Goal: Information Seeking & Learning: Compare options

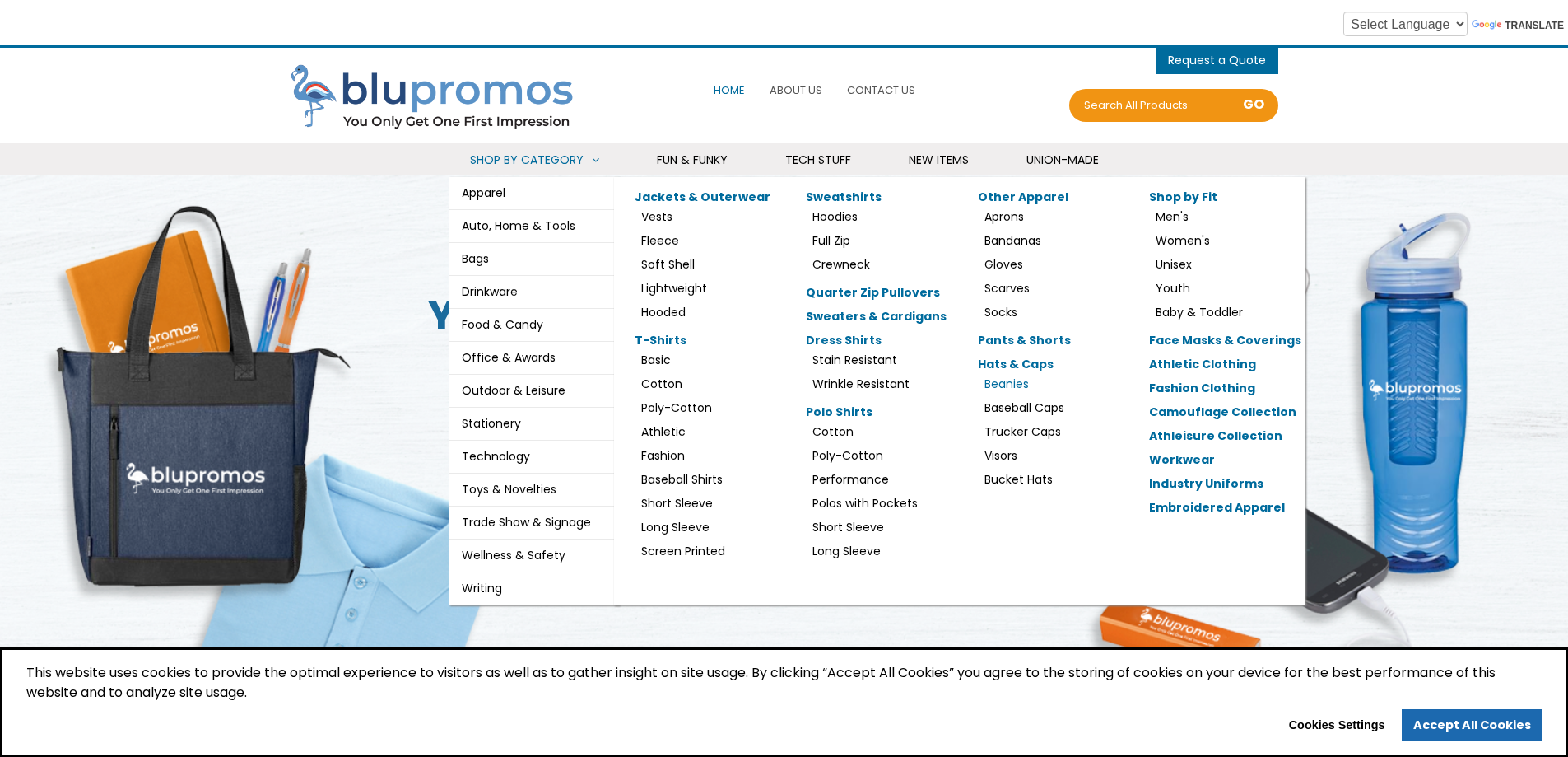
click at [1004, 382] on link "Beanies" at bounding box center [1006, 384] width 44 height 17
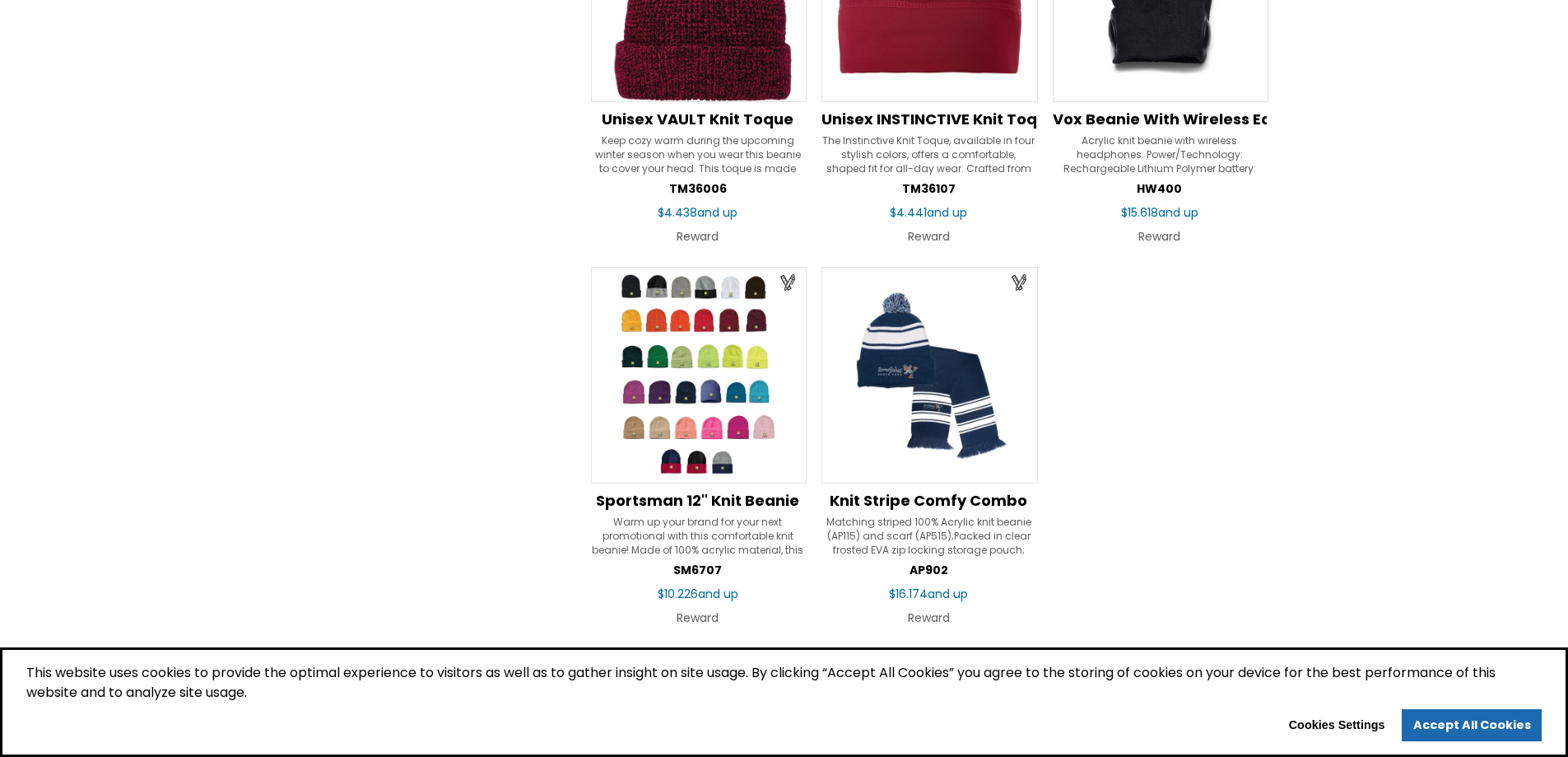
scroll to position [2389, 0]
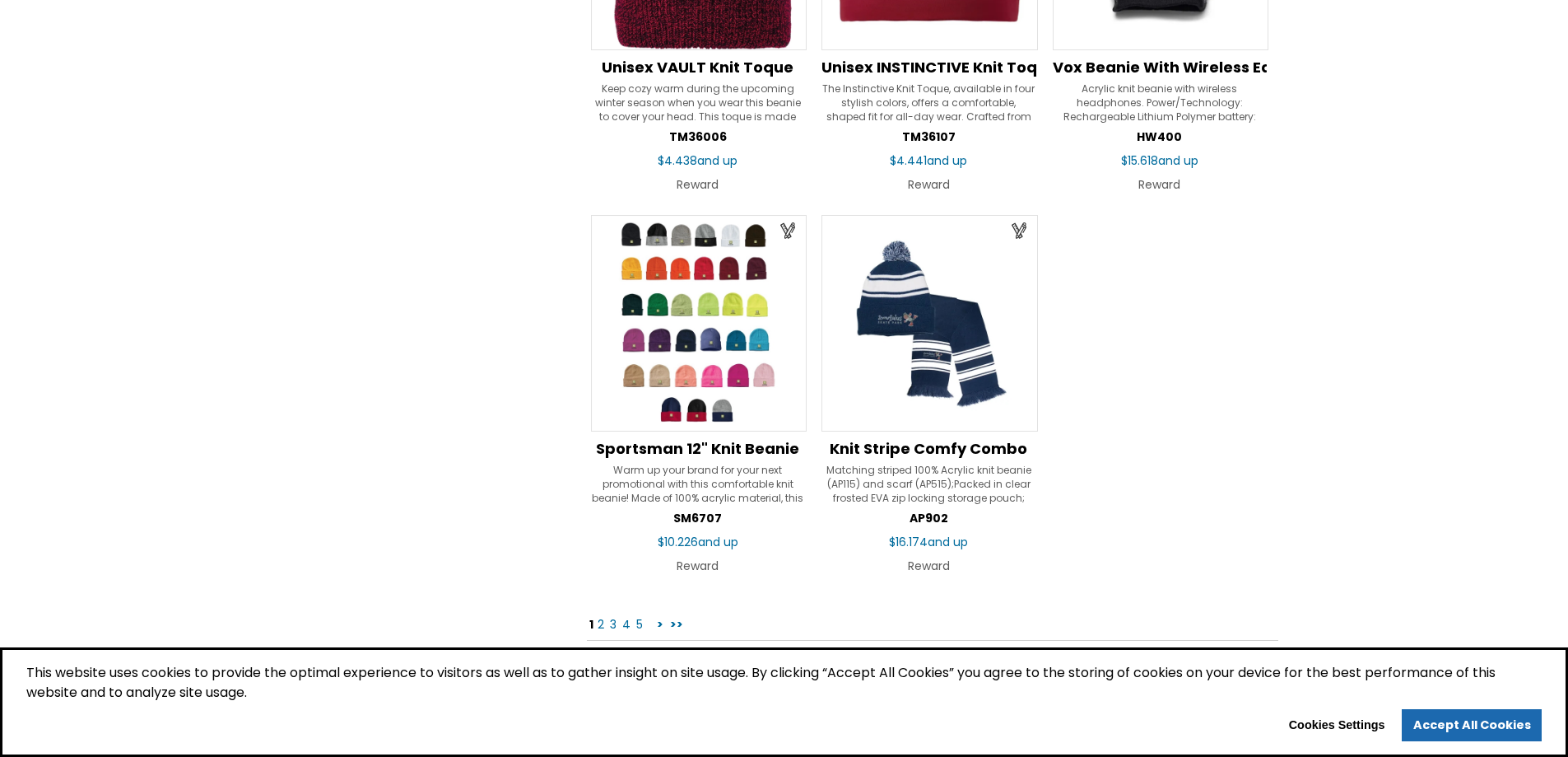
click at [659, 624] on link ">" at bounding box center [661, 624] width 10 height 17
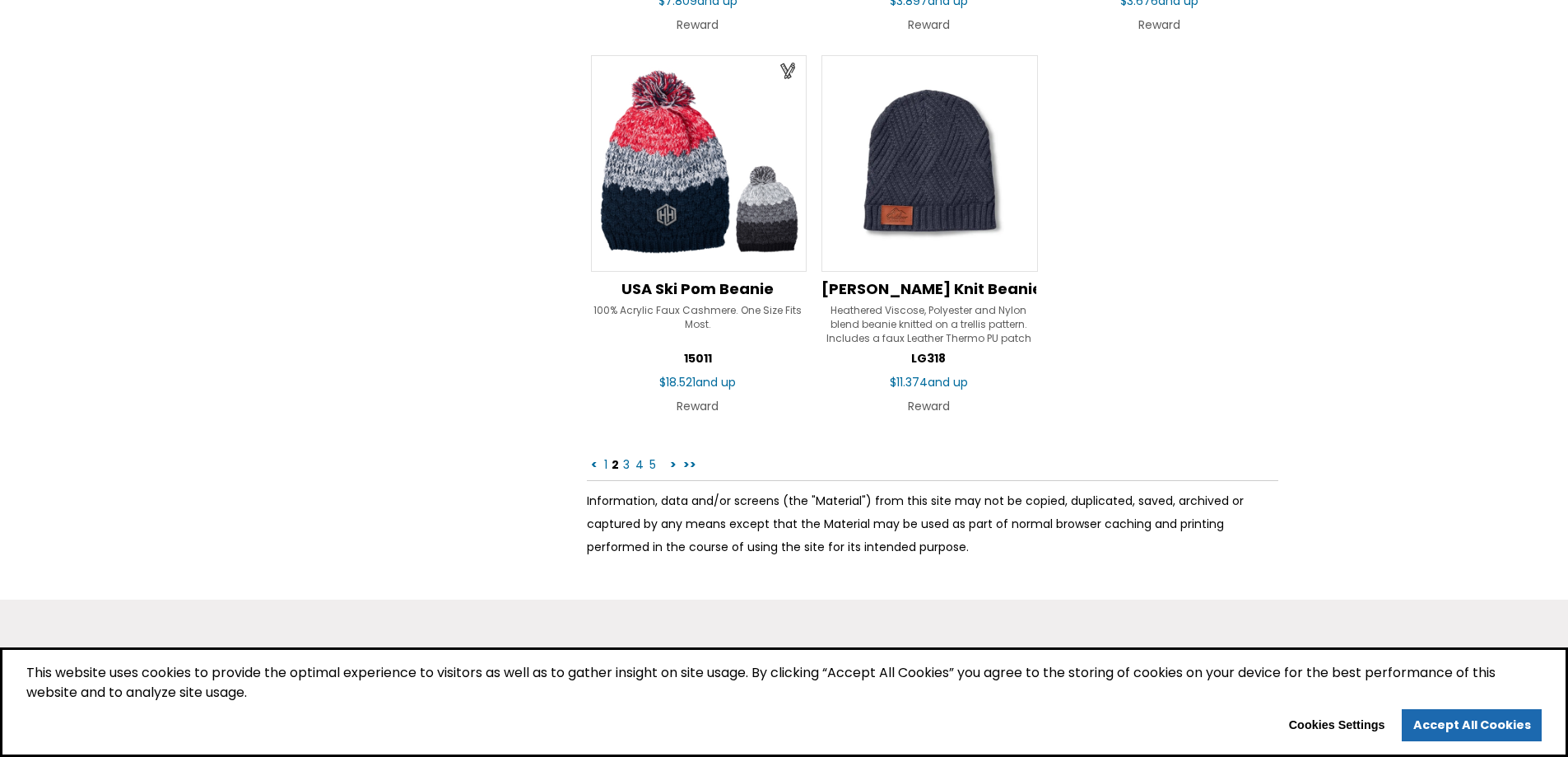
scroll to position [2554, 0]
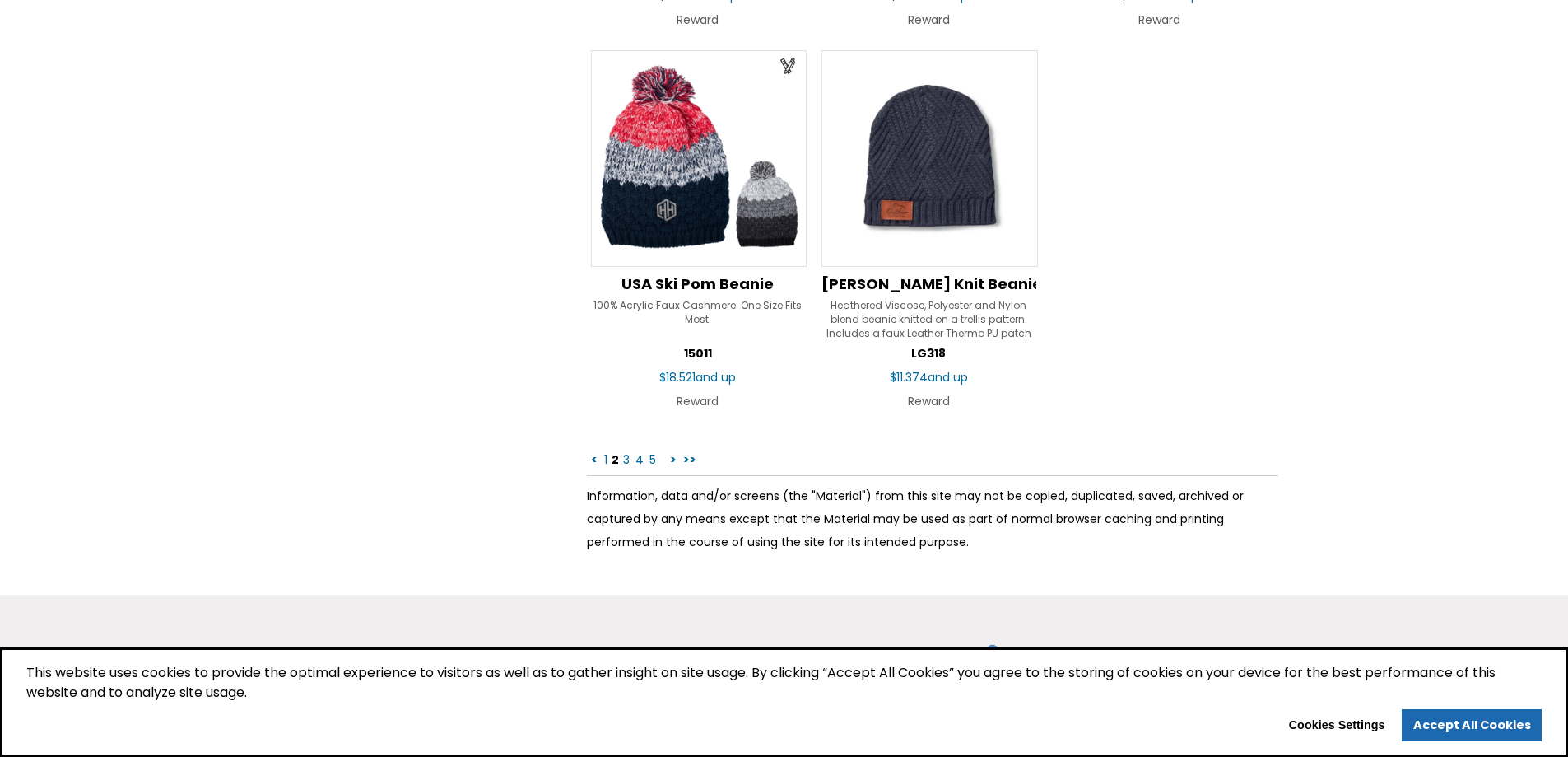
click at [625, 458] on link "3" at bounding box center [627, 459] width 10 height 17
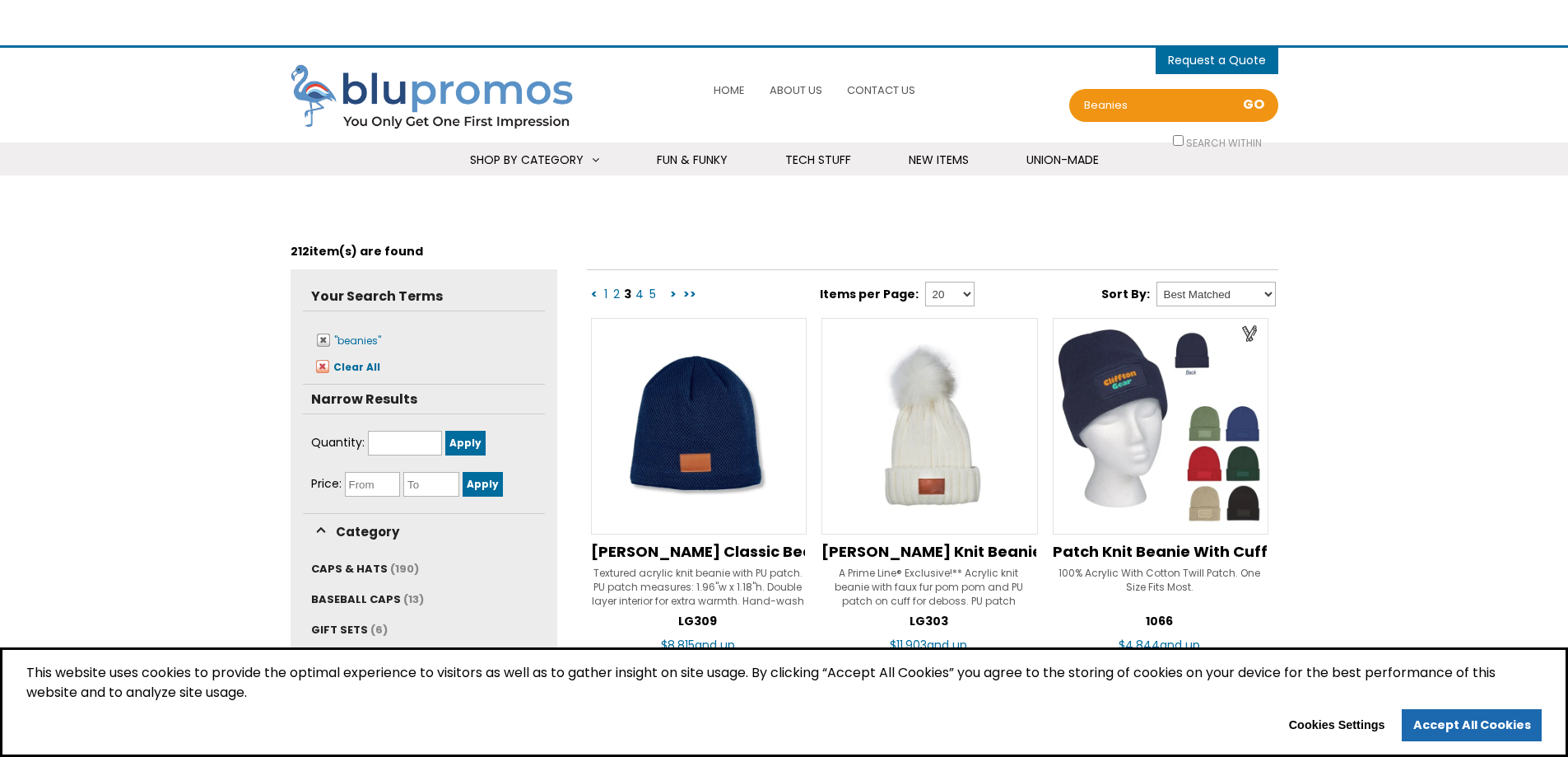
select select "Language Translate Widget"
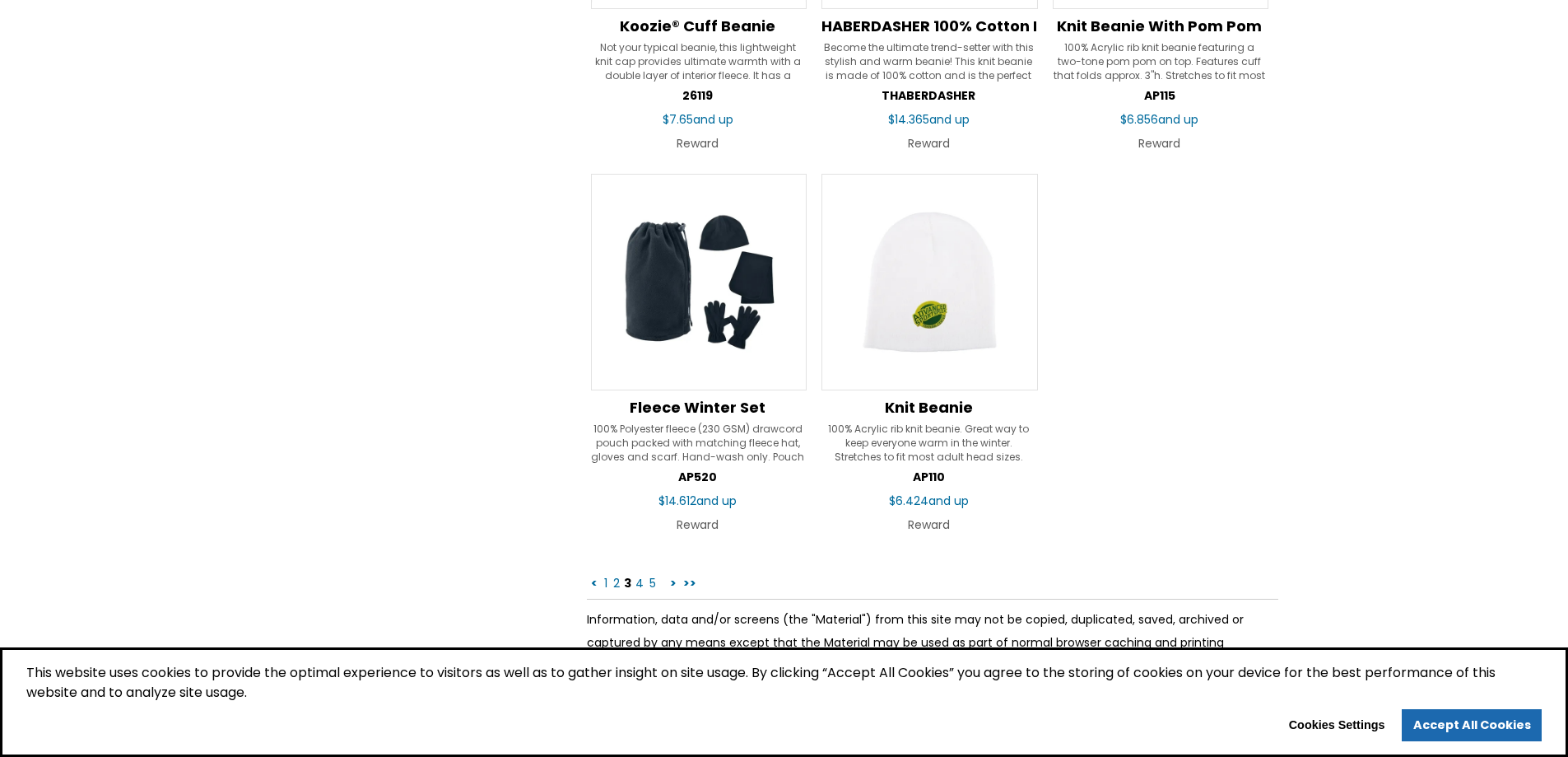
scroll to position [2471, 0]
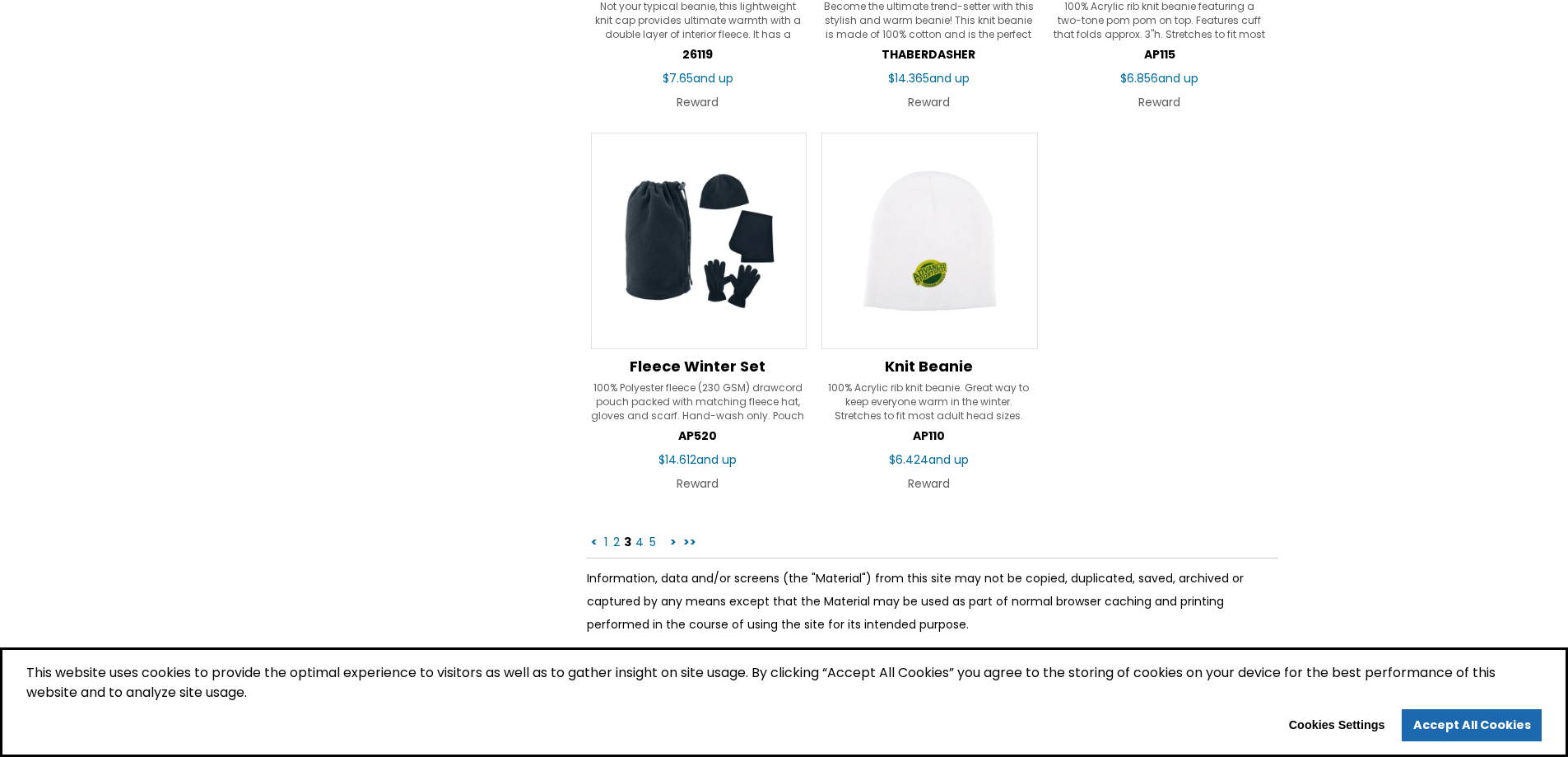
click at [638, 543] on link "4" at bounding box center [640, 542] width 12 height 17
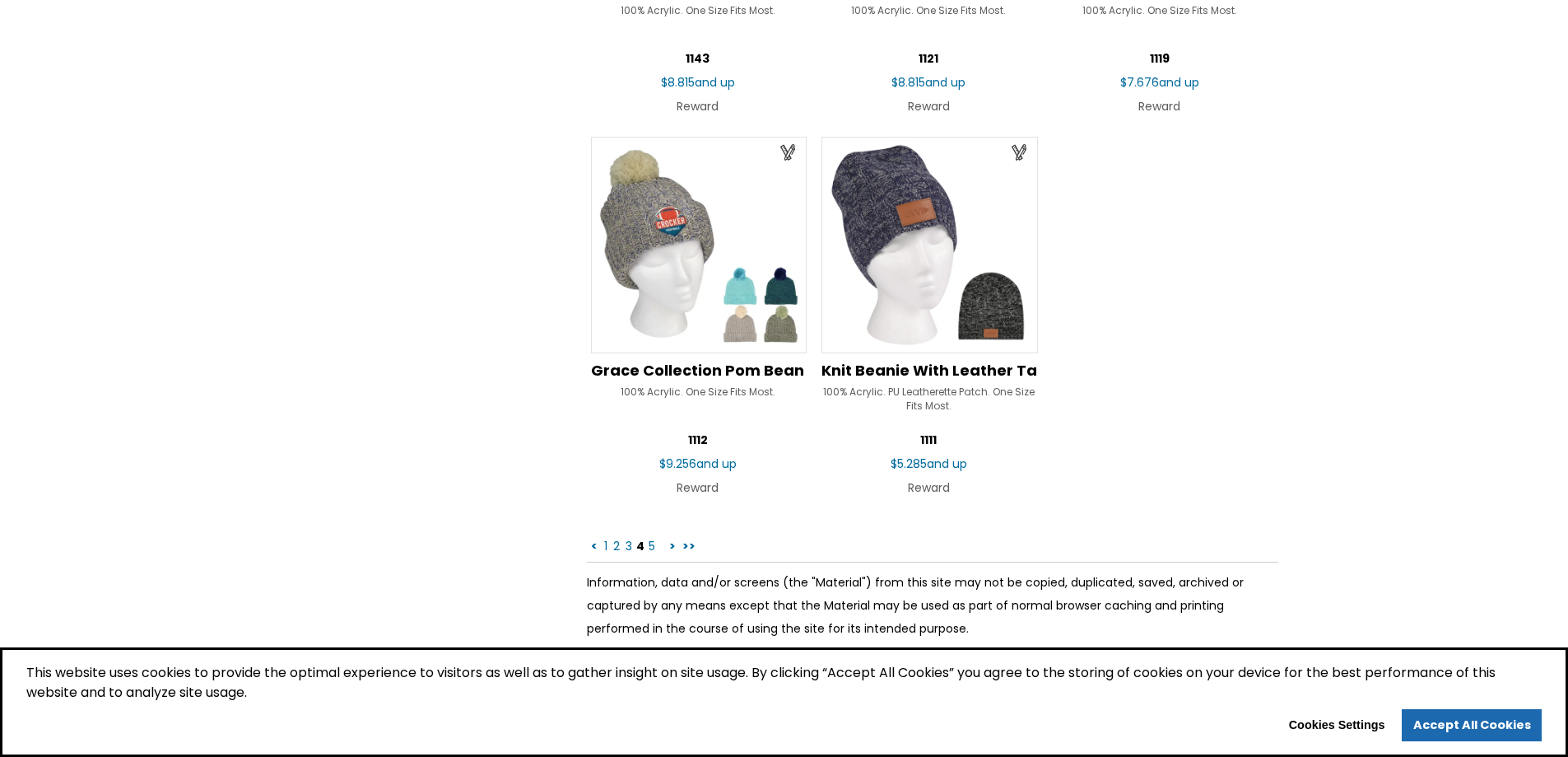
scroll to position [2471, 0]
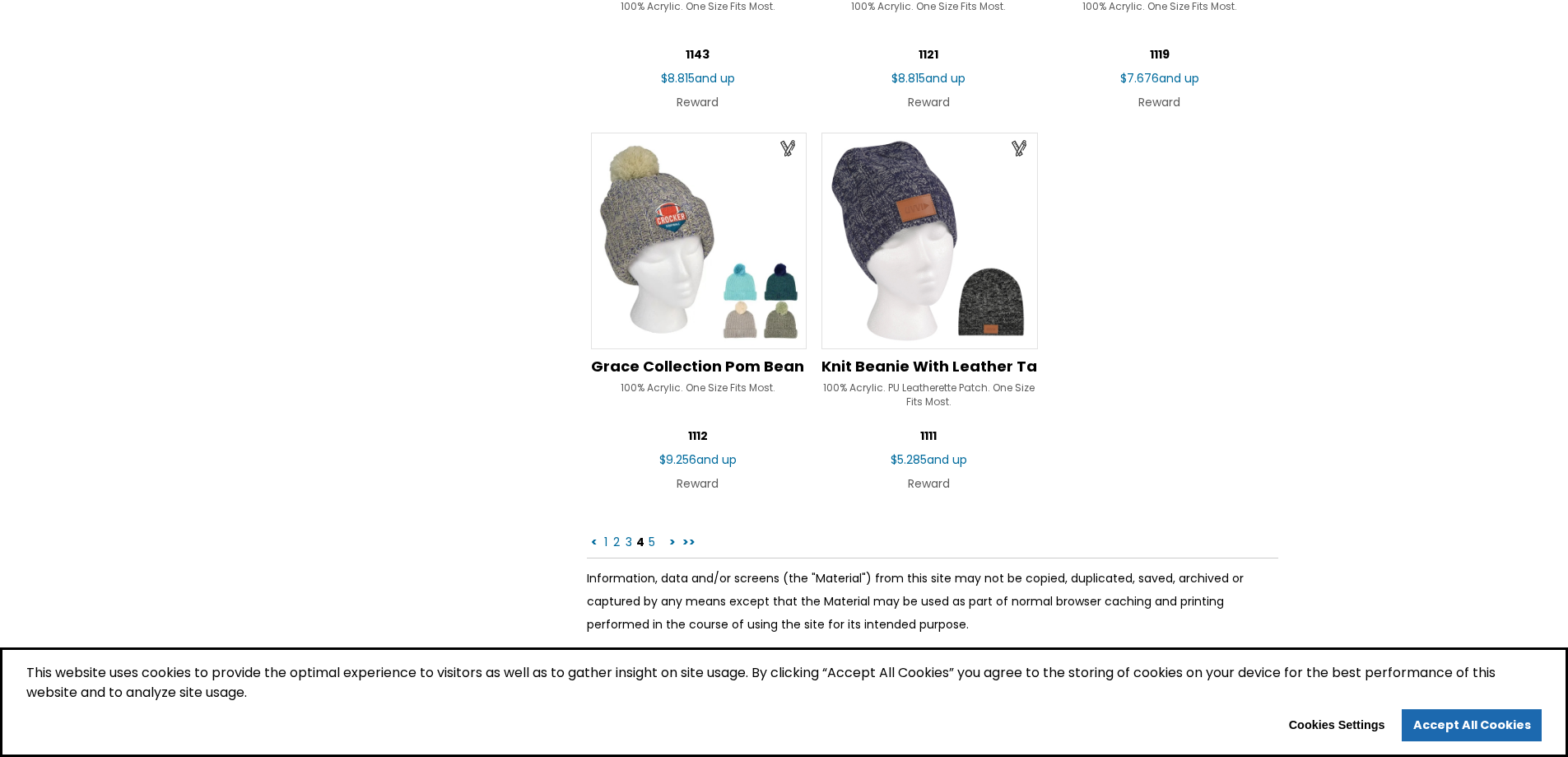
click at [652, 543] on link "5" at bounding box center [652, 542] width 10 height 17
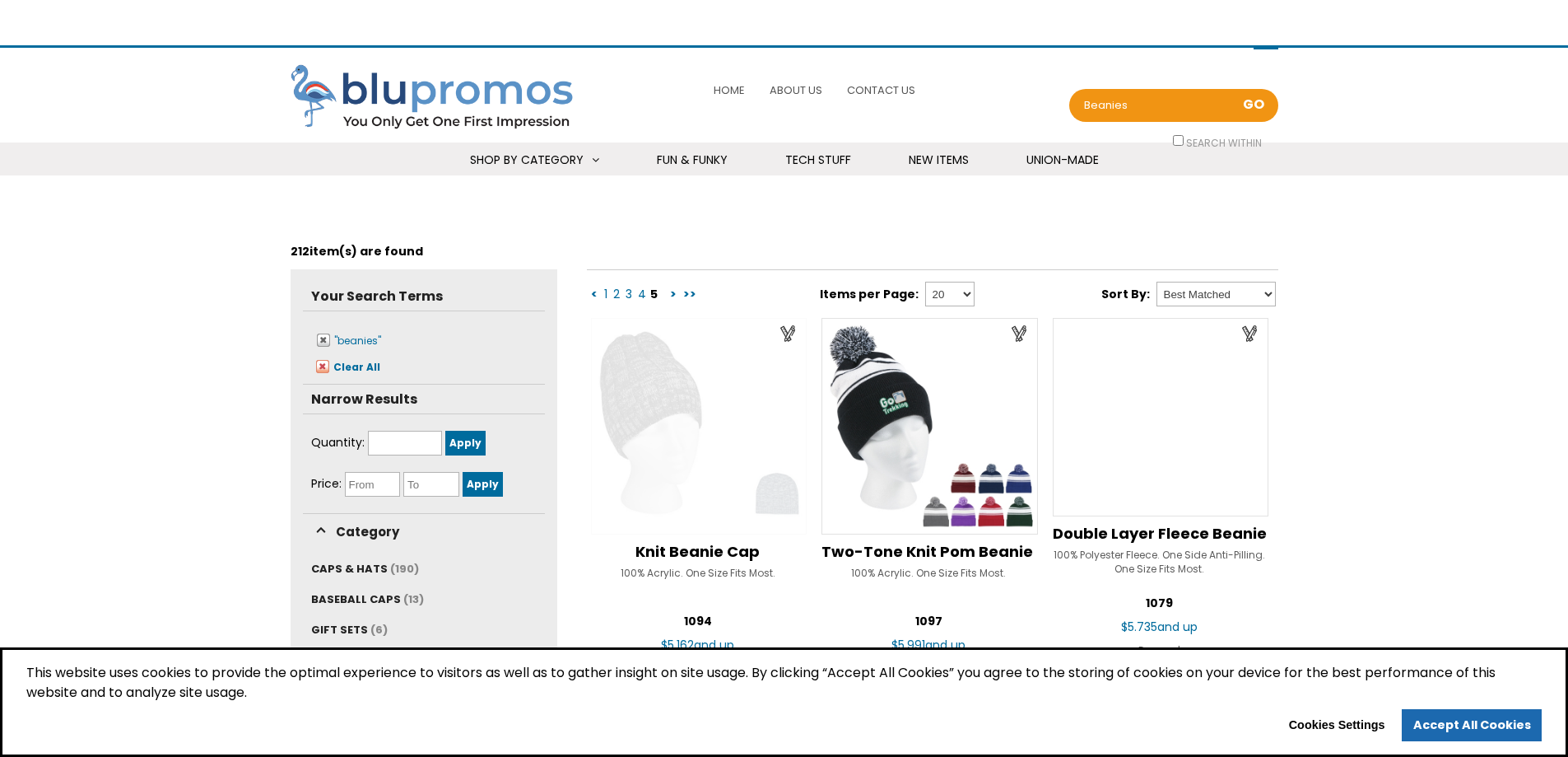
select select "Language Translate Widget"
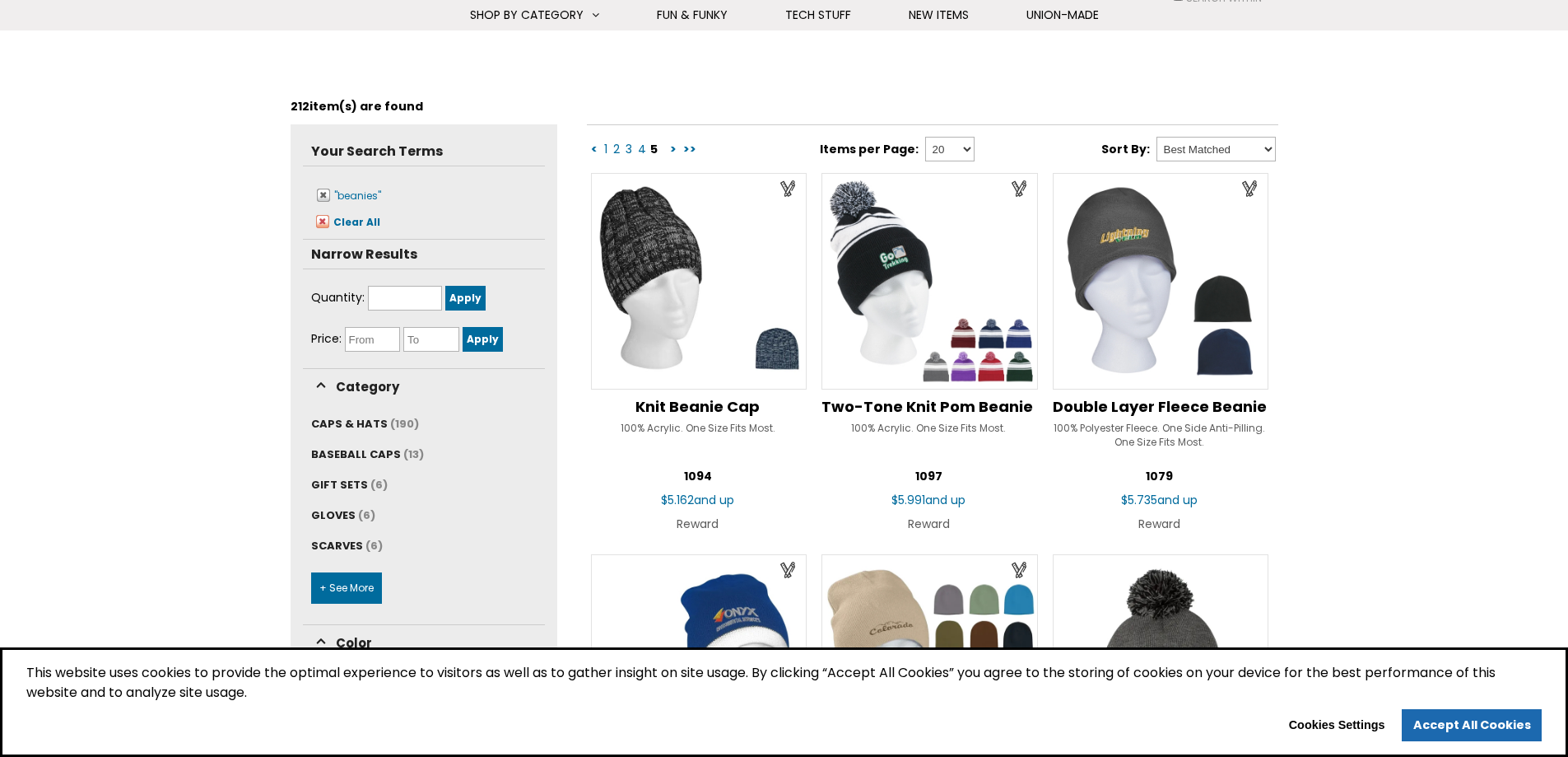
scroll to position [83, 0]
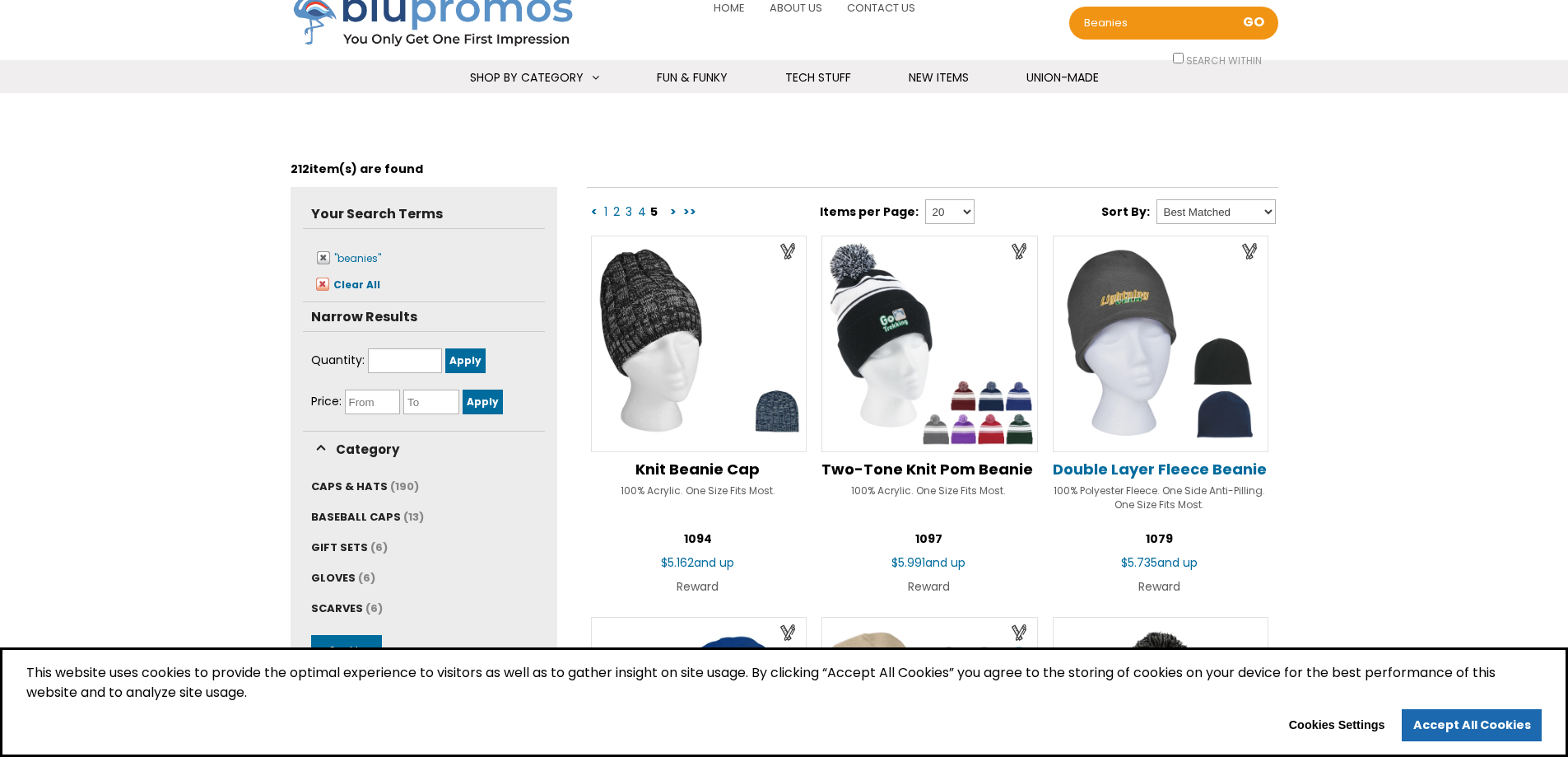
click at [1125, 466] on span "Double Layer Fleece Beanie" at bounding box center [1160, 469] width 214 height 21
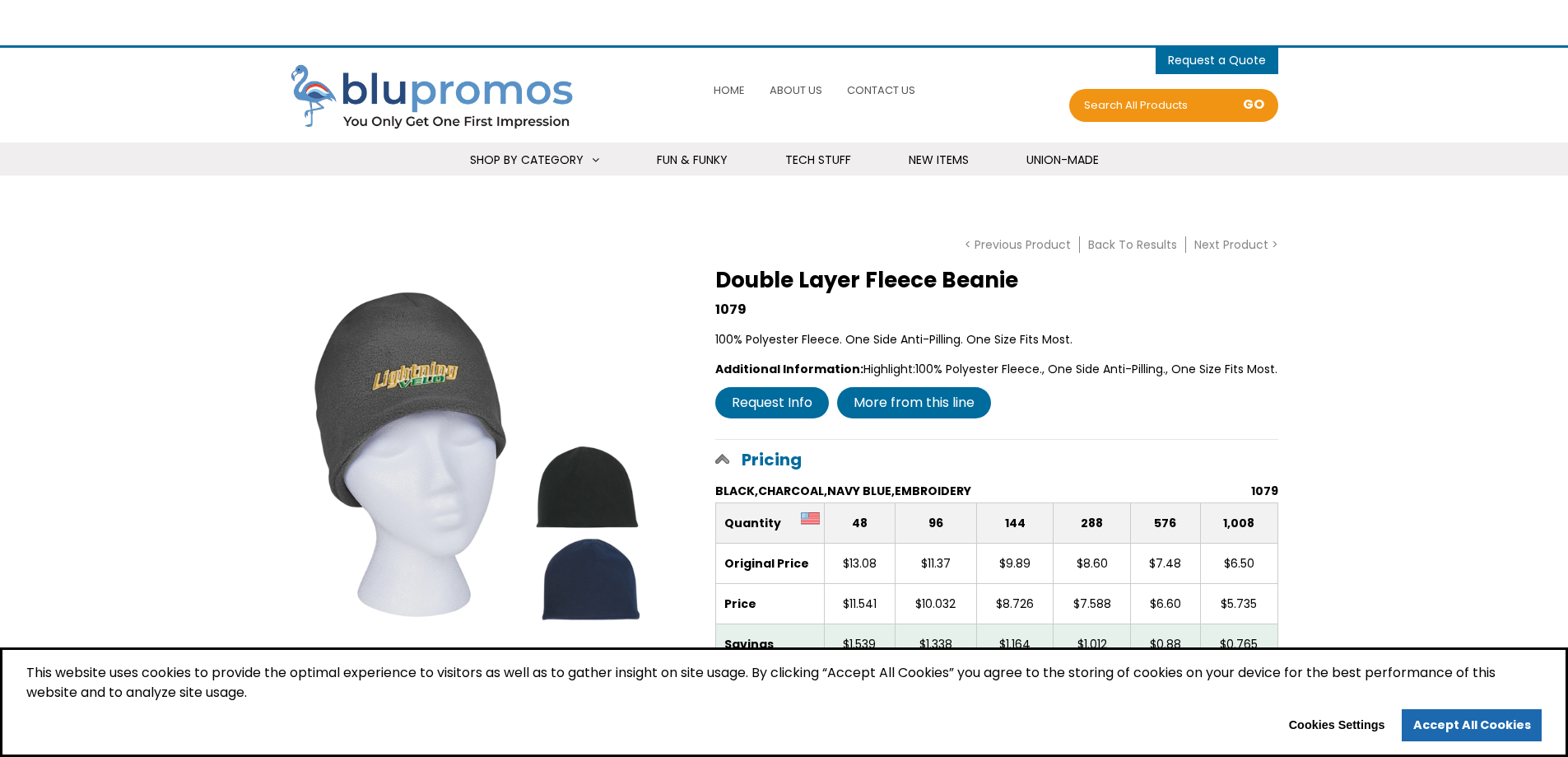
select select "Language Translate Widget"
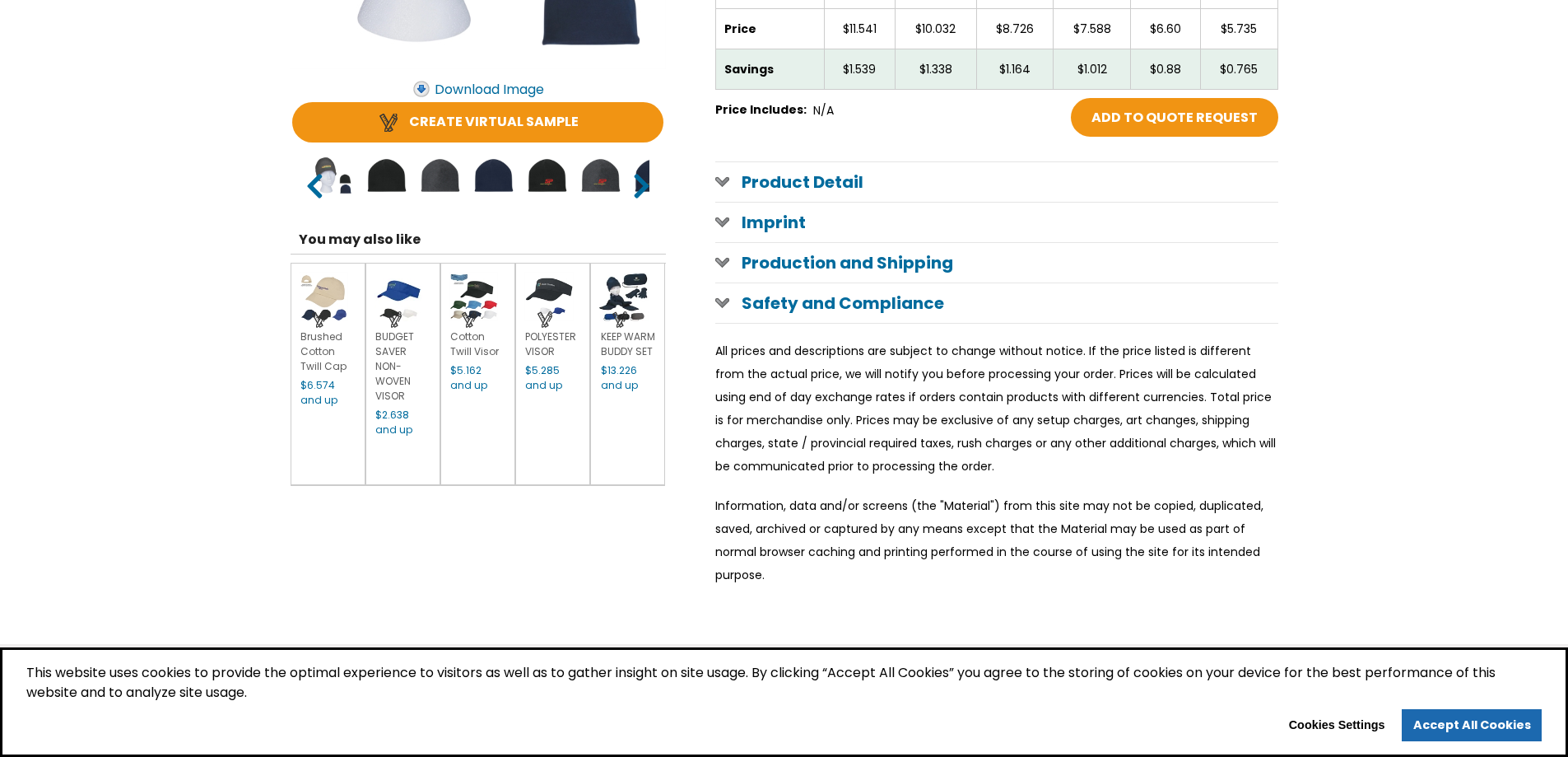
scroll to position [577, 0]
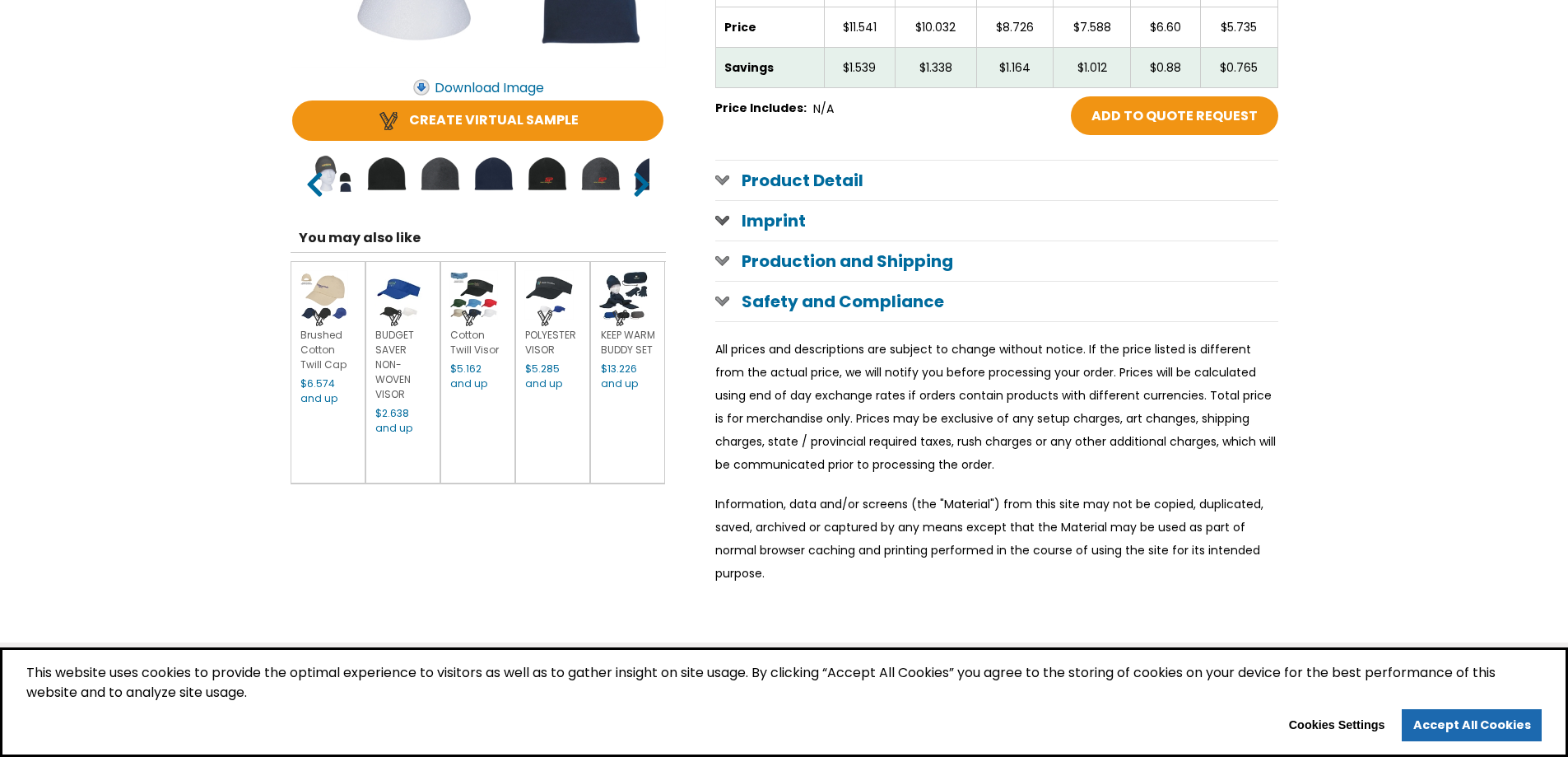
click at [719, 219] on span at bounding box center [722, 220] width 14 height 13
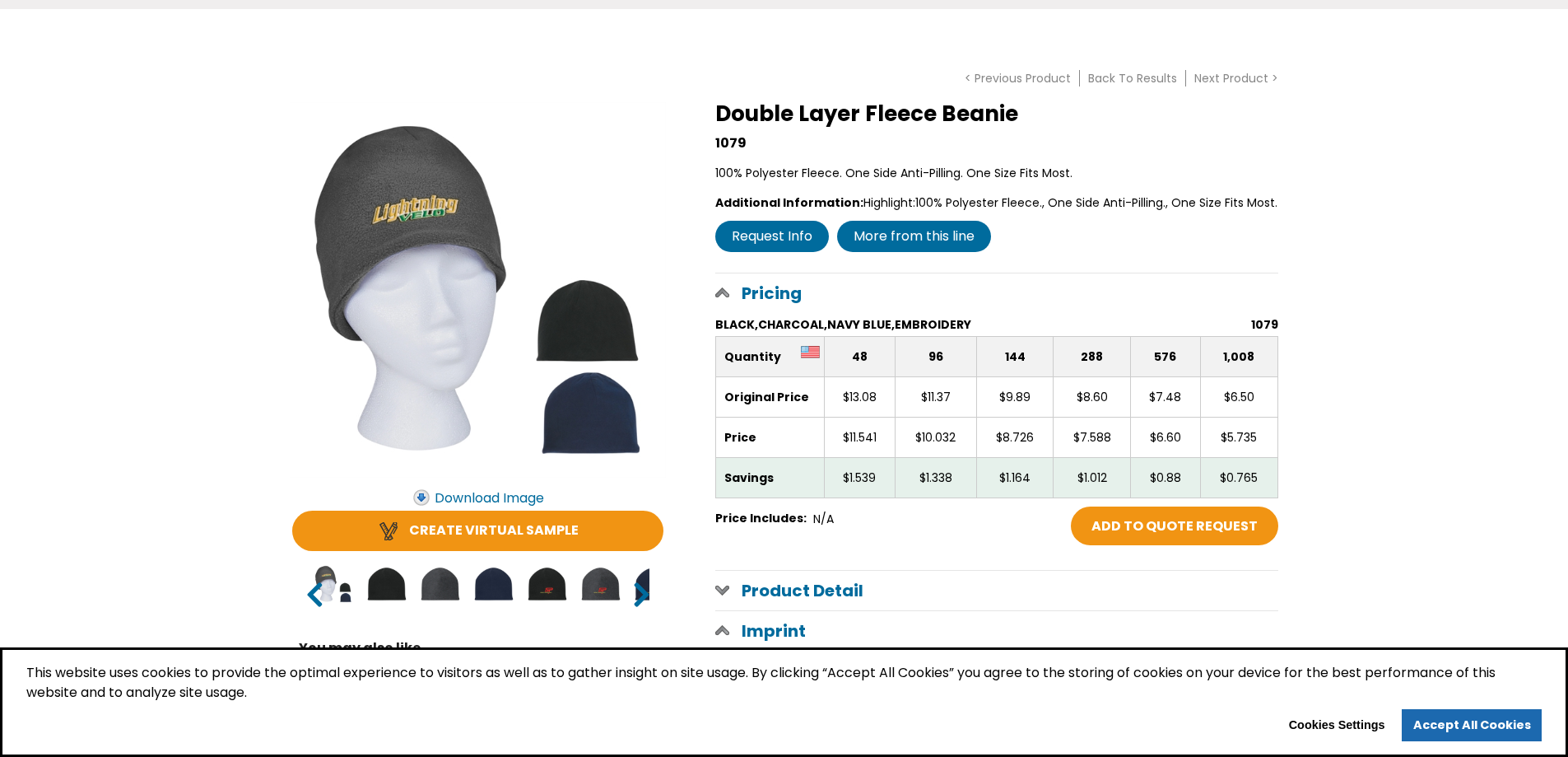
scroll to position [165, 0]
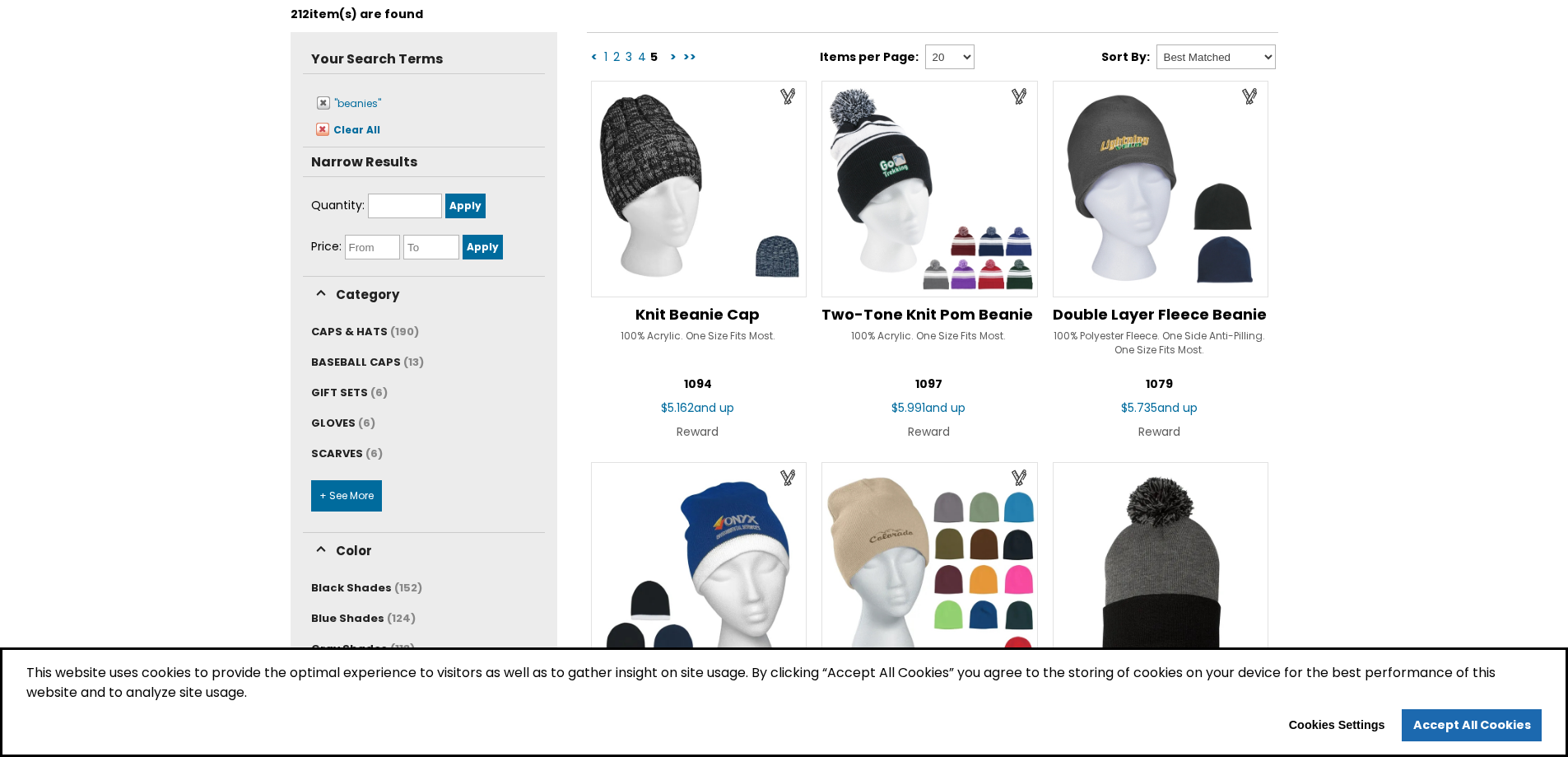
scroll to position [247, 0]
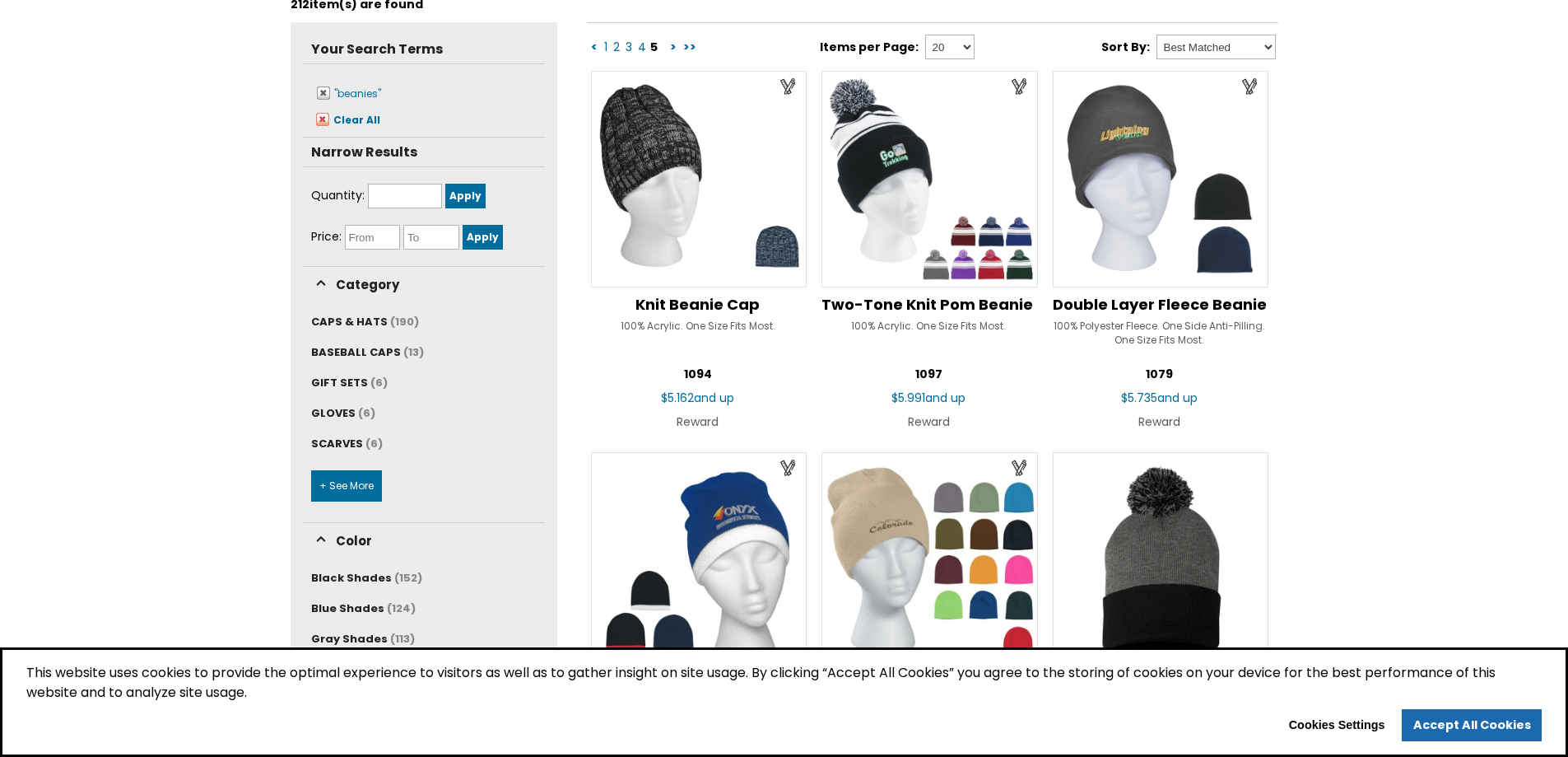
click at [352, 482] on link "+ See More" at bounding box center [346, 486] width 71 height 32
click at [606, 50] on link "1" at bounding box center [606, 47] width 7 height 17
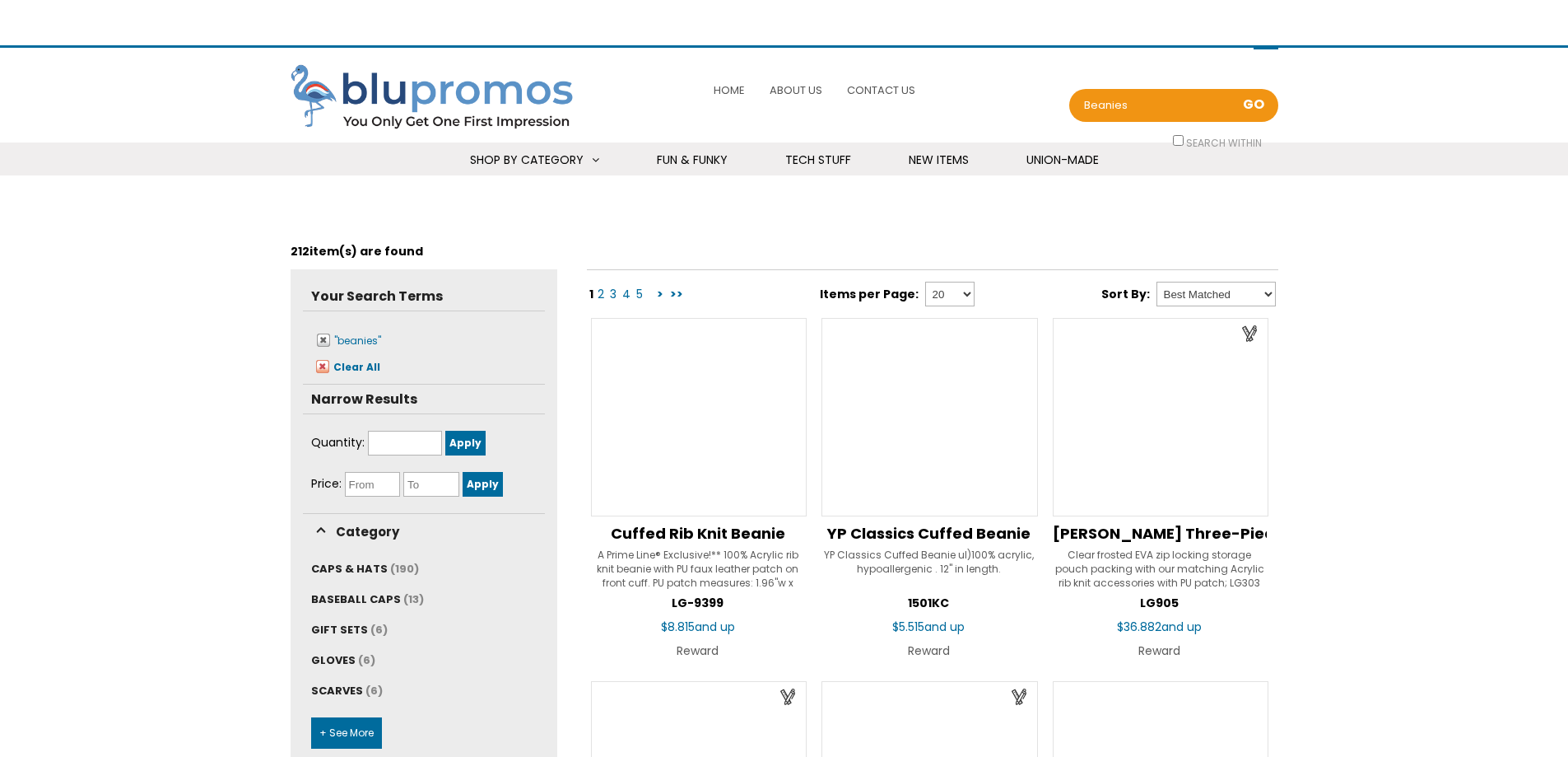
select select "Language Translate Widget"
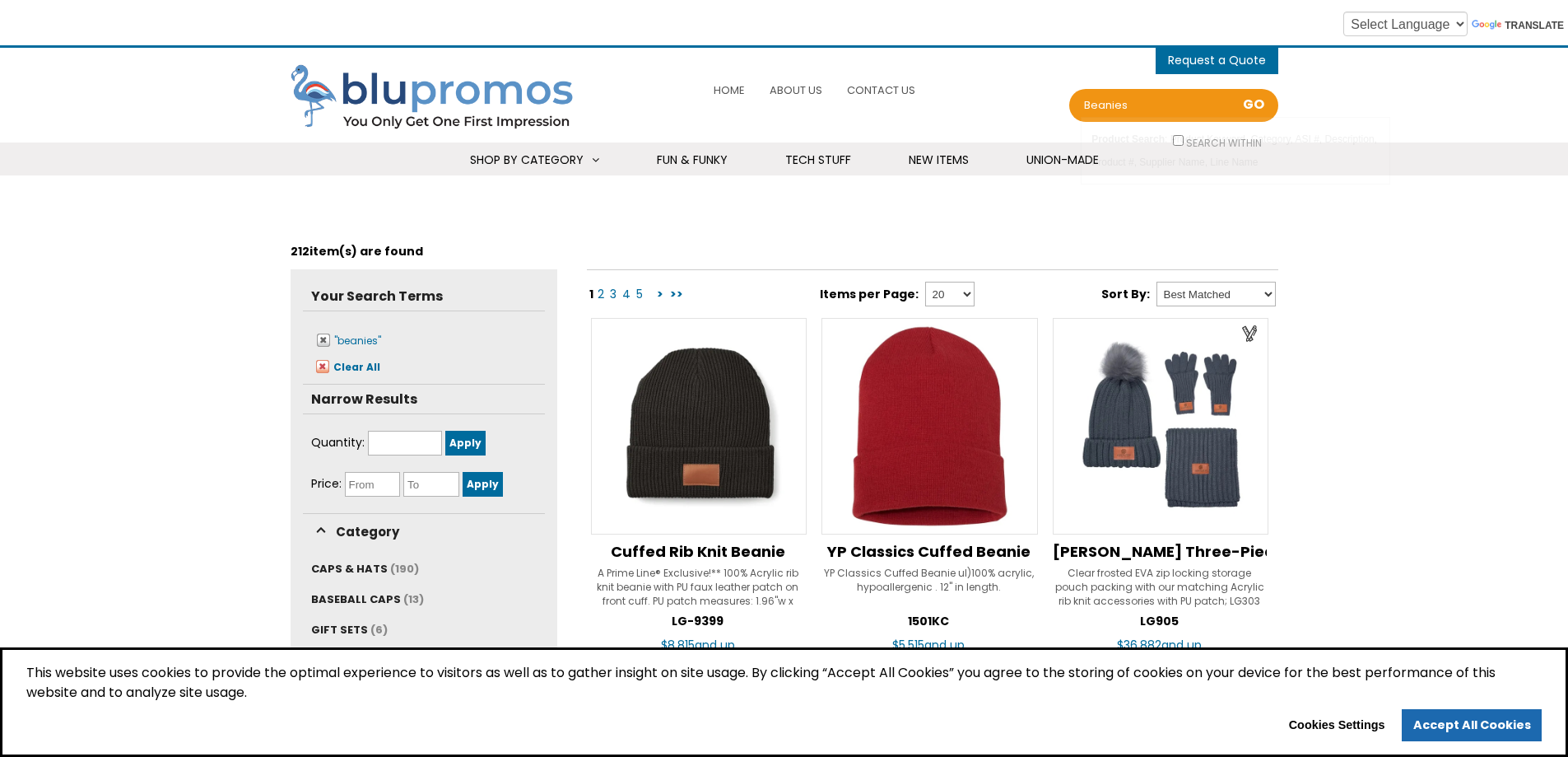
click at [1080, 104] on div "beanies Search all Products" at bounding box center [1146, 106] width 146 height 23
click at [1087, 108] on input "beanies" at bounding box center [1146, 106] width 132 height 23
type input "cotton beanies"
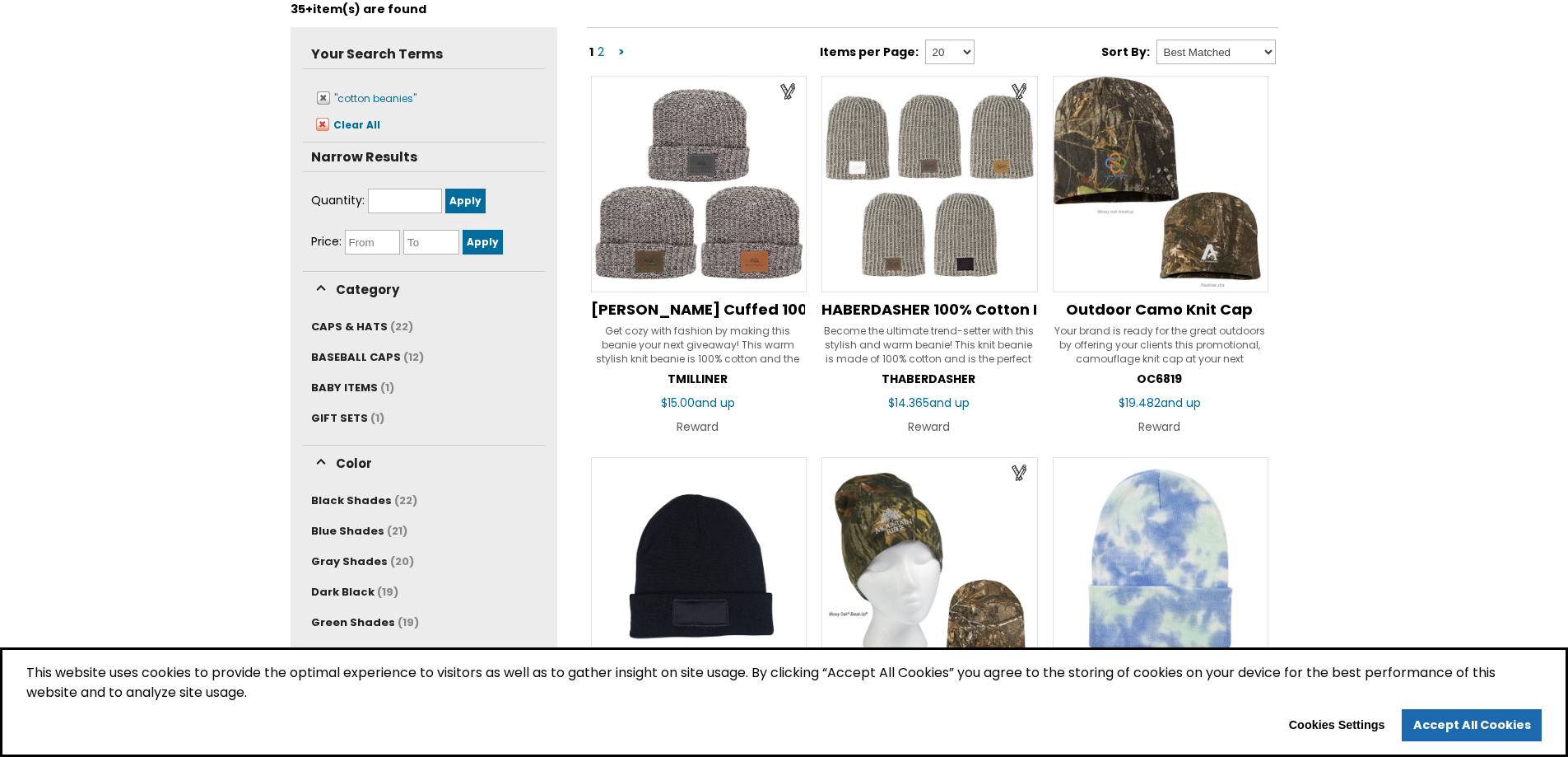
scroll to position [247, 0]
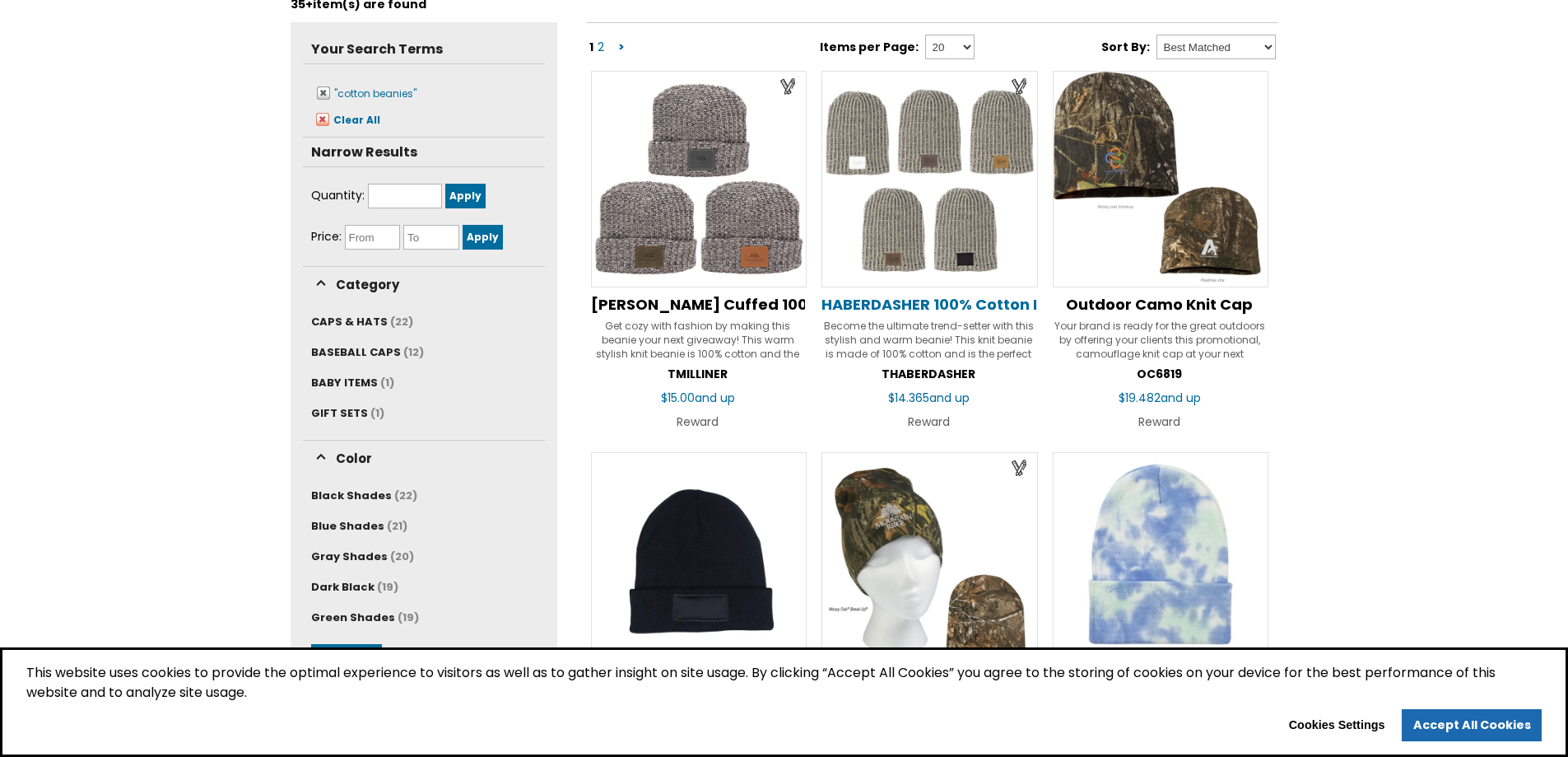
click at [871, 304] on span "HABERDASHER 100% Cotton Knit Beanie with Leather Patch" at bounding box center [1046, 304] width 450 height 21
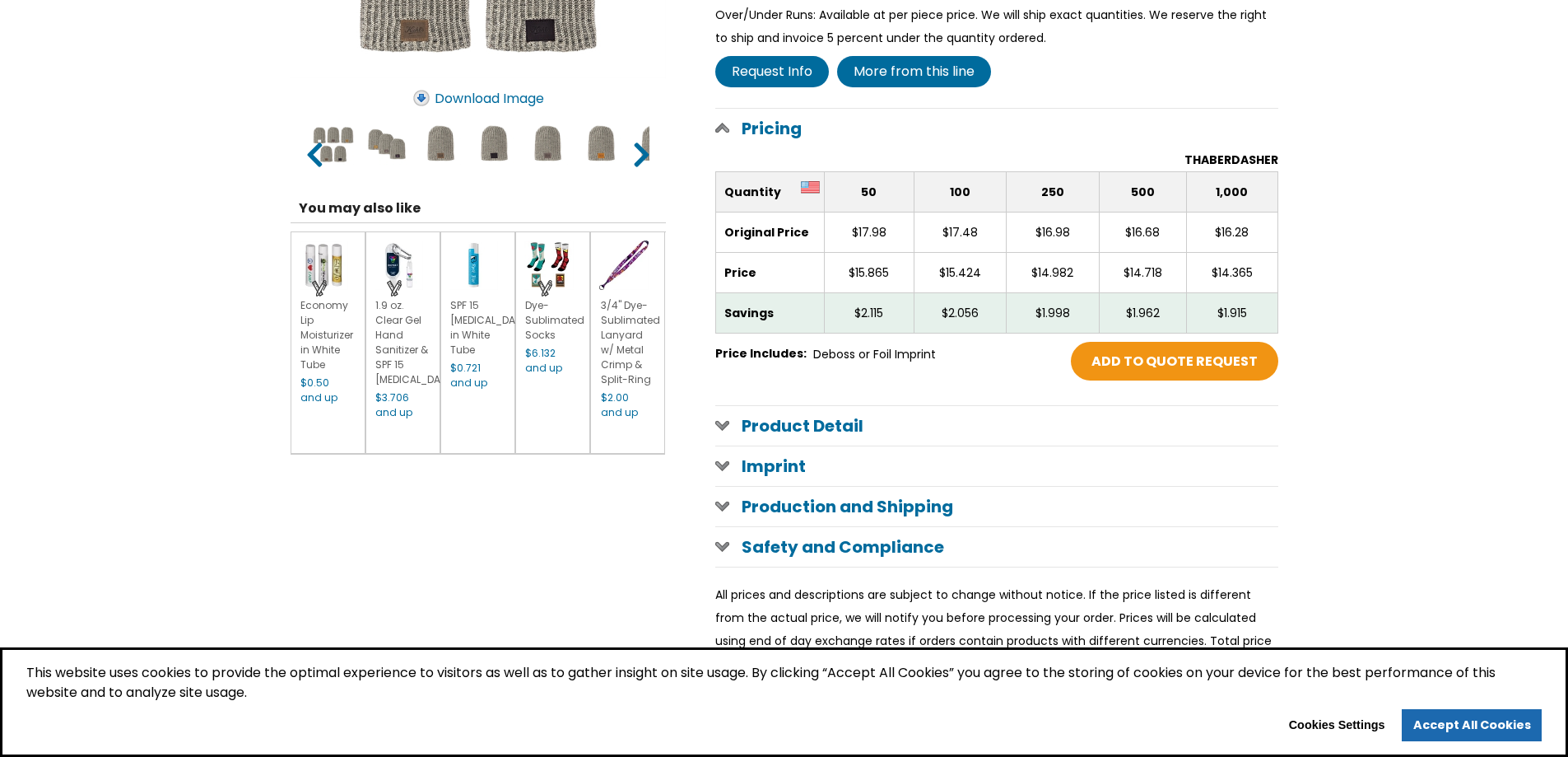
scroll to position [659, 0]
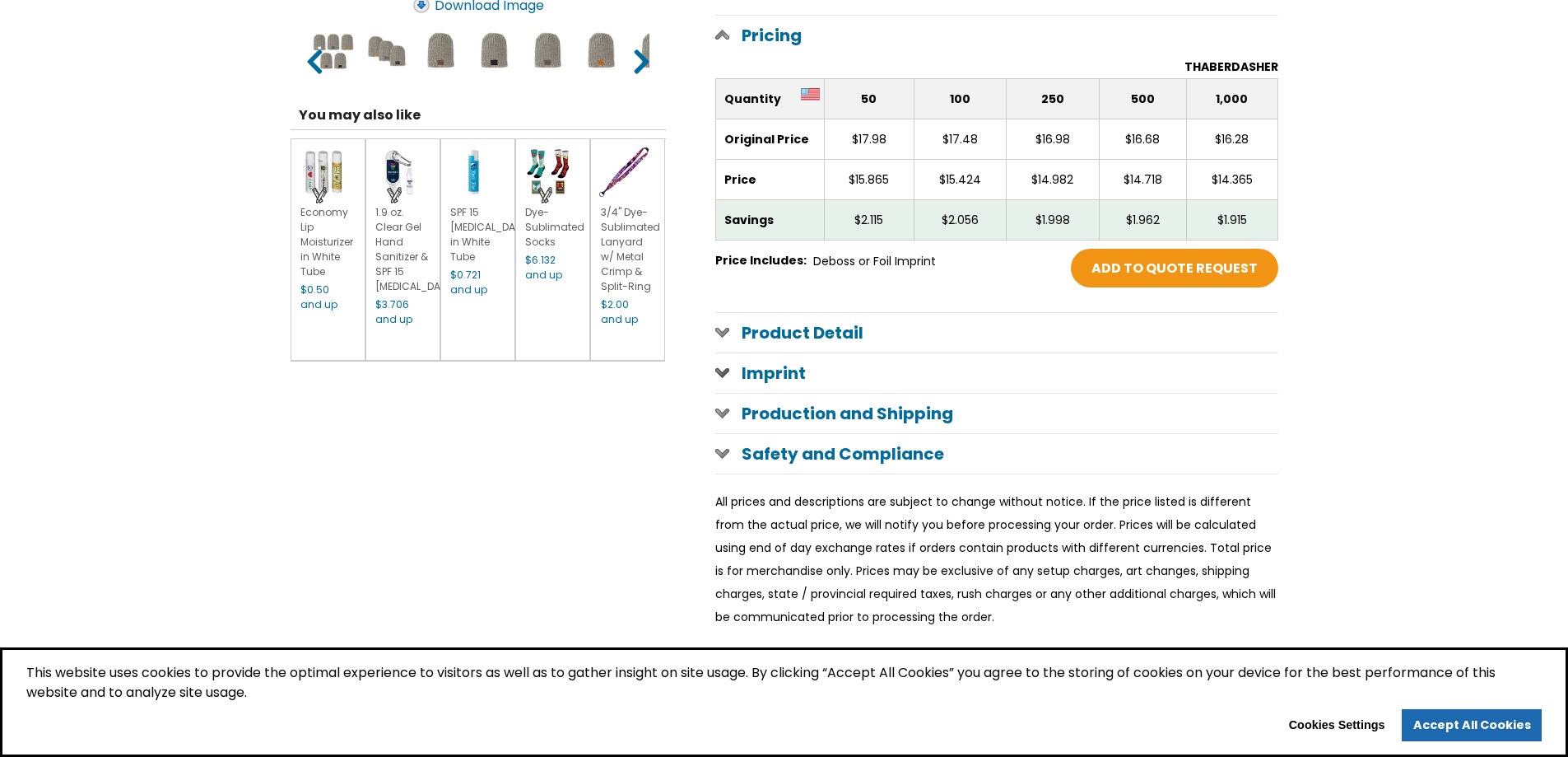
click at [722, 375] on span at bounding box center [722, 373] width 14 height 13
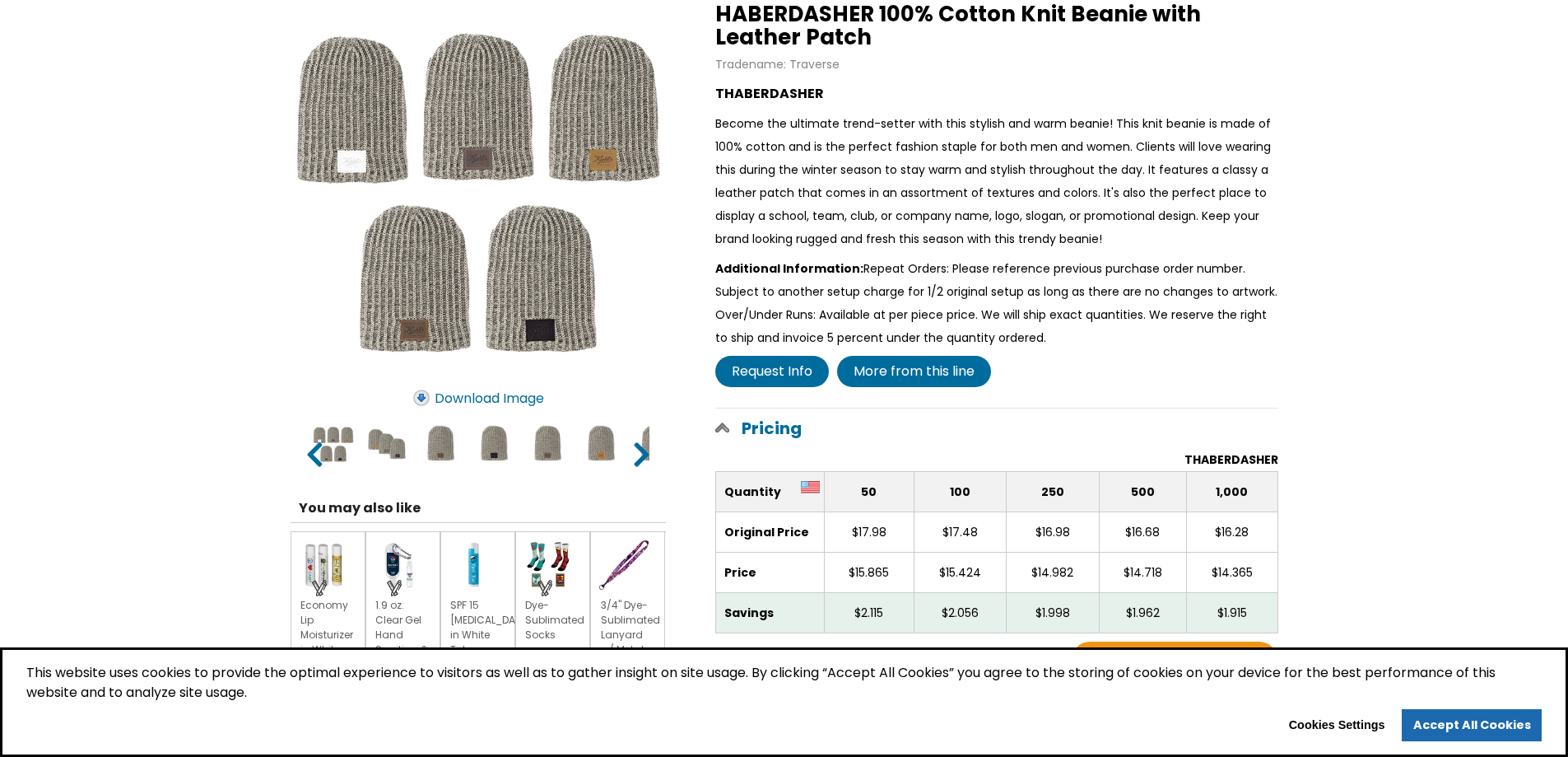
scroll to position [83, 0]
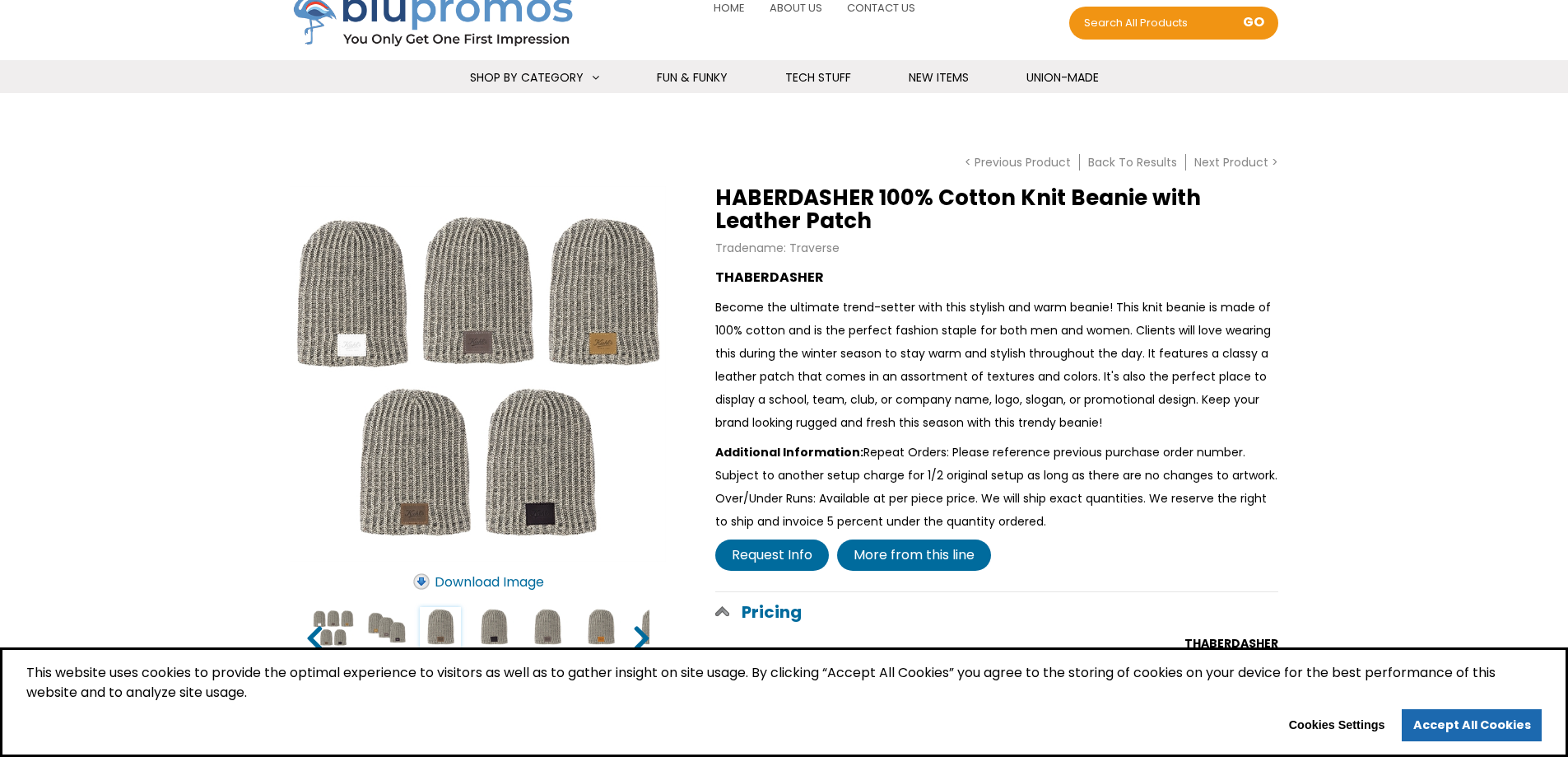
click at [442, 629] on input "image" at bounding box center [440, 627] width 41 height 41
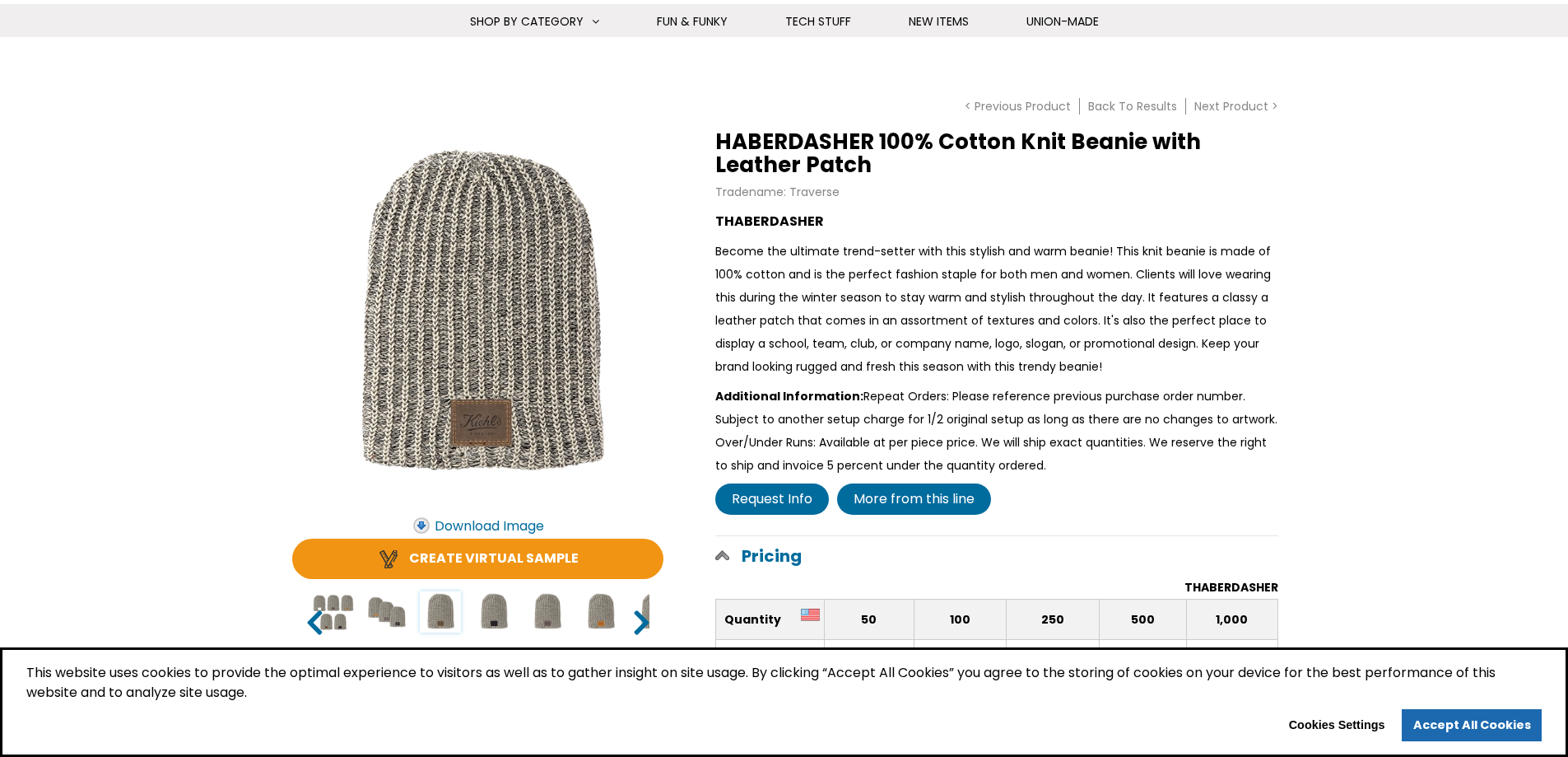
scroll to position [329, 0]
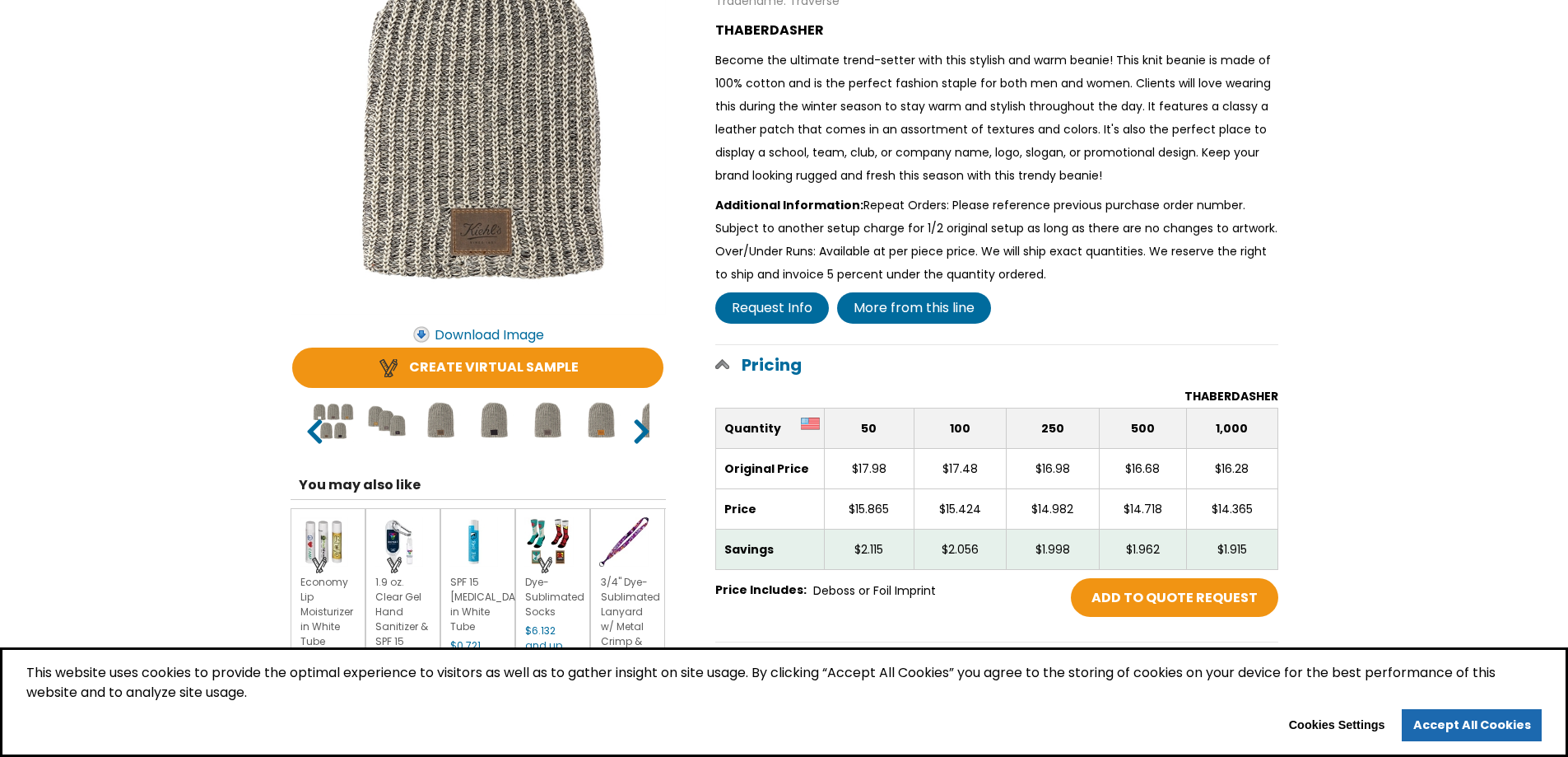
click at [644, 429] on link ">" at bounding box center [642, 430] width 15 height 29
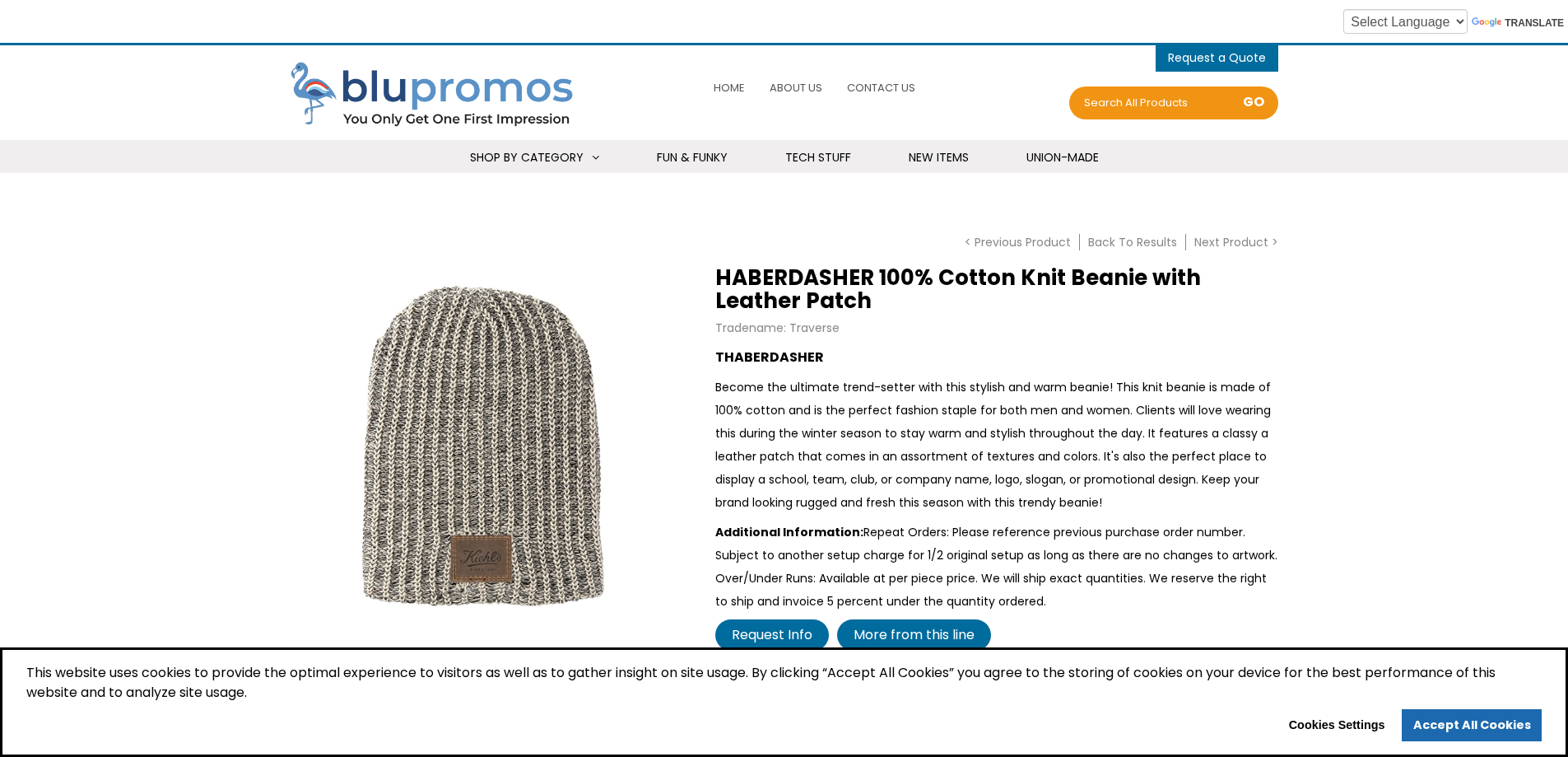
scroll to position [0, 0]
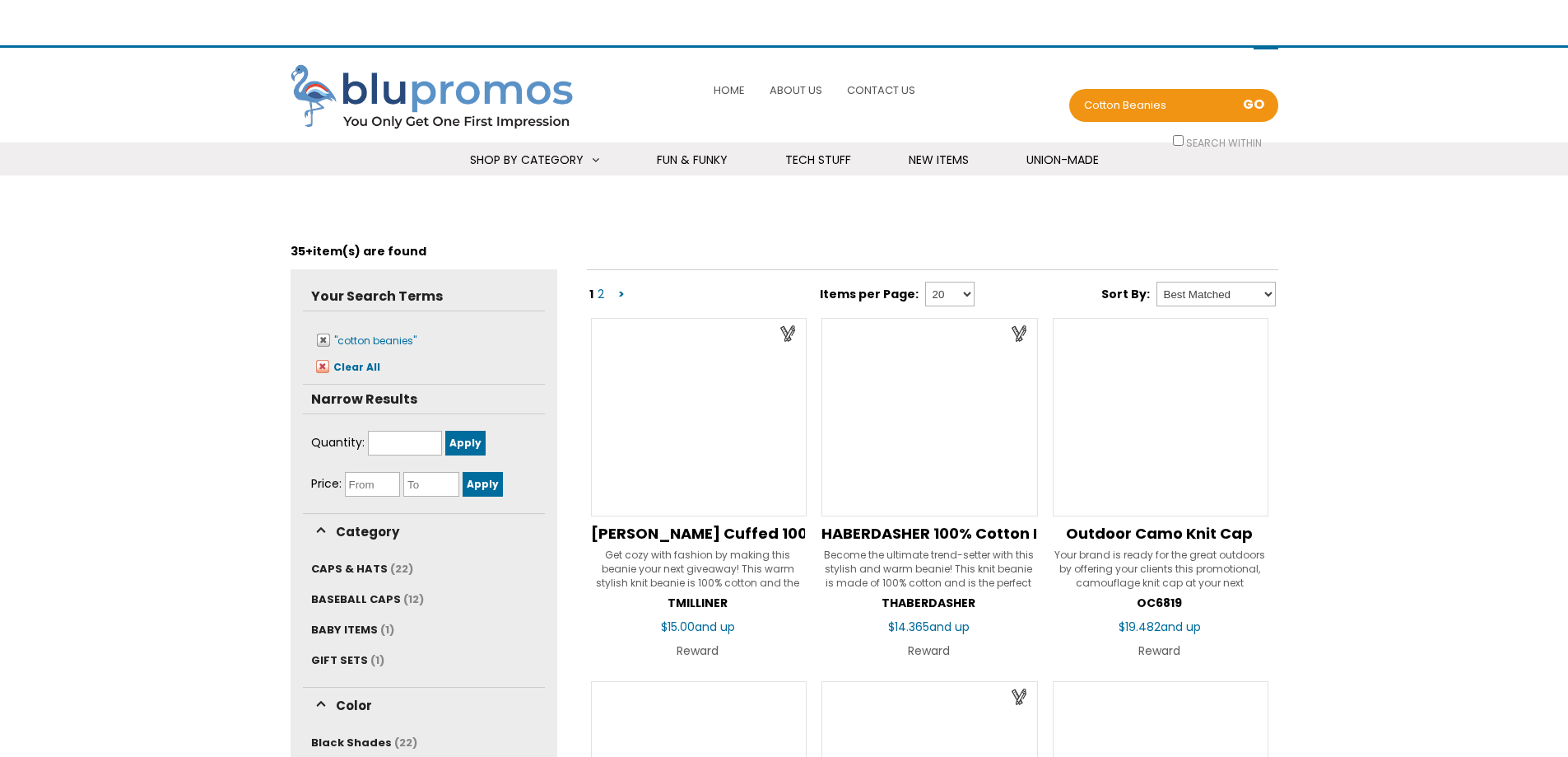
scroll to position [247, 0]
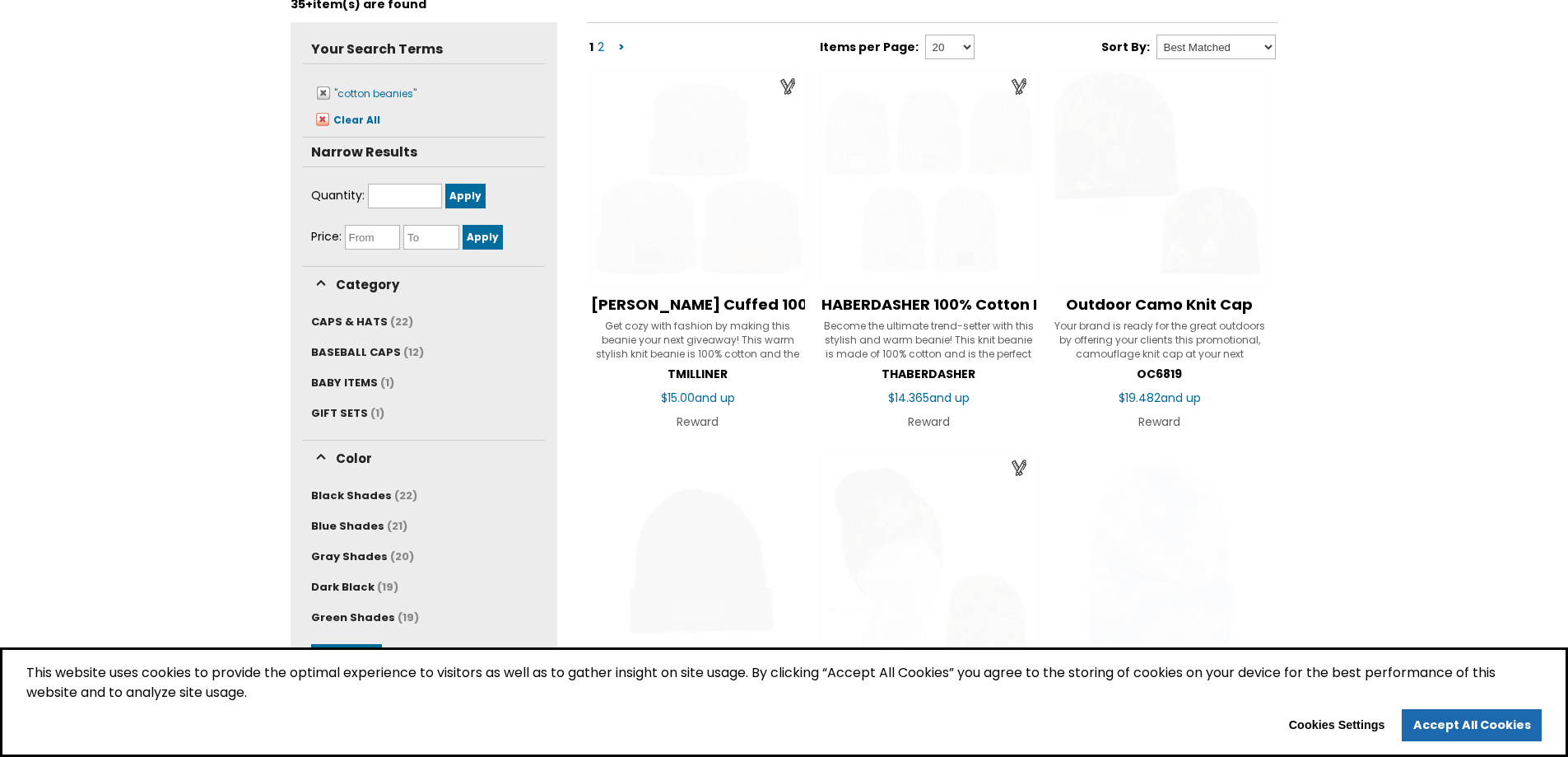
select select "Language Translate Widget"
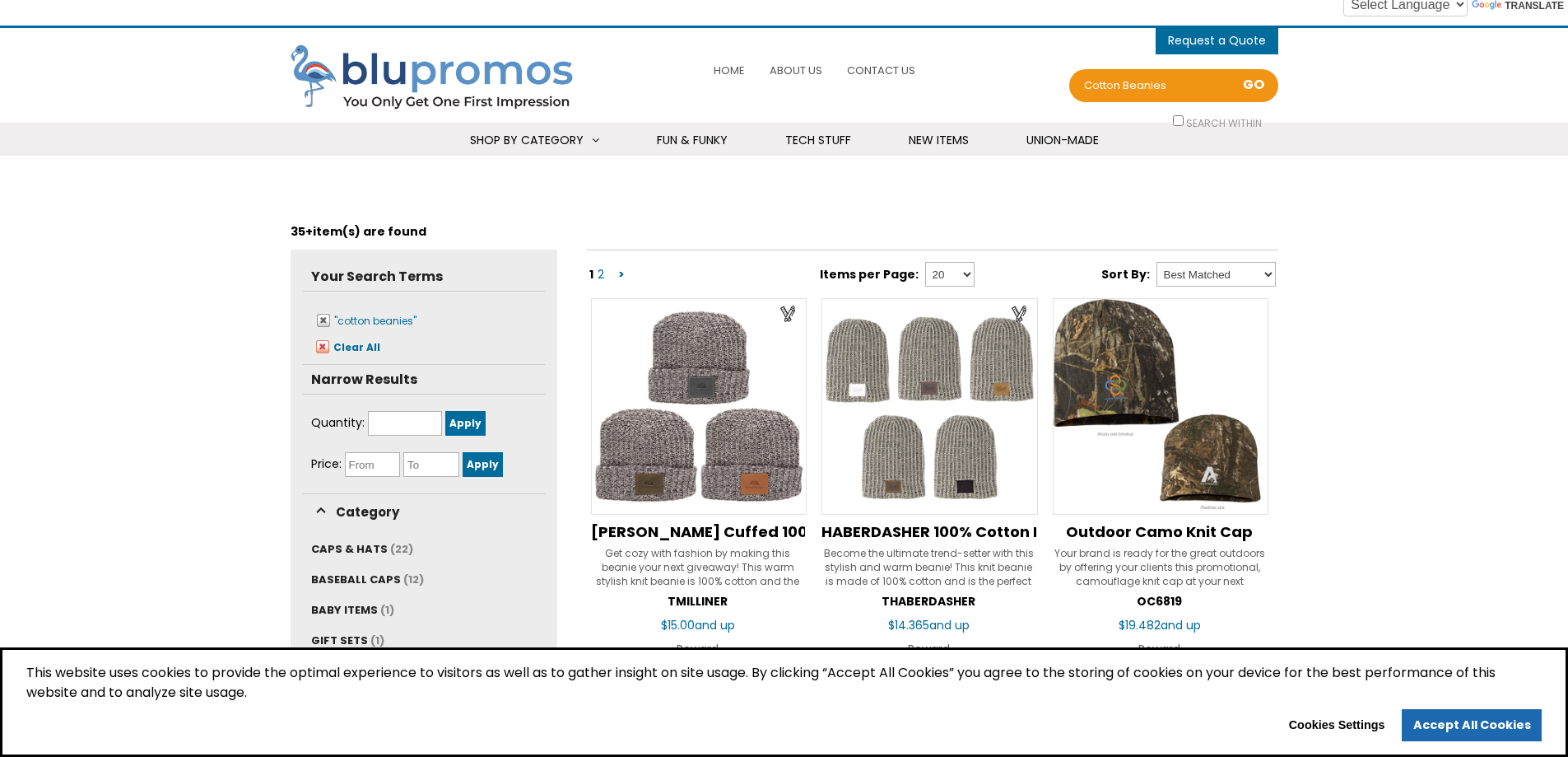
scroll to position [0, 0]
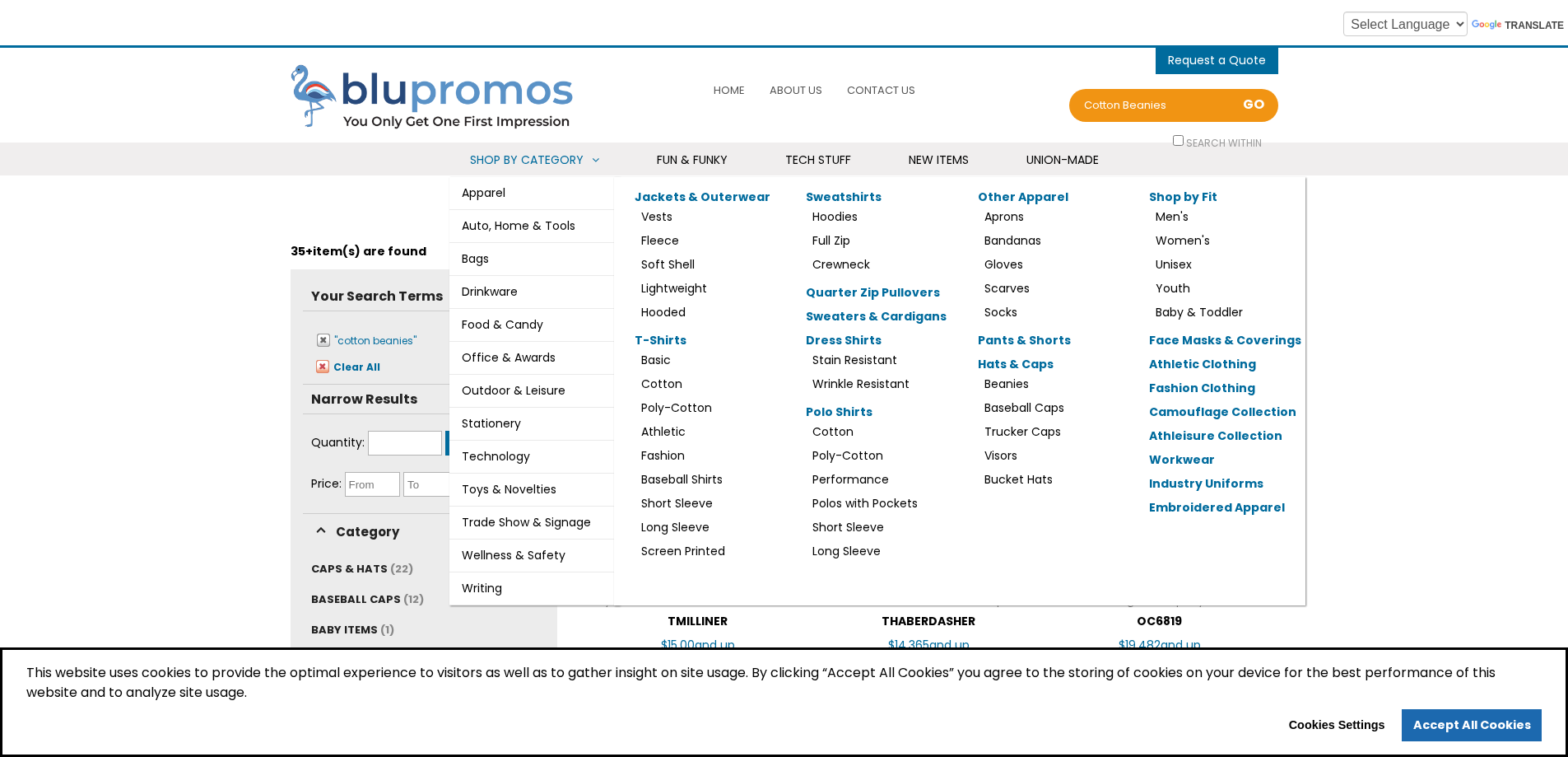
click at [539, 191] on li "Apparel Jackets & Outerwear Vests Fleece Soft Shell Lightweight Hooded T-Shirts…" at bounding box center [534, 193] width 171 height 33
click at [709, 193] on link "Jackets & Outerwear" at bounding box center [702, 197] width 136 height 17
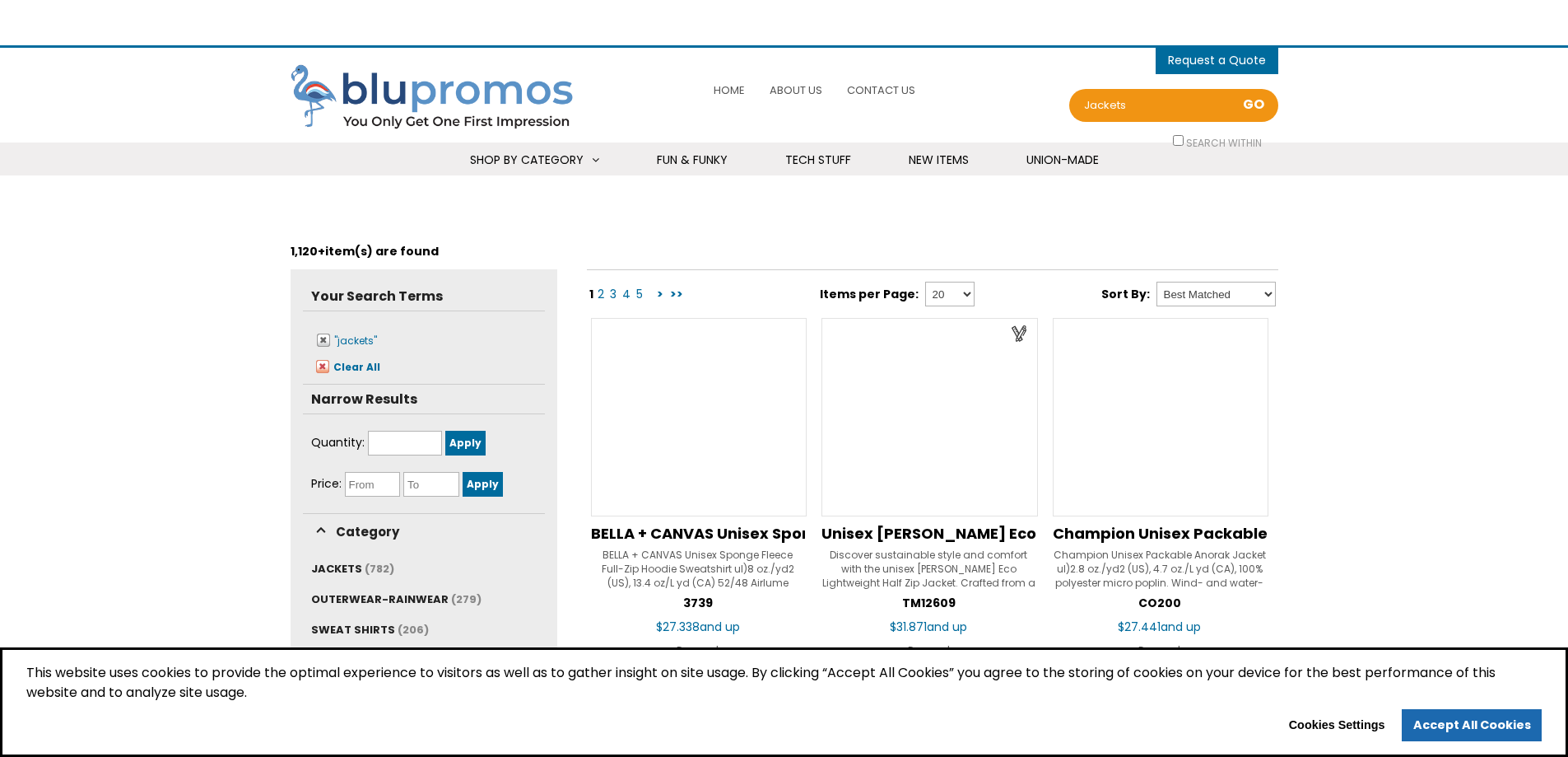
select select "Language Translate Widget"
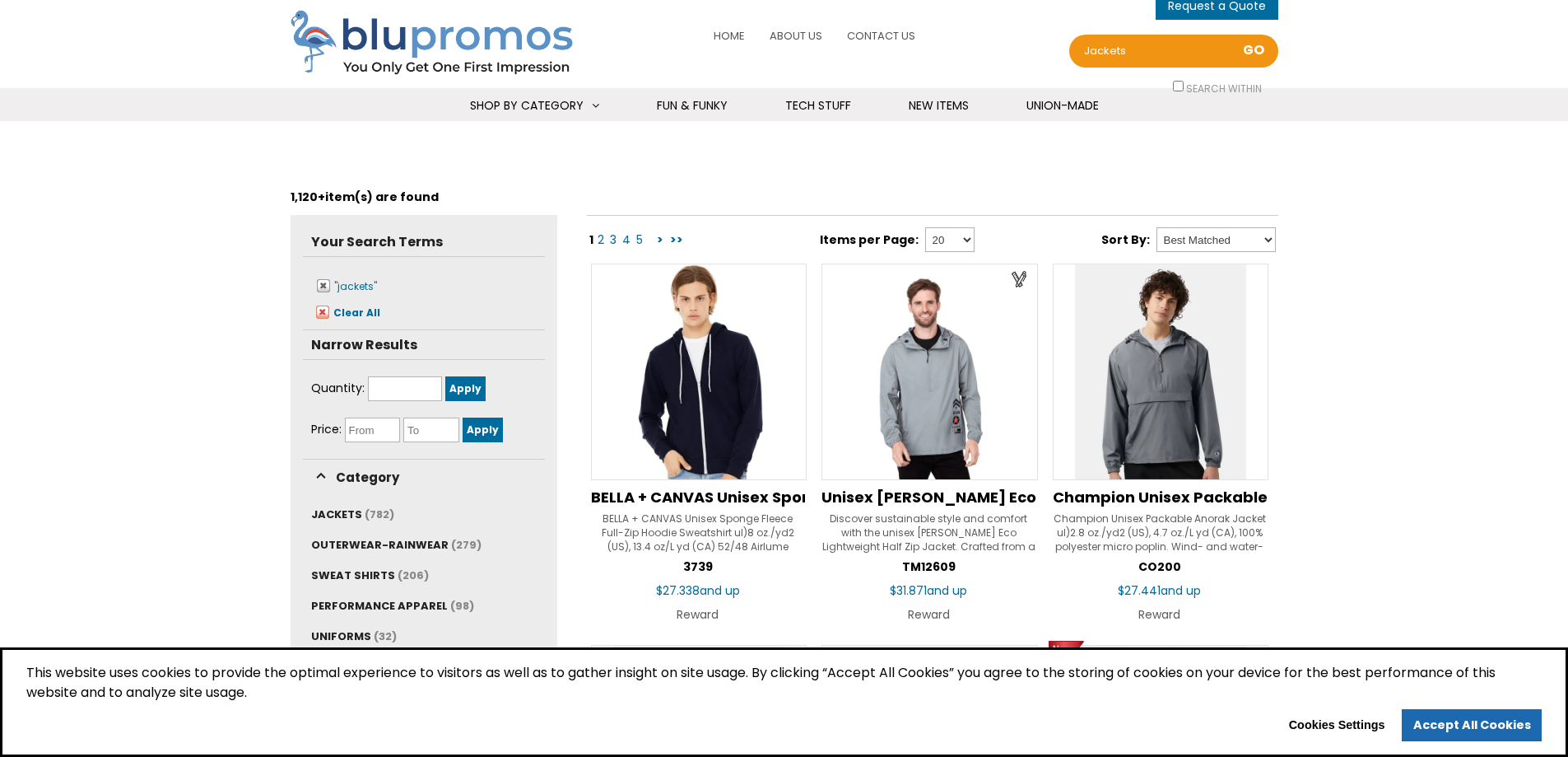
scroll to position [165, 0]
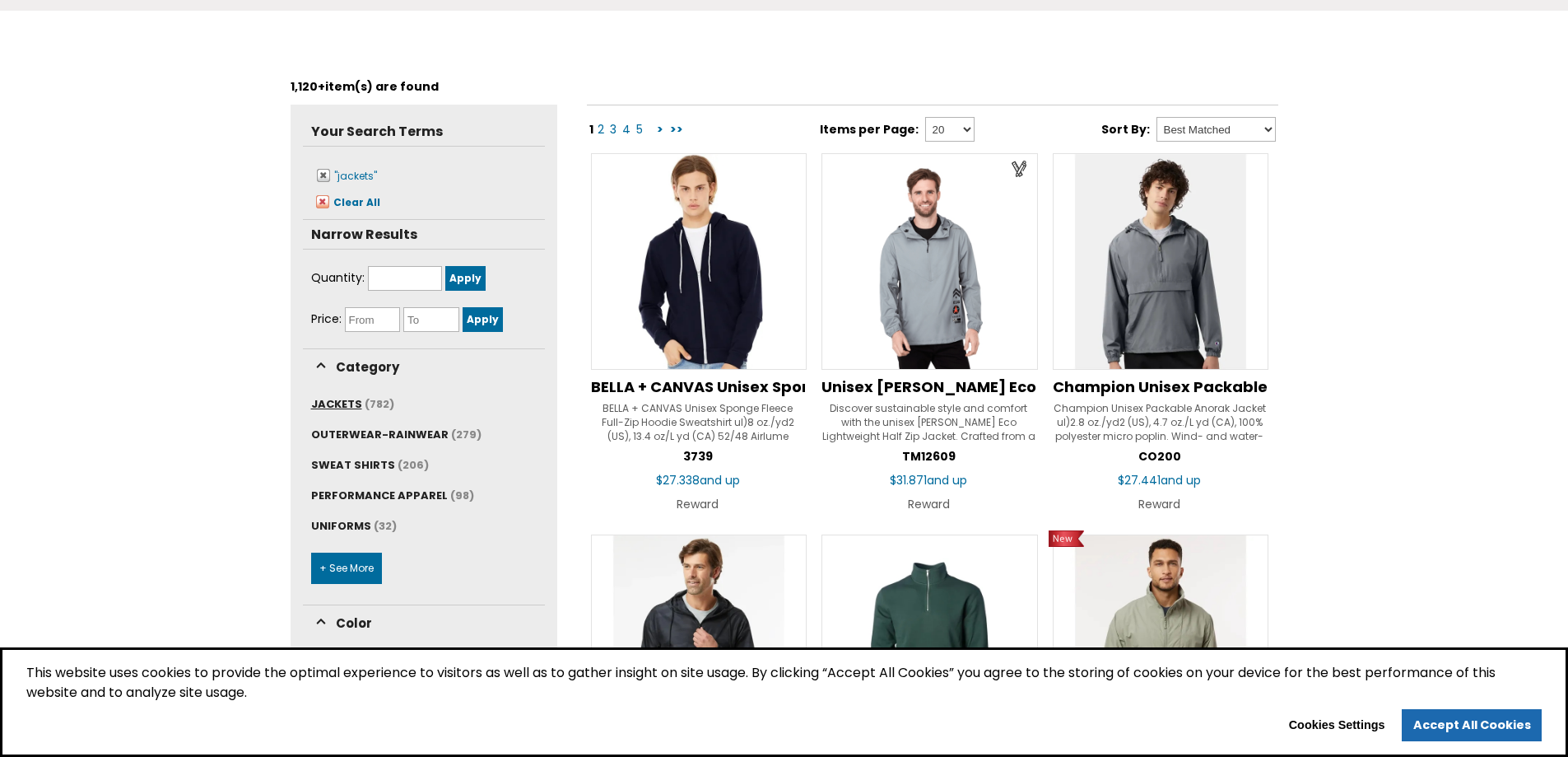
click at [330, 403] on span "JACKETS" at bounding box center [336, 404] width 51 height 16
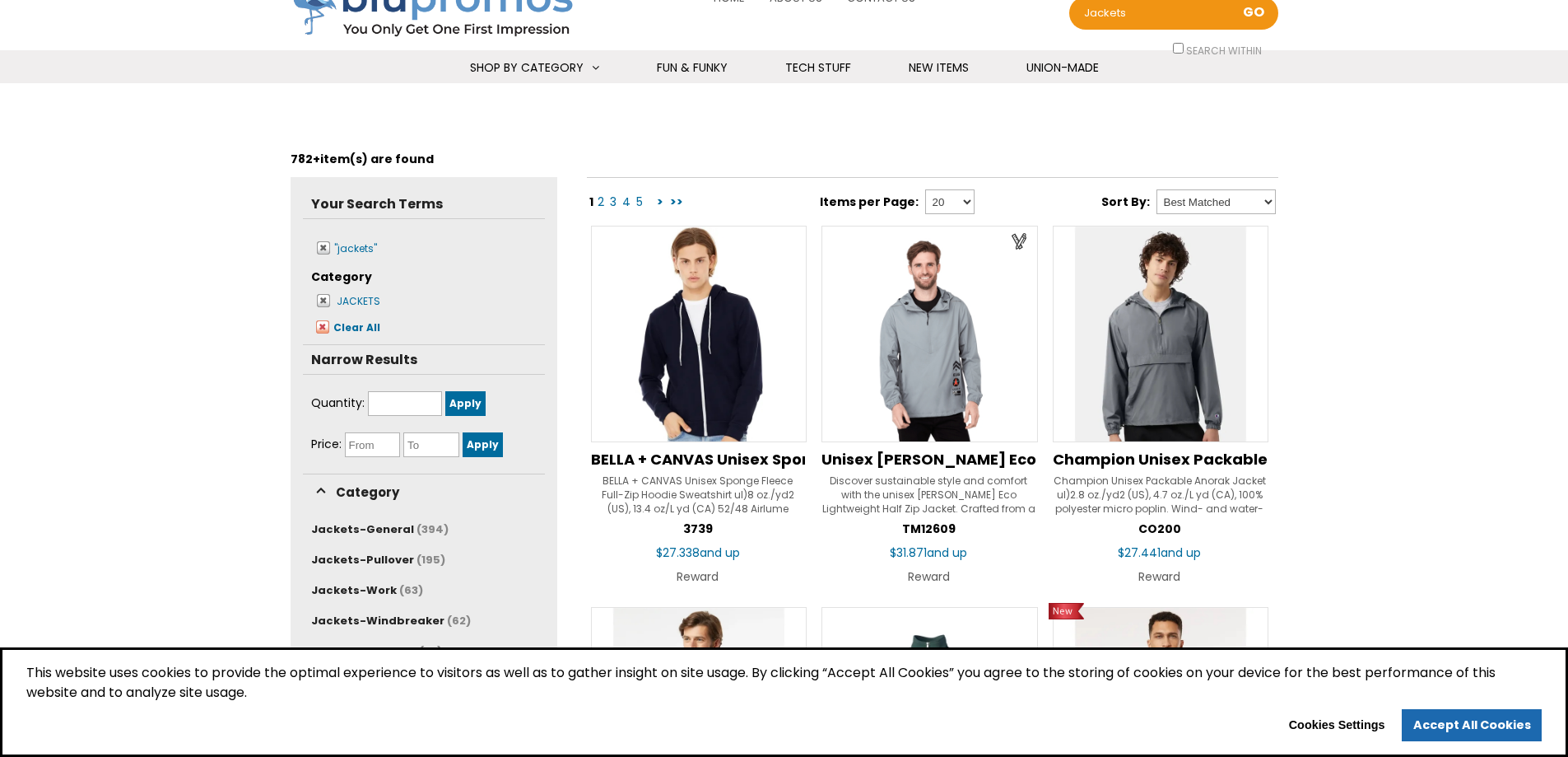
scroll to position [329, 0]
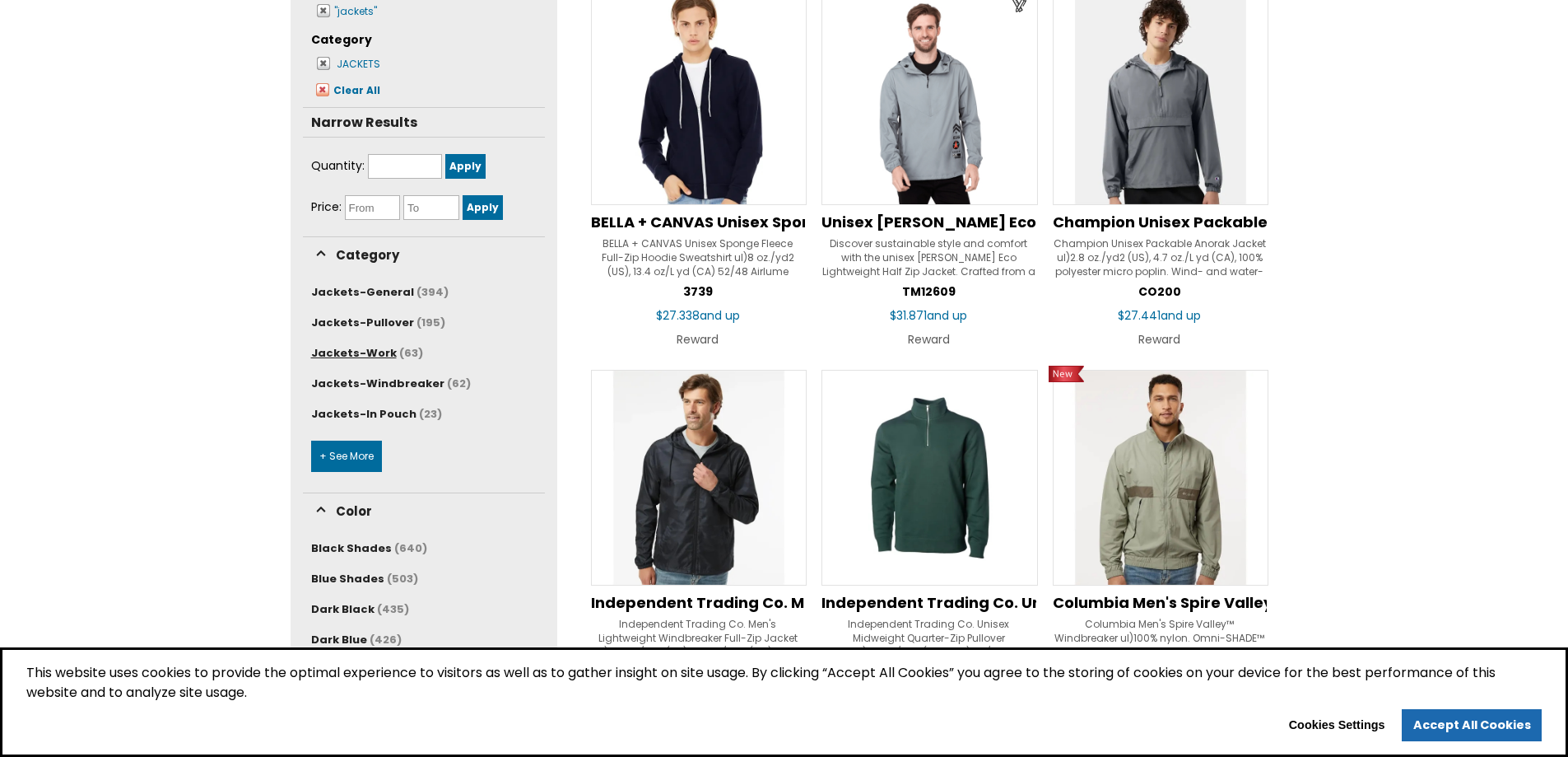
click at [381, 353] on span "Jackets-Work" at bounding box center [353, 353] width 86 height 16
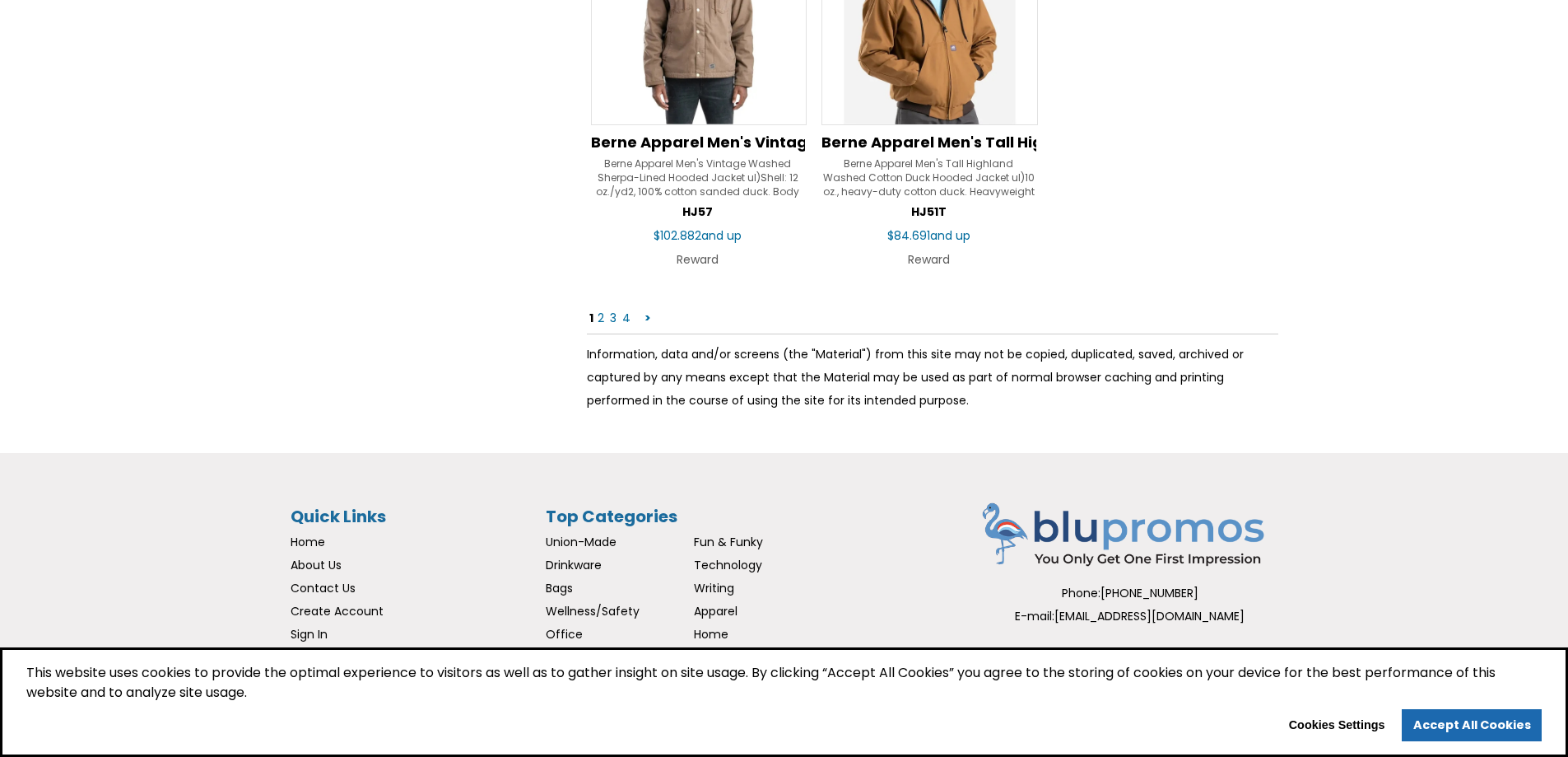
scroll to position [2719, 0]
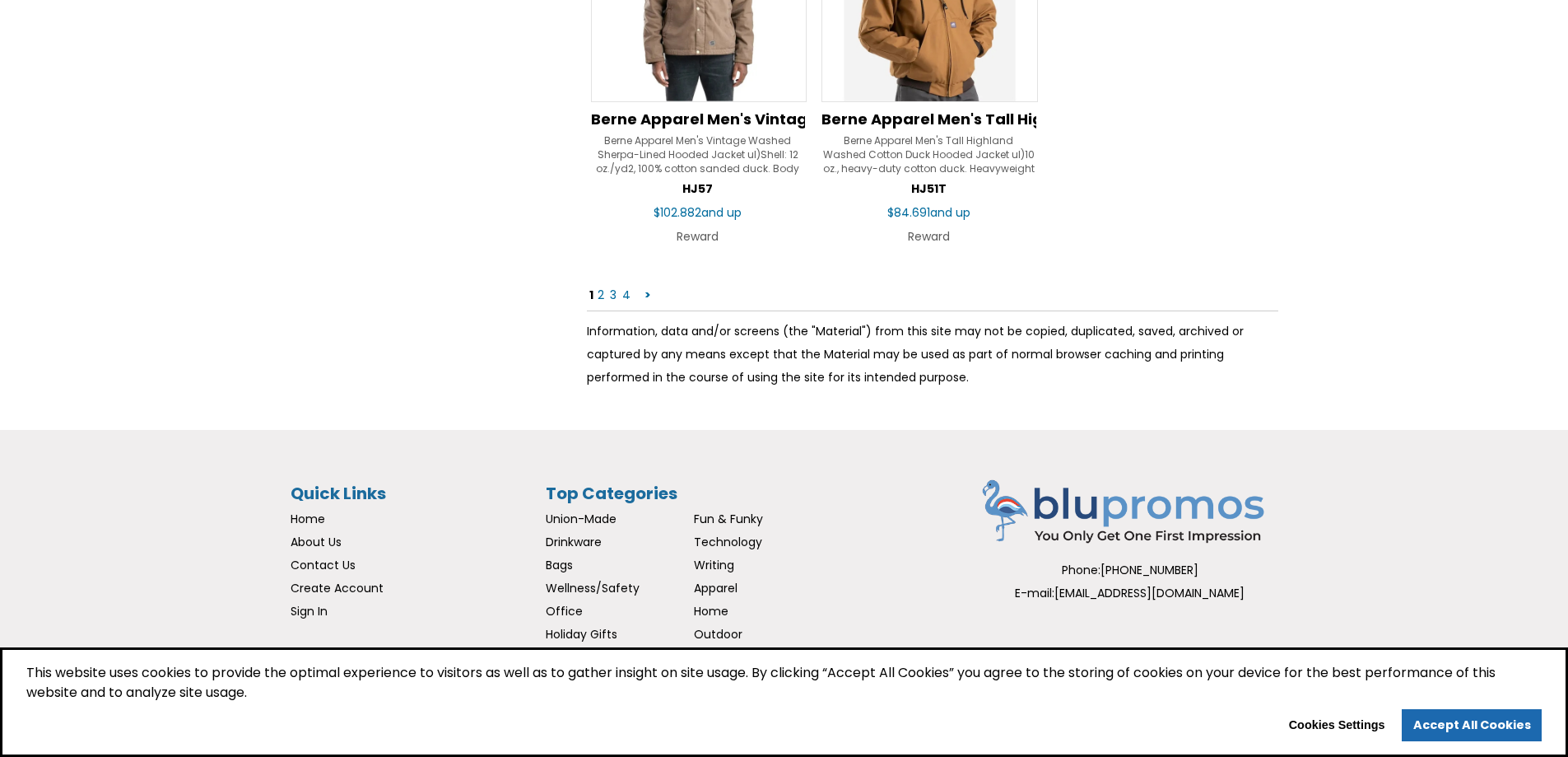
click at [599, 296] on link "2" at bounding box center [601, 295] width 10 height 17
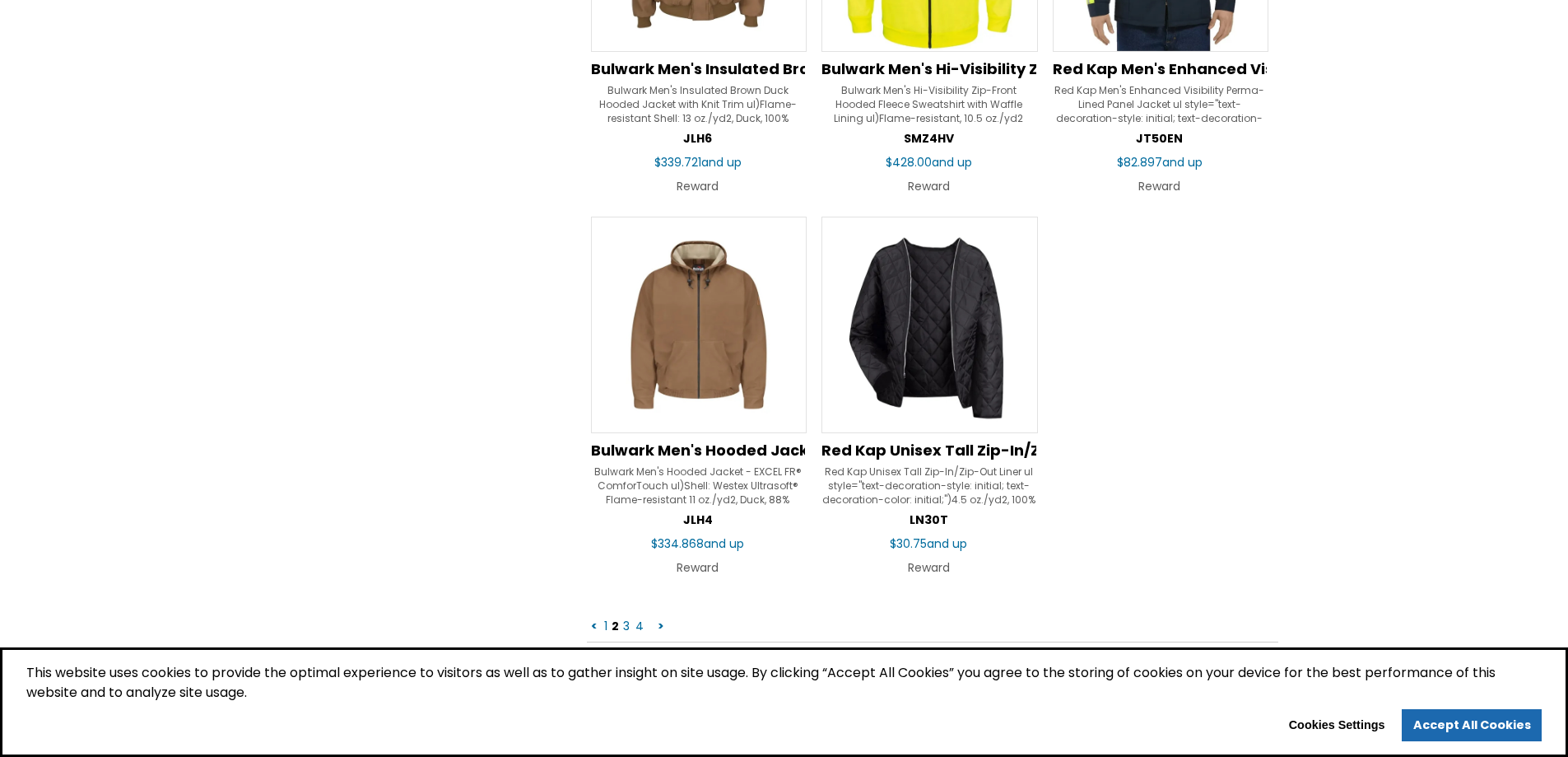
scroll to position [2389, 0]
click at [626, 627] on link "3" at bounding box center [627, 624] width 10 height 17
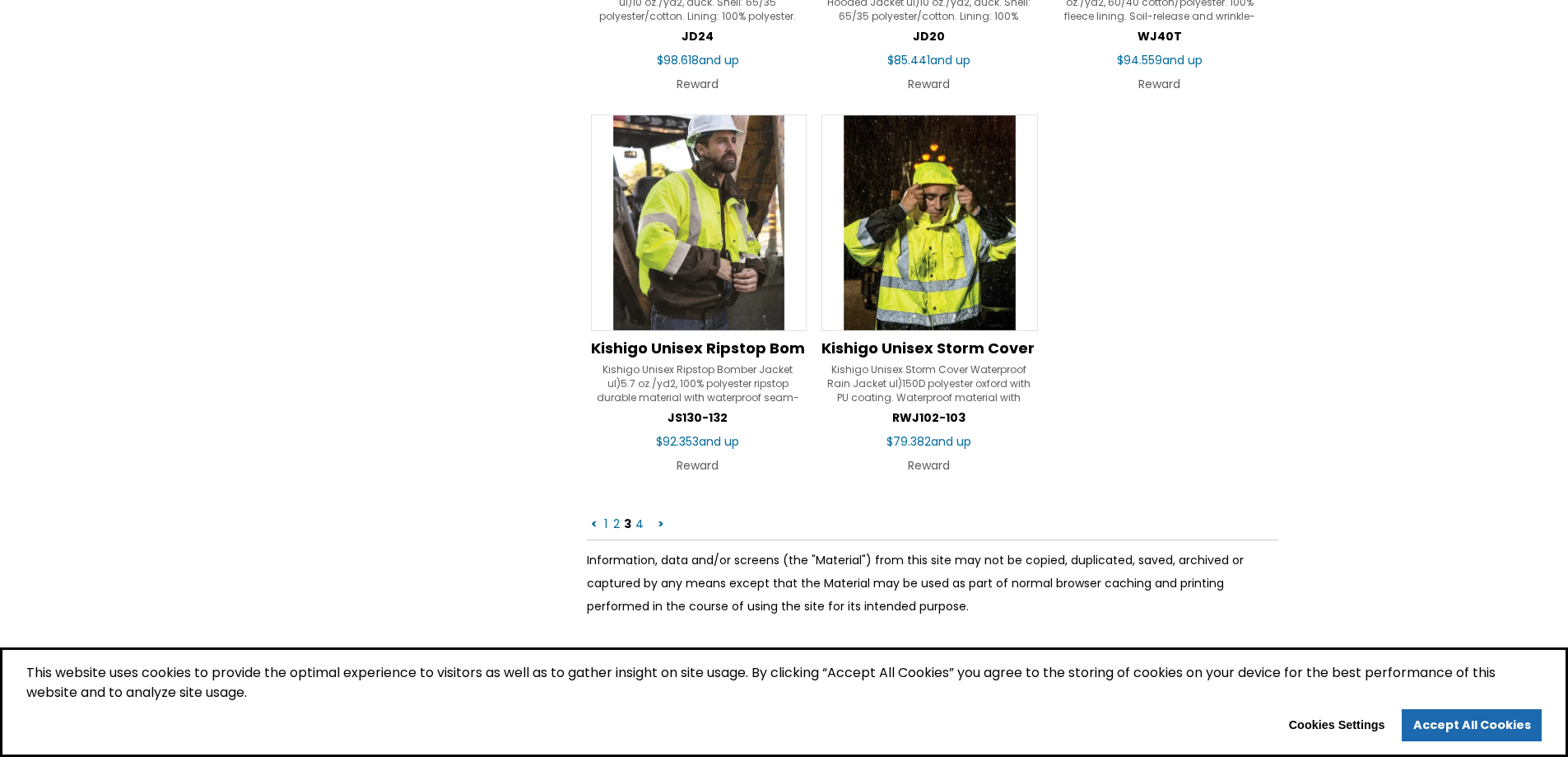
scroll to position [2554, 0]
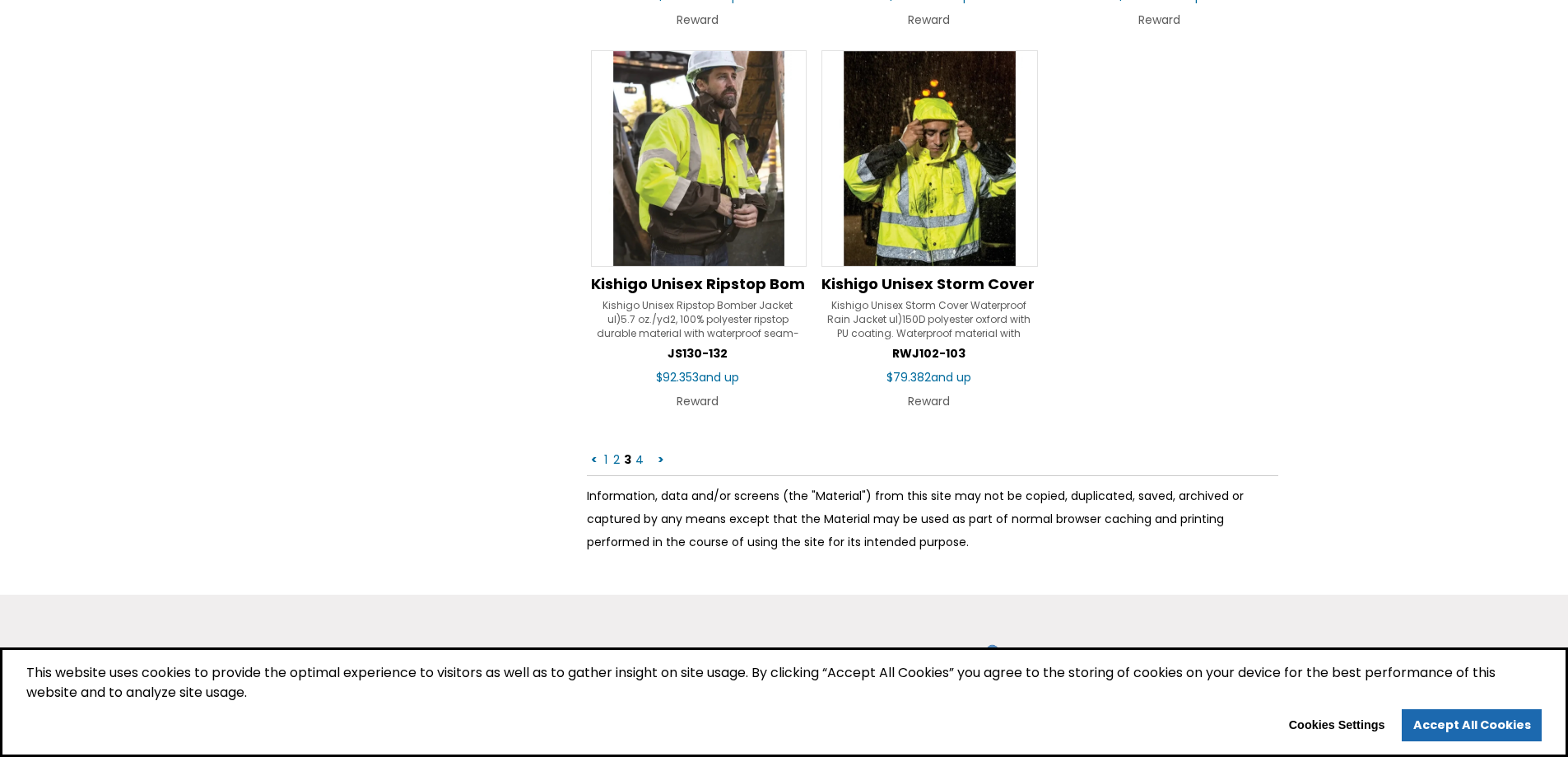
click at [638, 462] on link "4" at bounding box center [640, 459] width 12 height 17
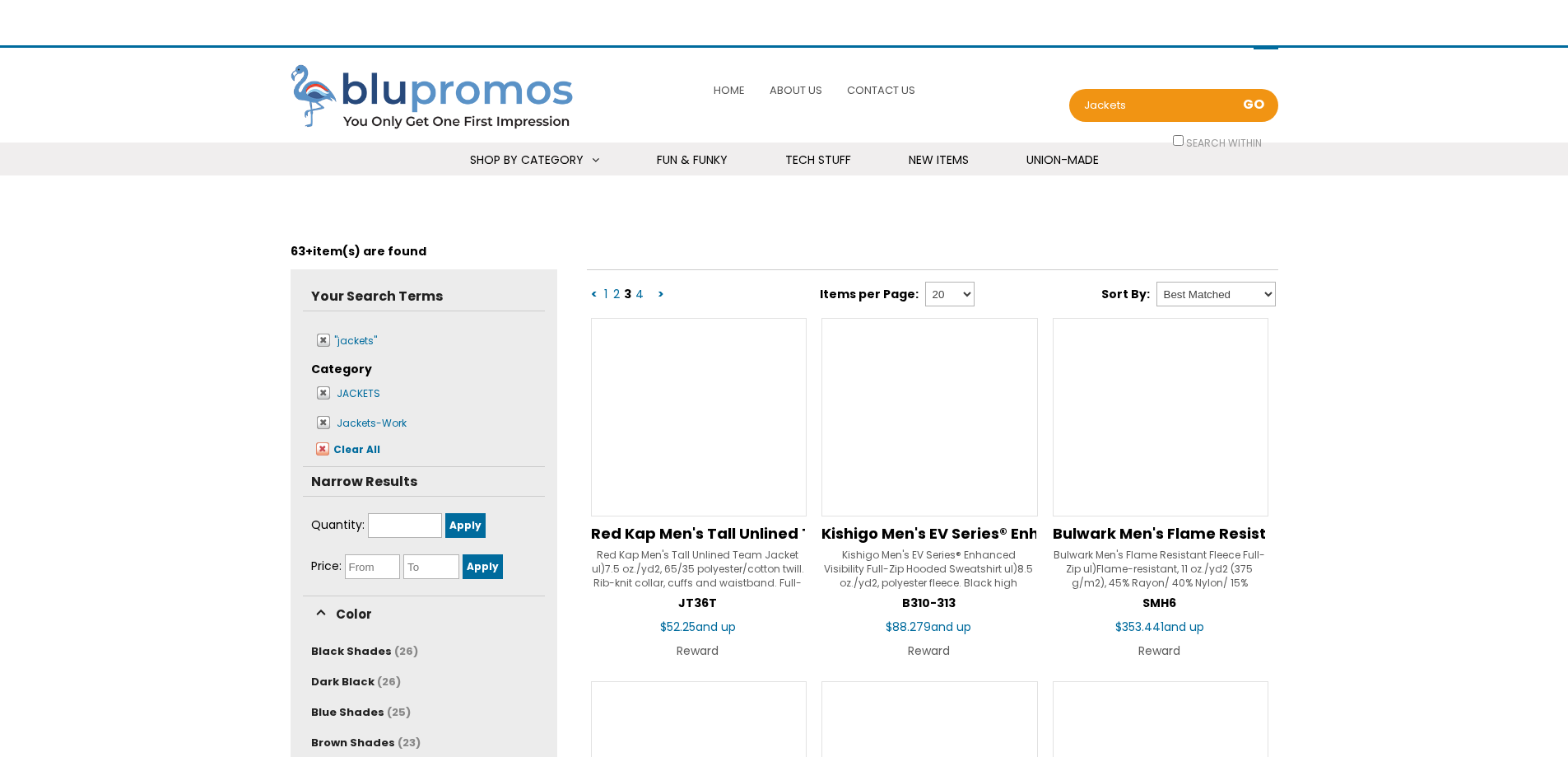
scroll to position [2447, 0]
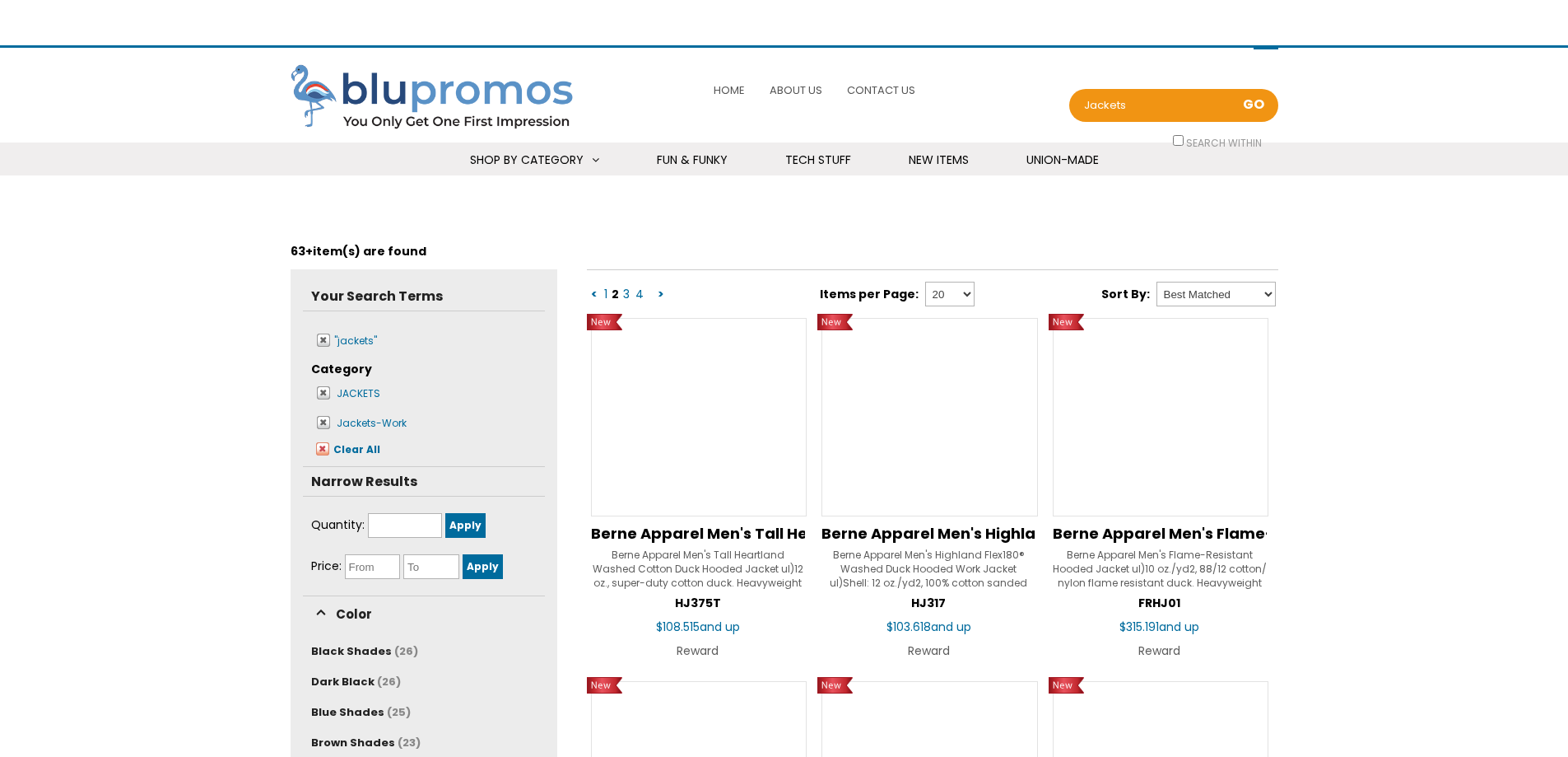
scroll to position [2389, 0]
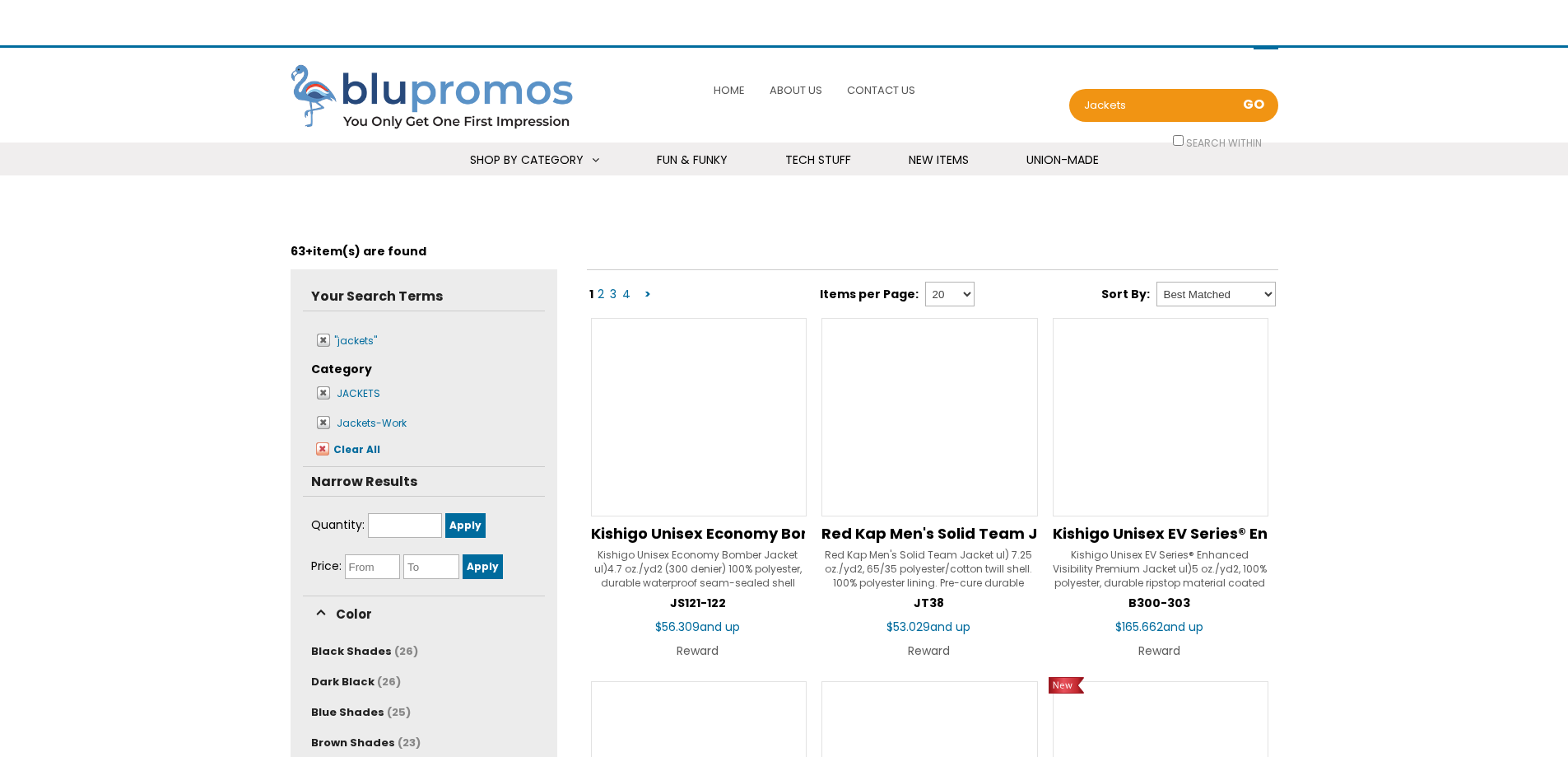
scroll to position [2705, 0]
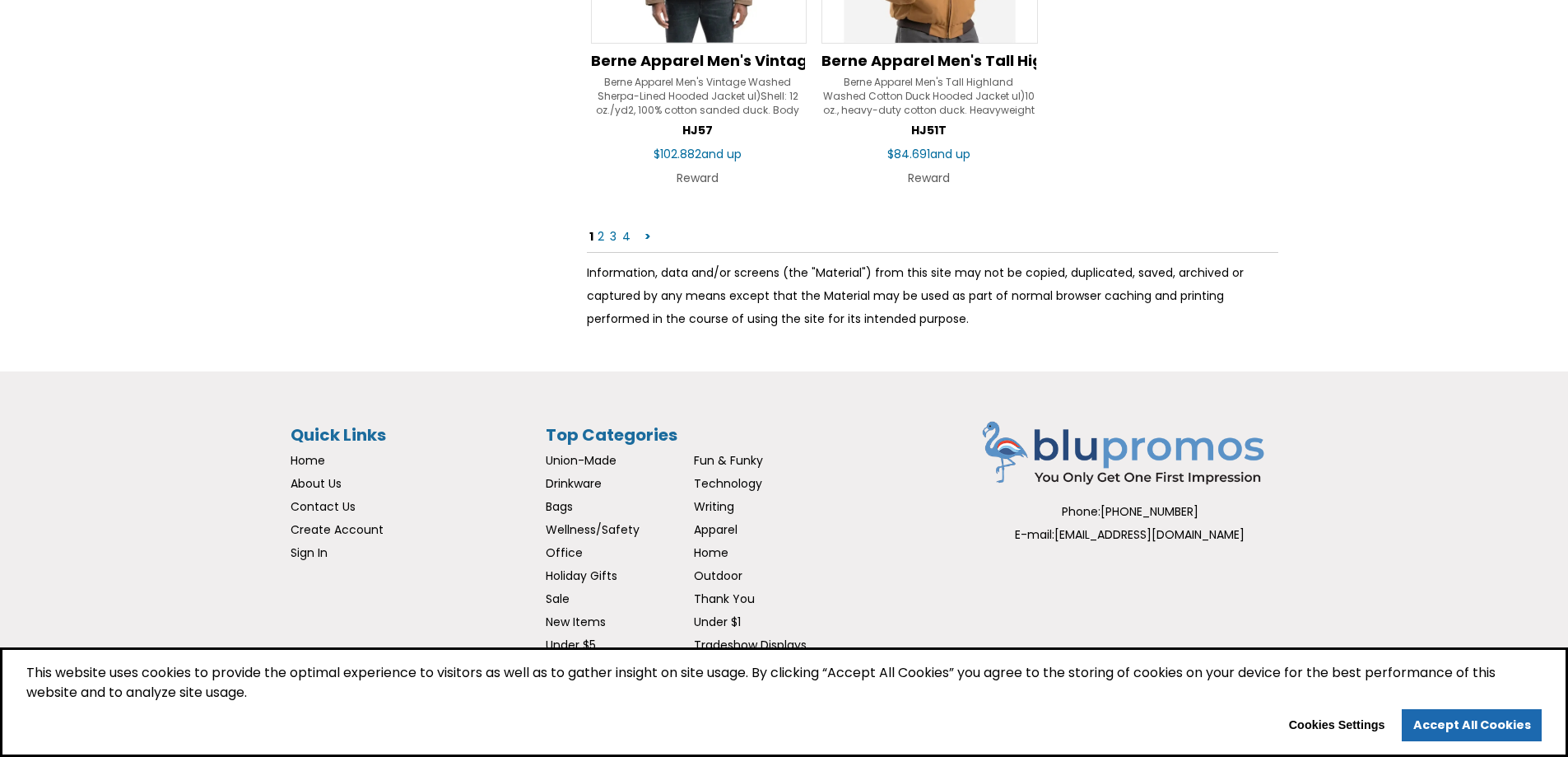
select select "Language Translate Widget"
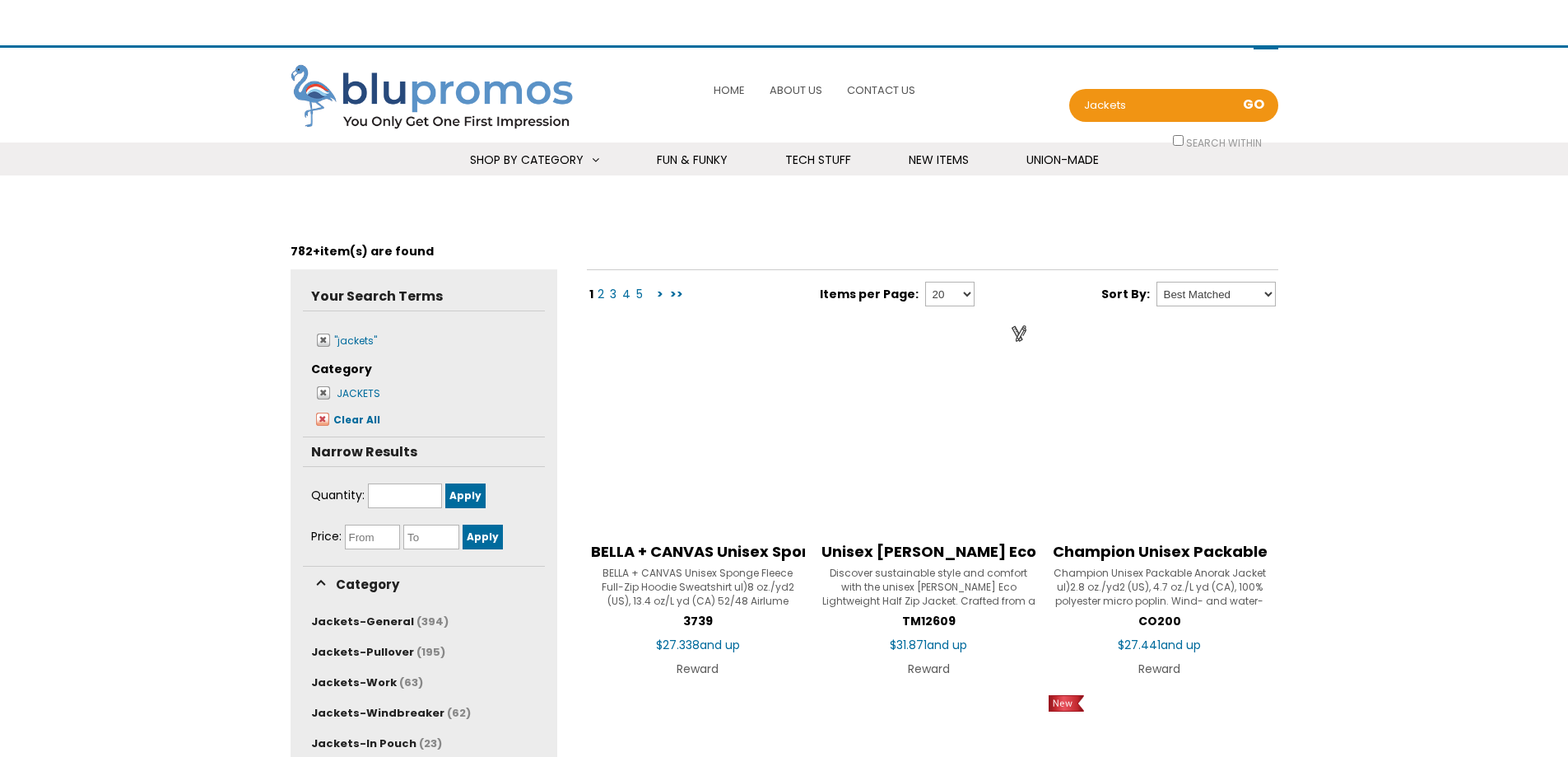
scroll to position [329, 0]
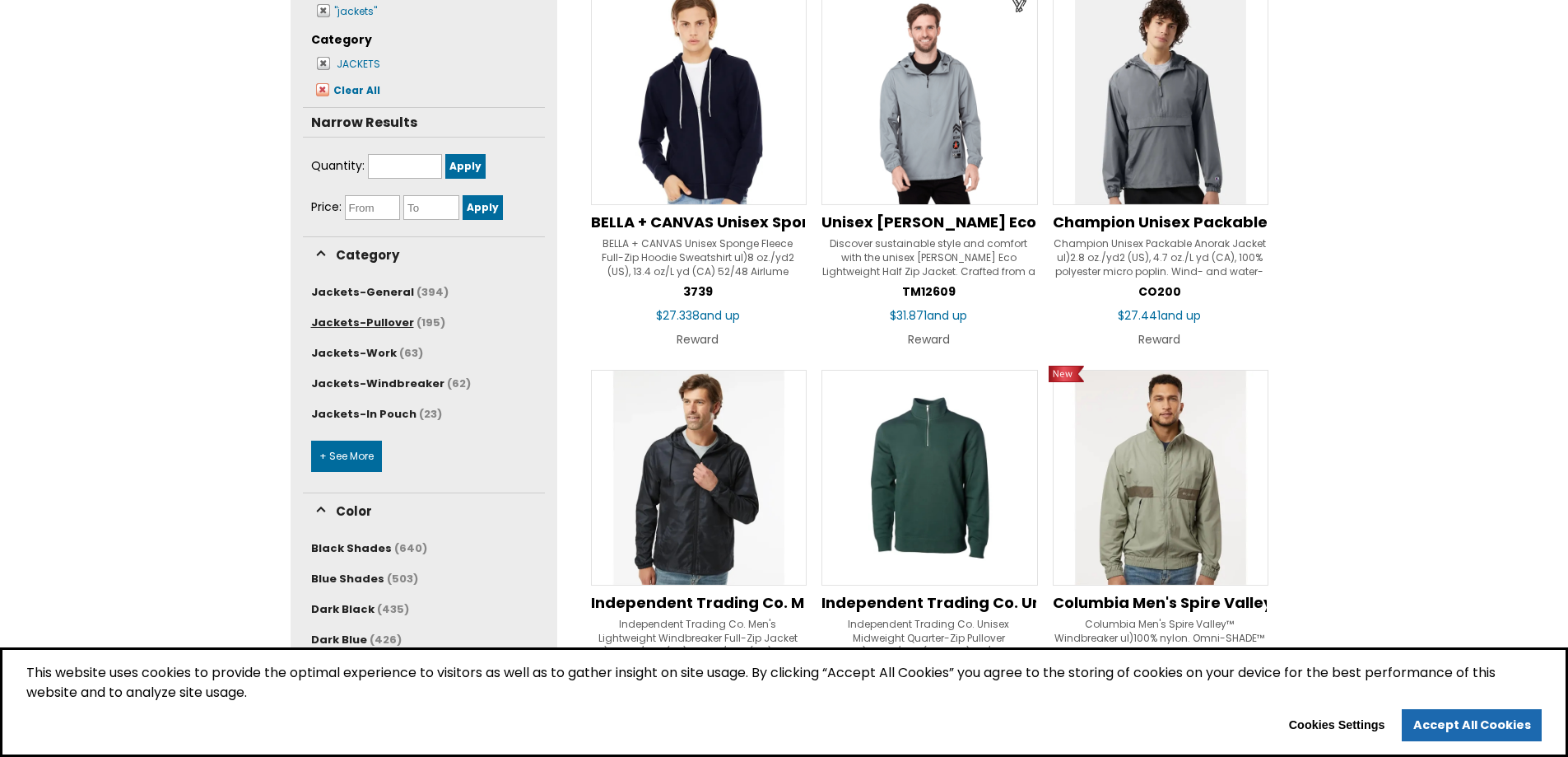
click at [360, 320] on span "Jackets-Pullover" at bounding box center [362, 322] width 103 height 16
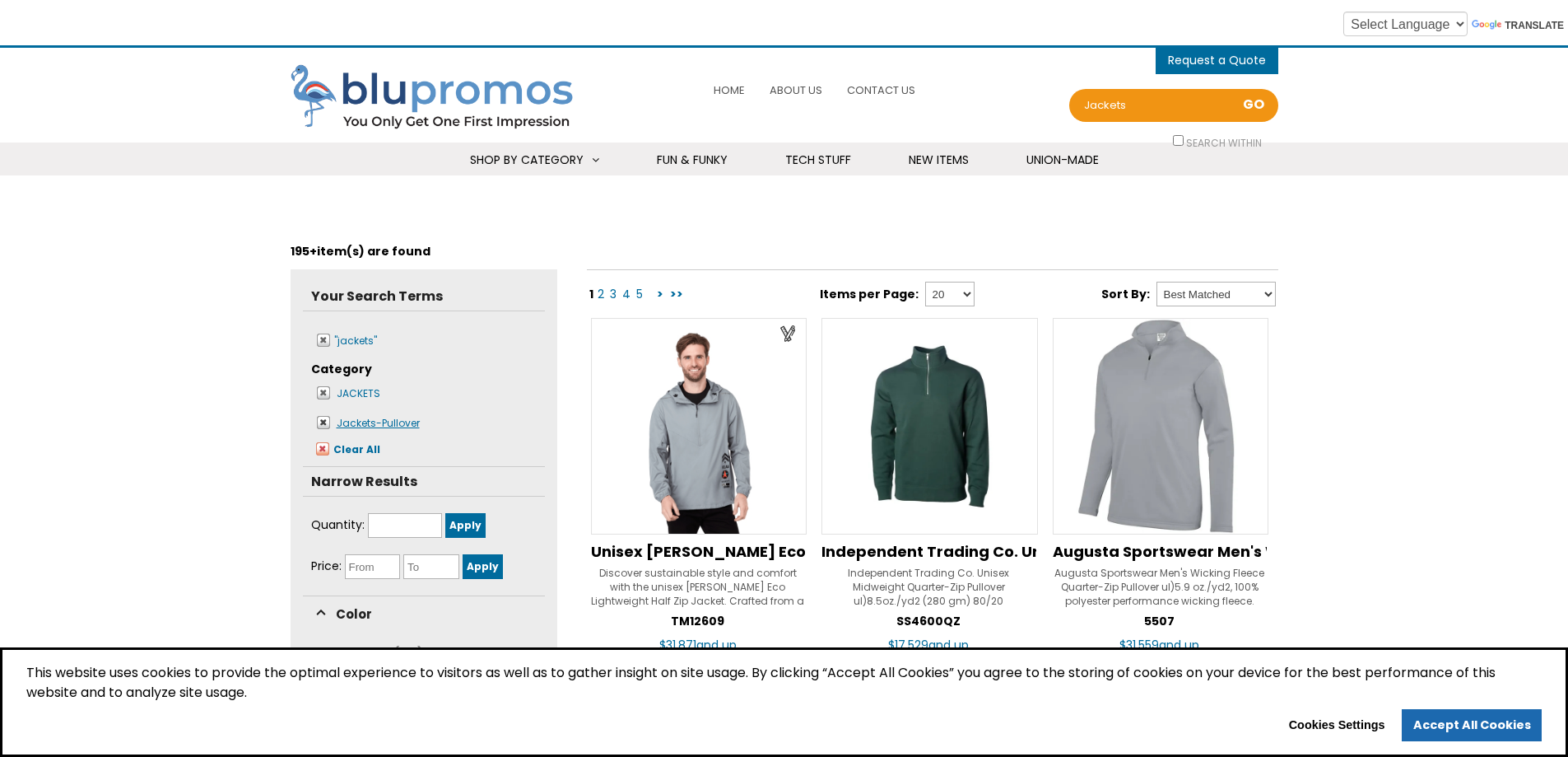
click at [322, 422] on span at bounding box center [323, 423] width 14 height 14
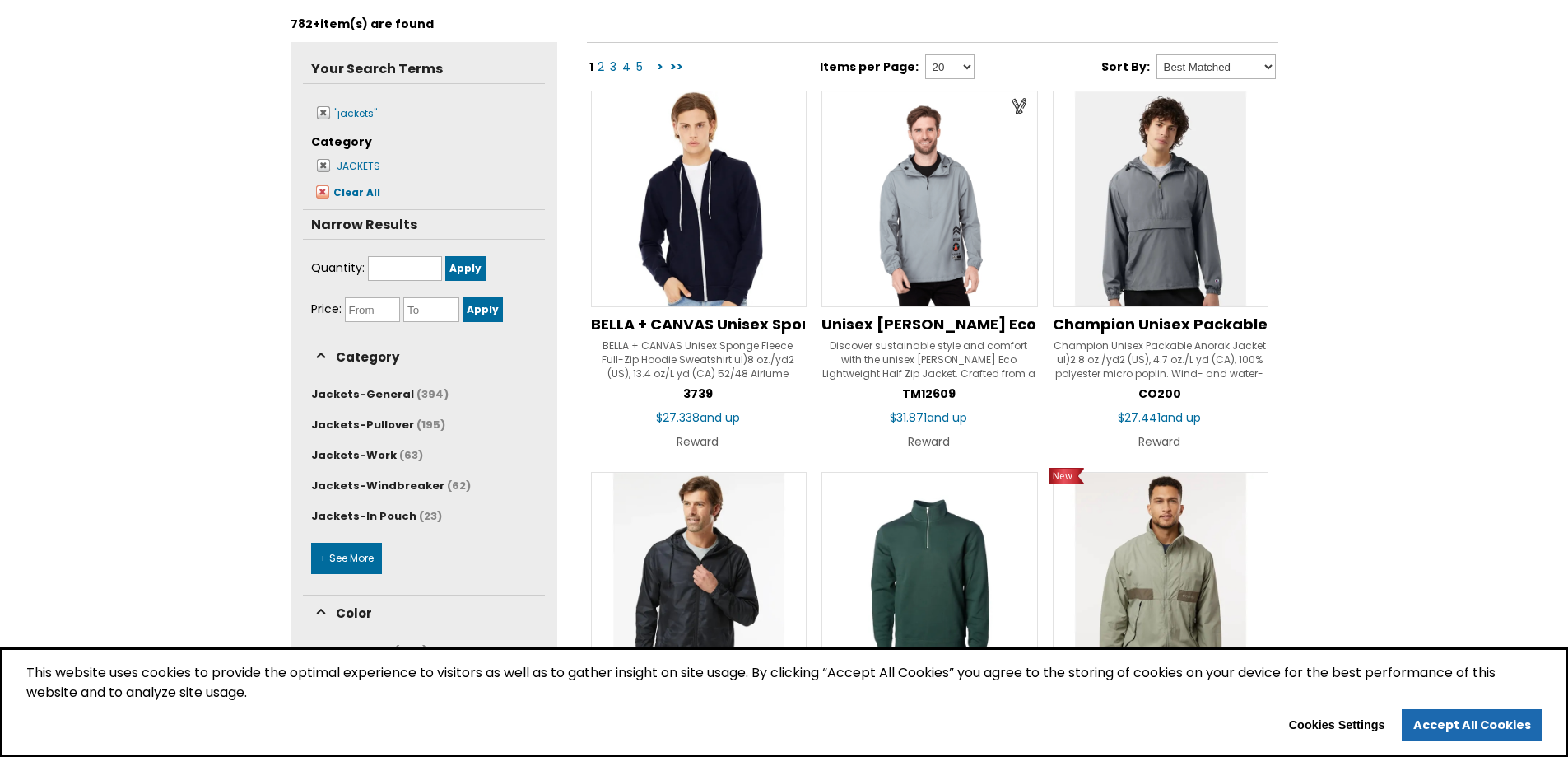
scroll to position [247, 0]
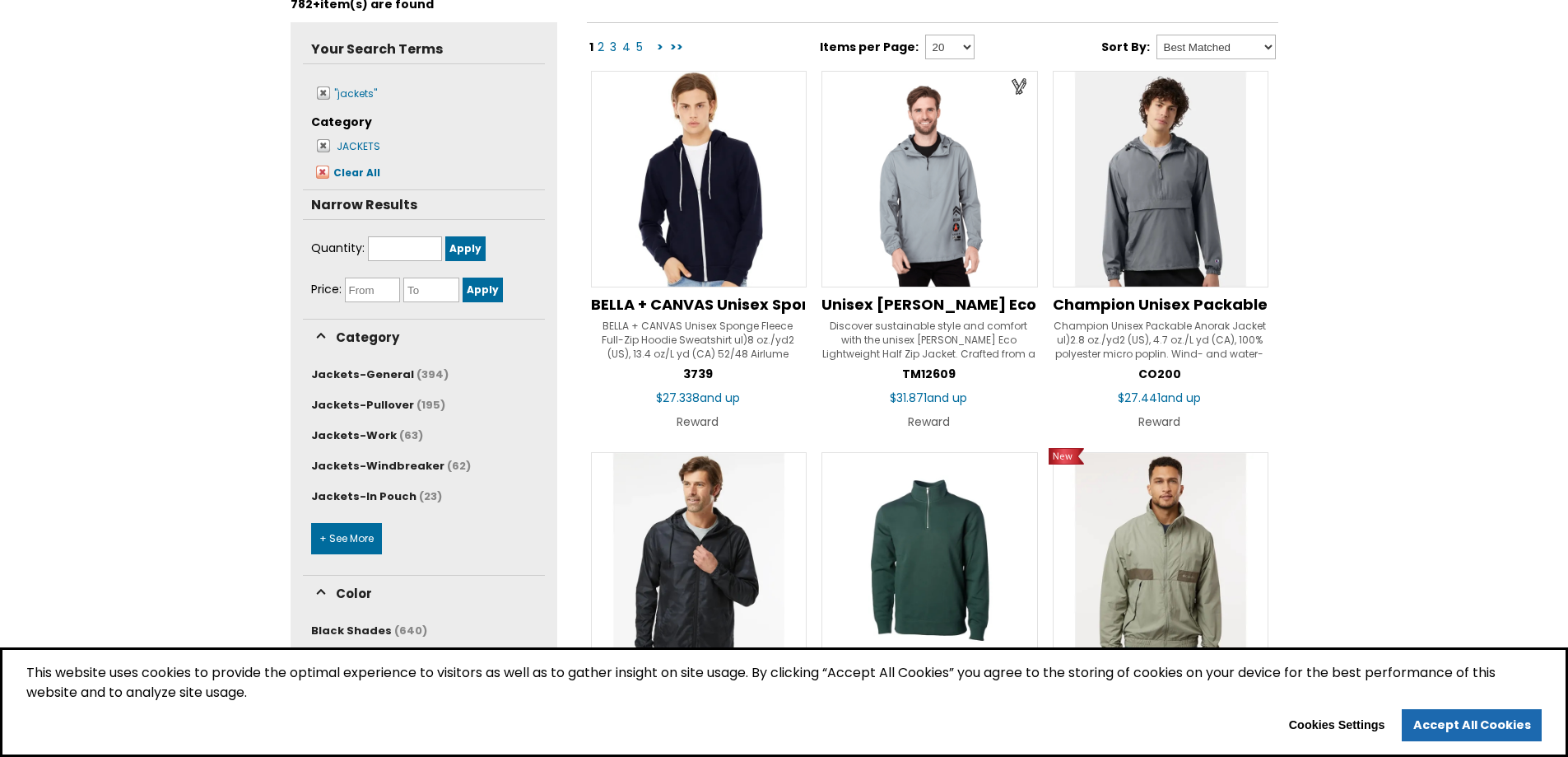
click at [343, 541] on link "+ See More" at bounding box center [346, 539] width 71 height 32
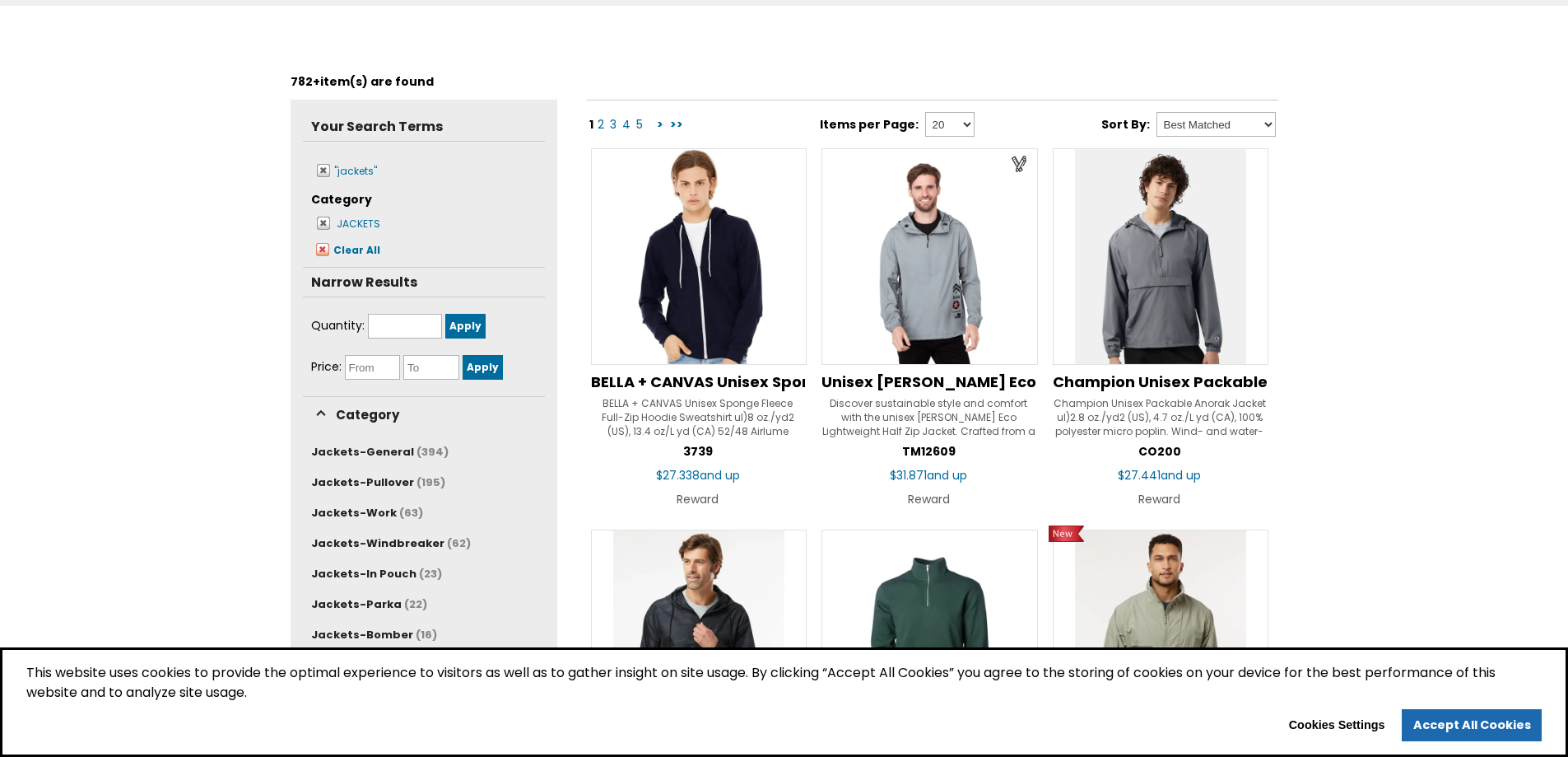
scroll to position [165, 0]
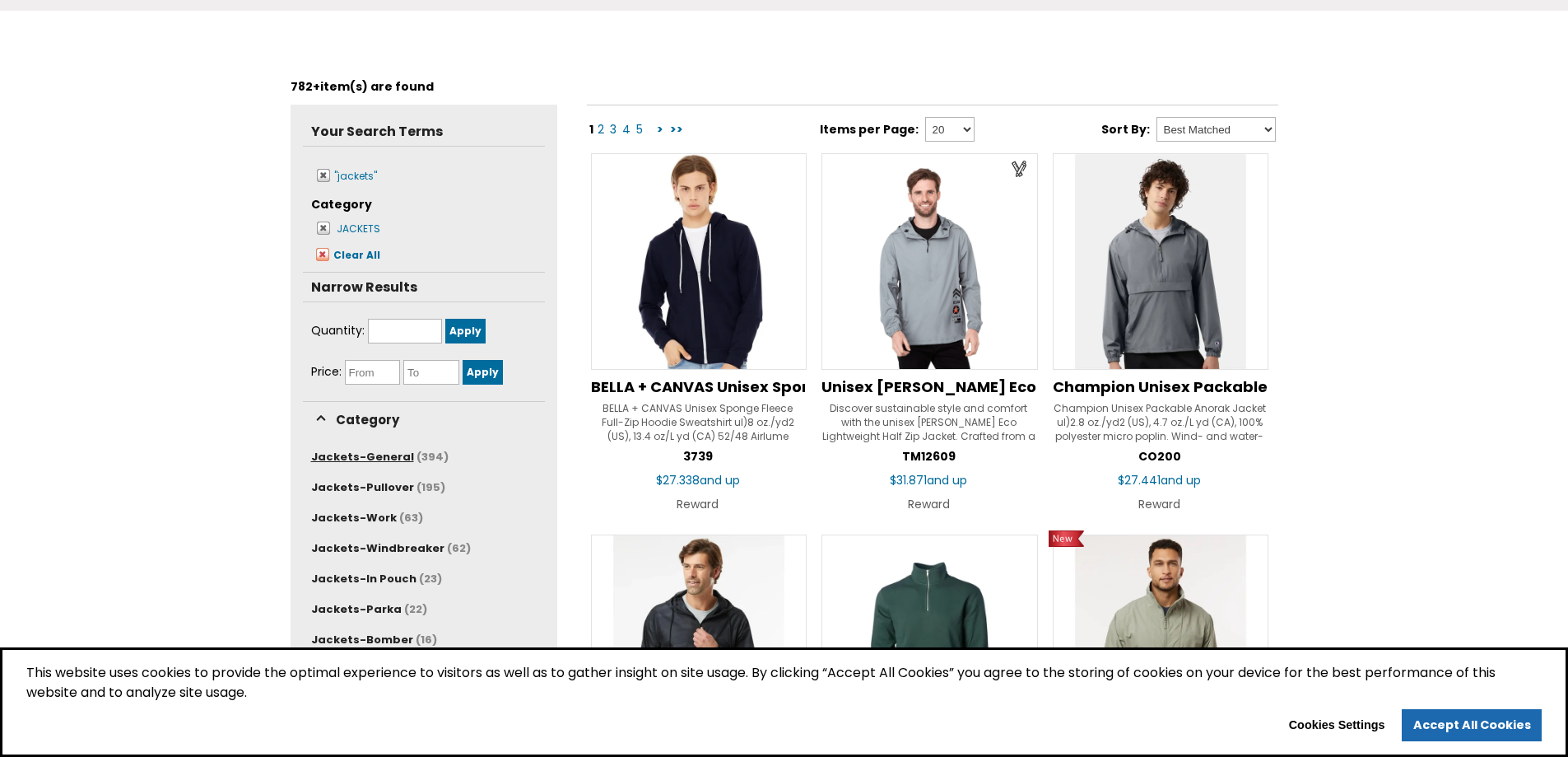
click at [350, 462] on span "Jackets-General" at bounding box center [362, 457] width 103 height 16
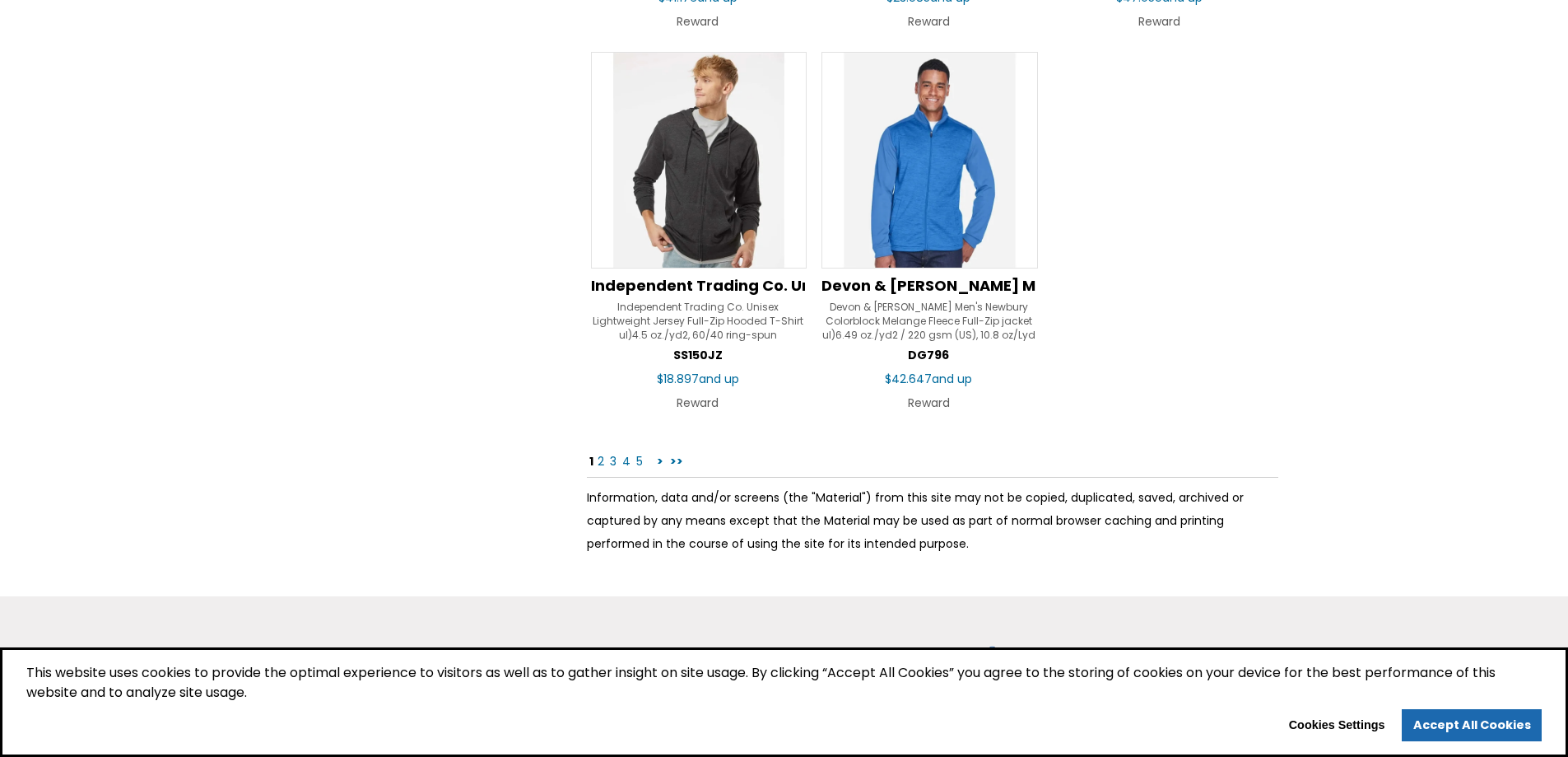
scroll to position [2554, 0]
click at [600, 461] on link "2" at bounding box center [601, 459] width 10 height 17
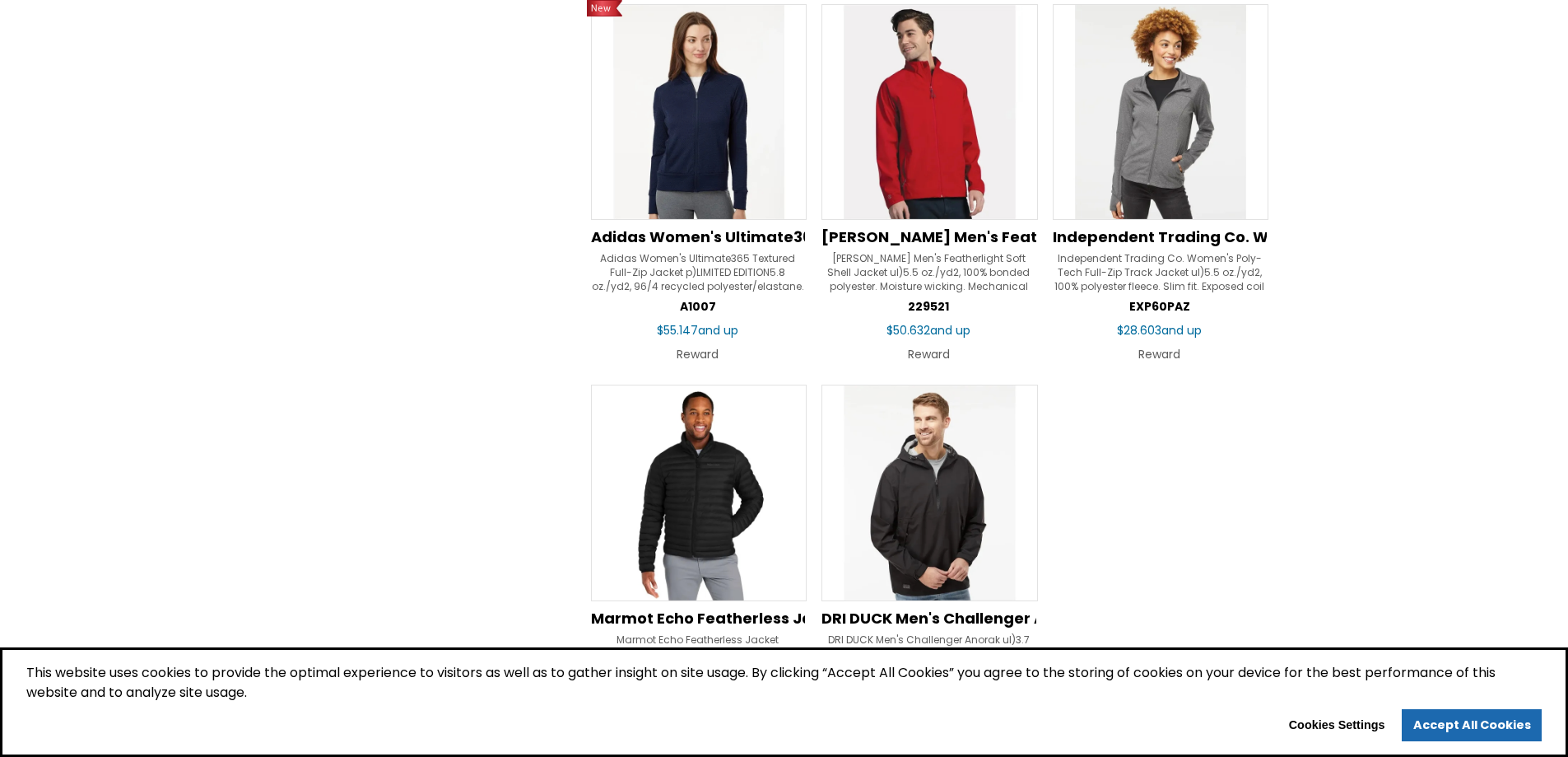
scroll to position [2389, 0]
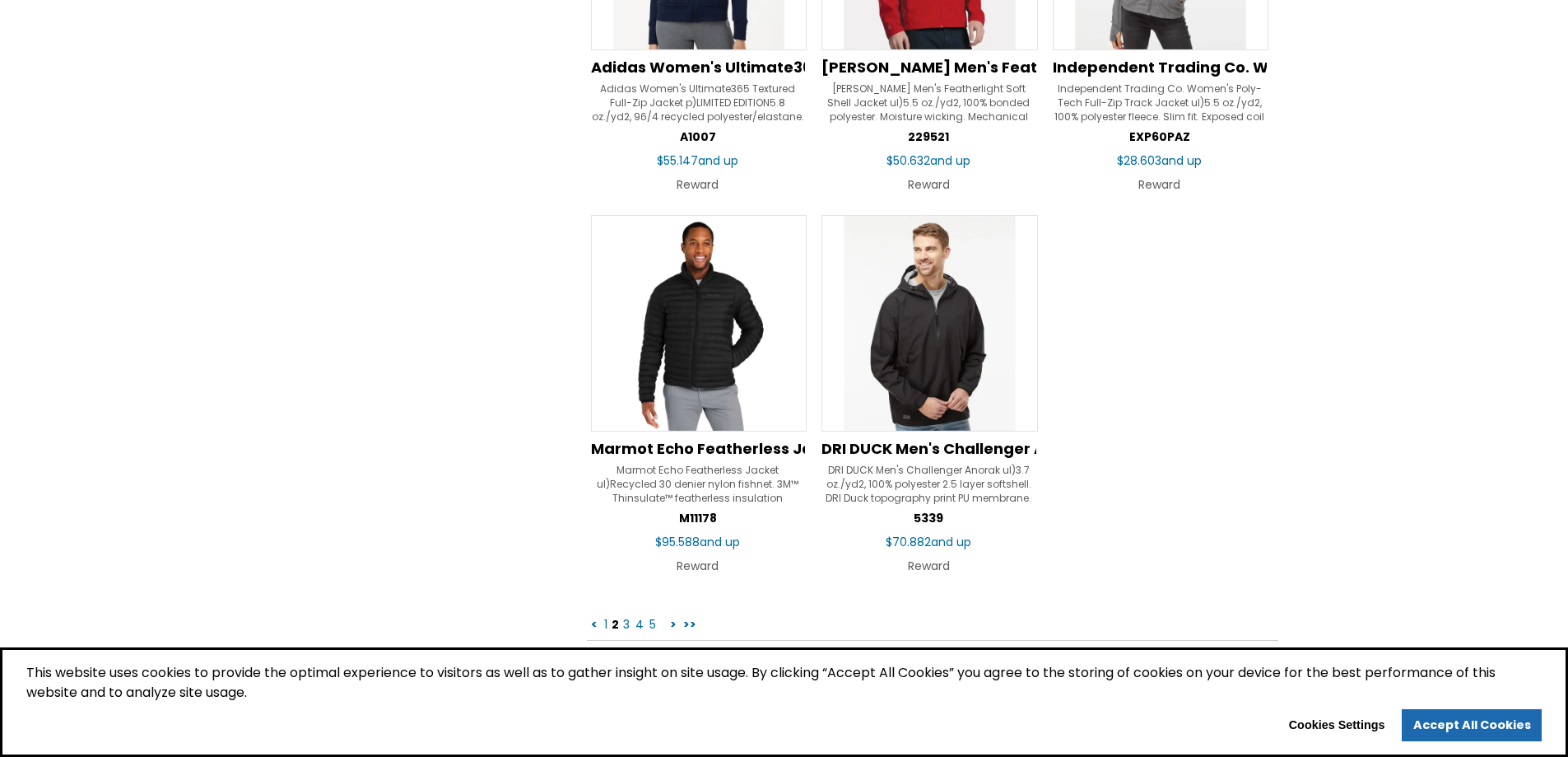
click at [626, 625] on link "3" at bounding box center [627, 624] width 10 height 17
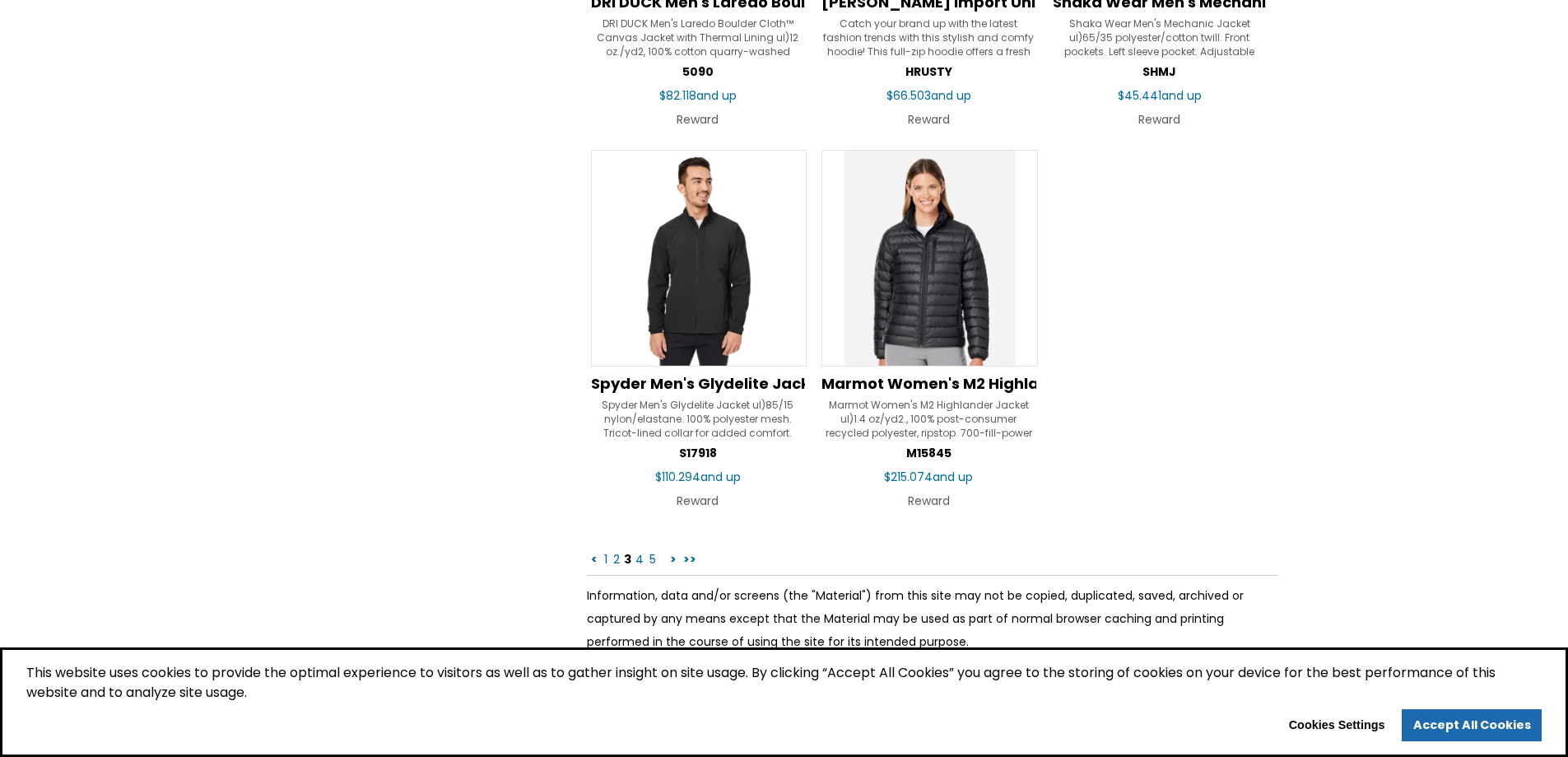
scroll to position [2471, 0]
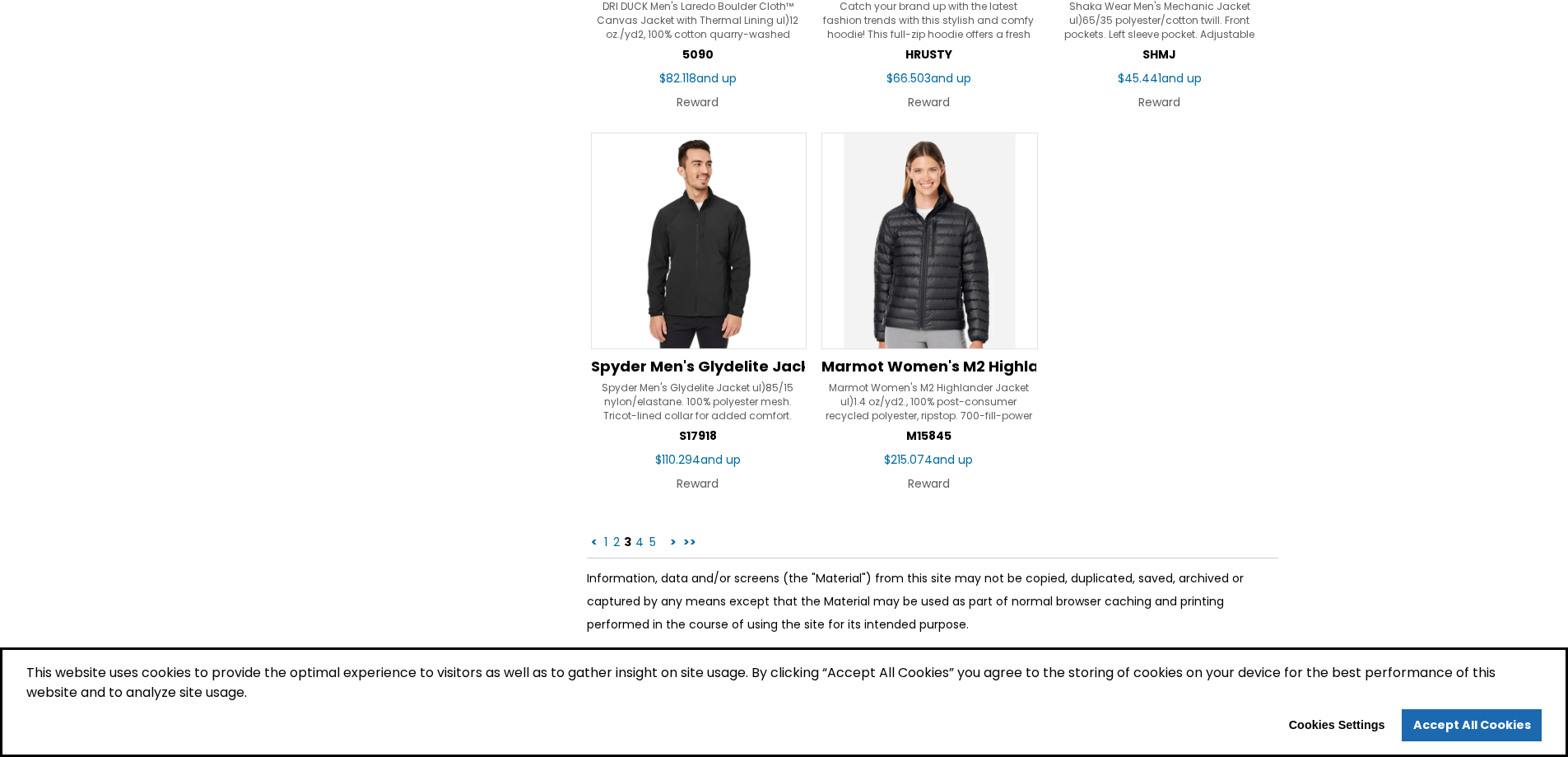
click at [639, 546] on link "4" at bounding box center [640, 542] width 12 height 17
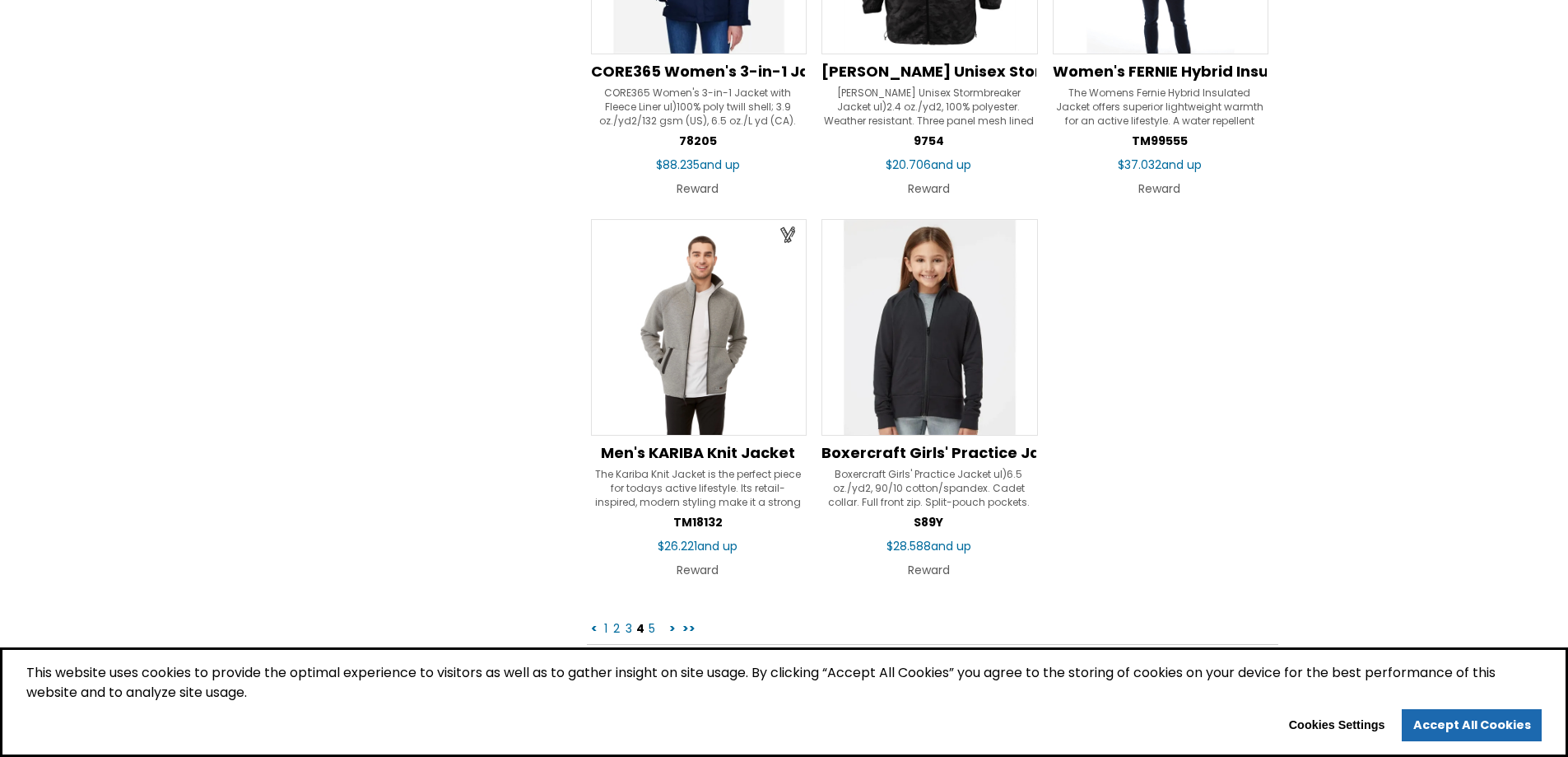
scroll to position [2389, 0]
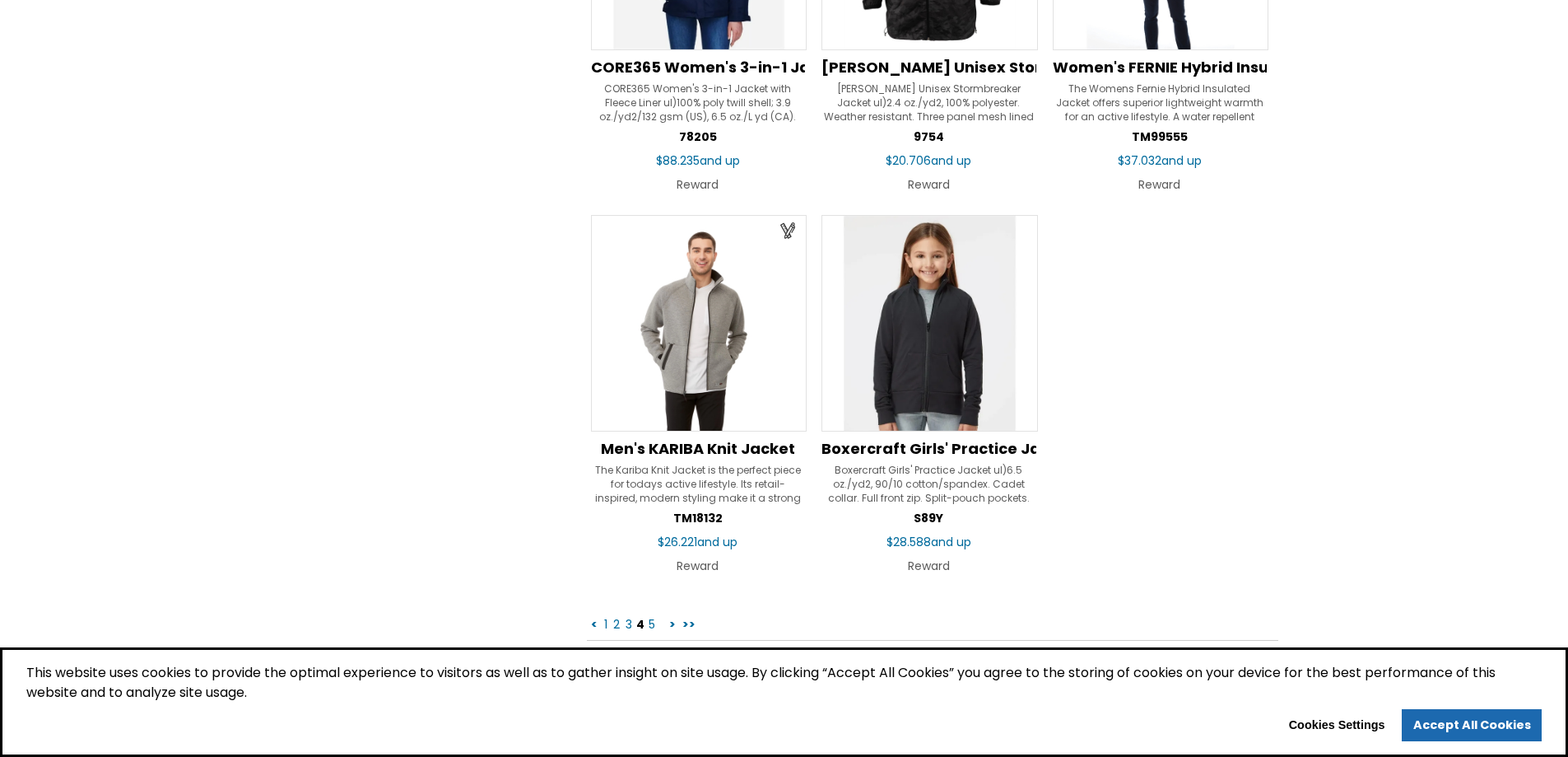
click at [652, 625] on link "5" at bounding box center [652, 624] width 10 height 17
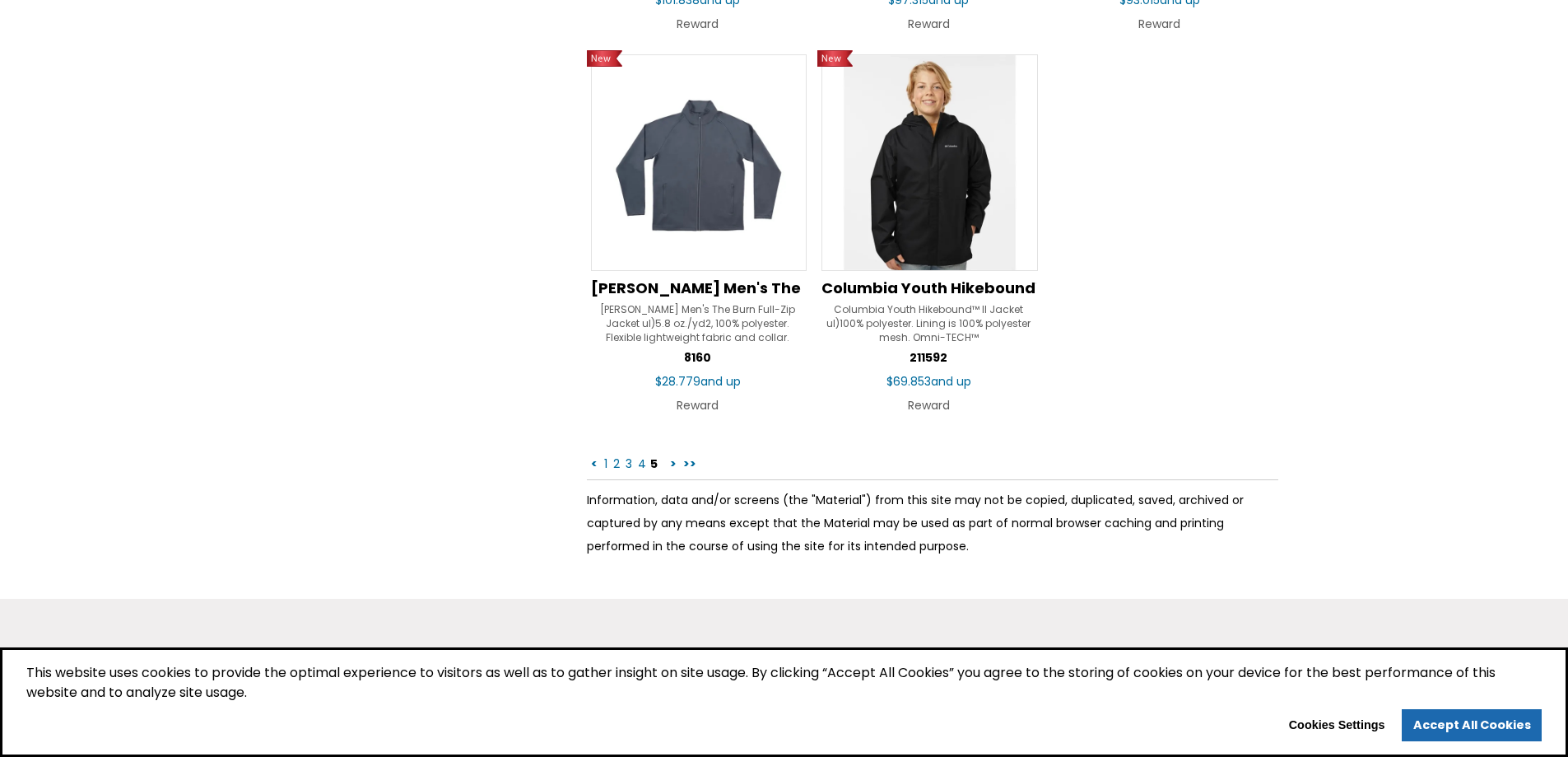
scroll to position [2554, 0]
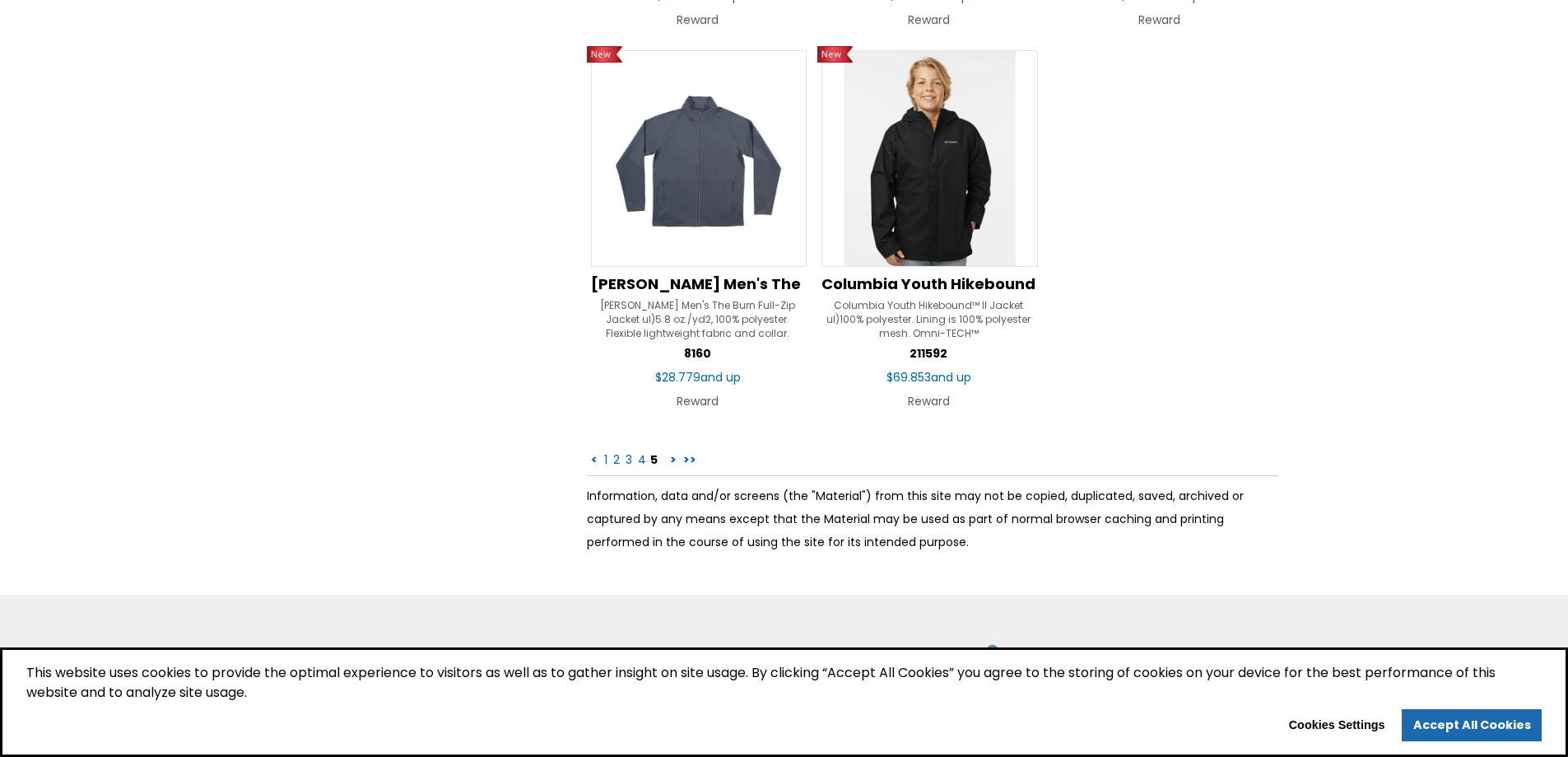
click at [668, 458] on link ">" at bounding box center [673, 459] width 10 height 17
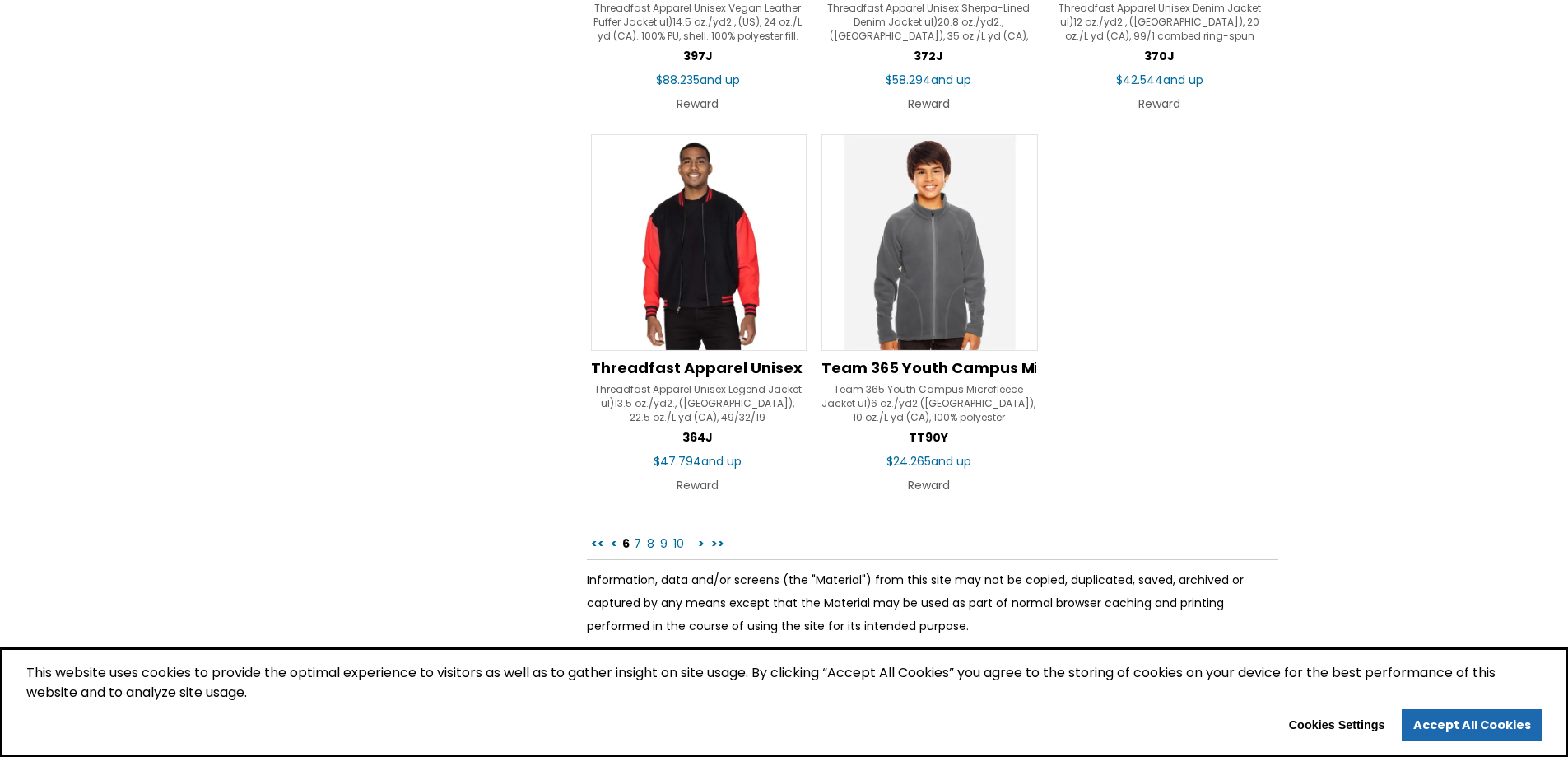
scroll to position [2471, 0]
click at [637, 539] on link "7" at bounding box center [637, 542] width 11 height 17
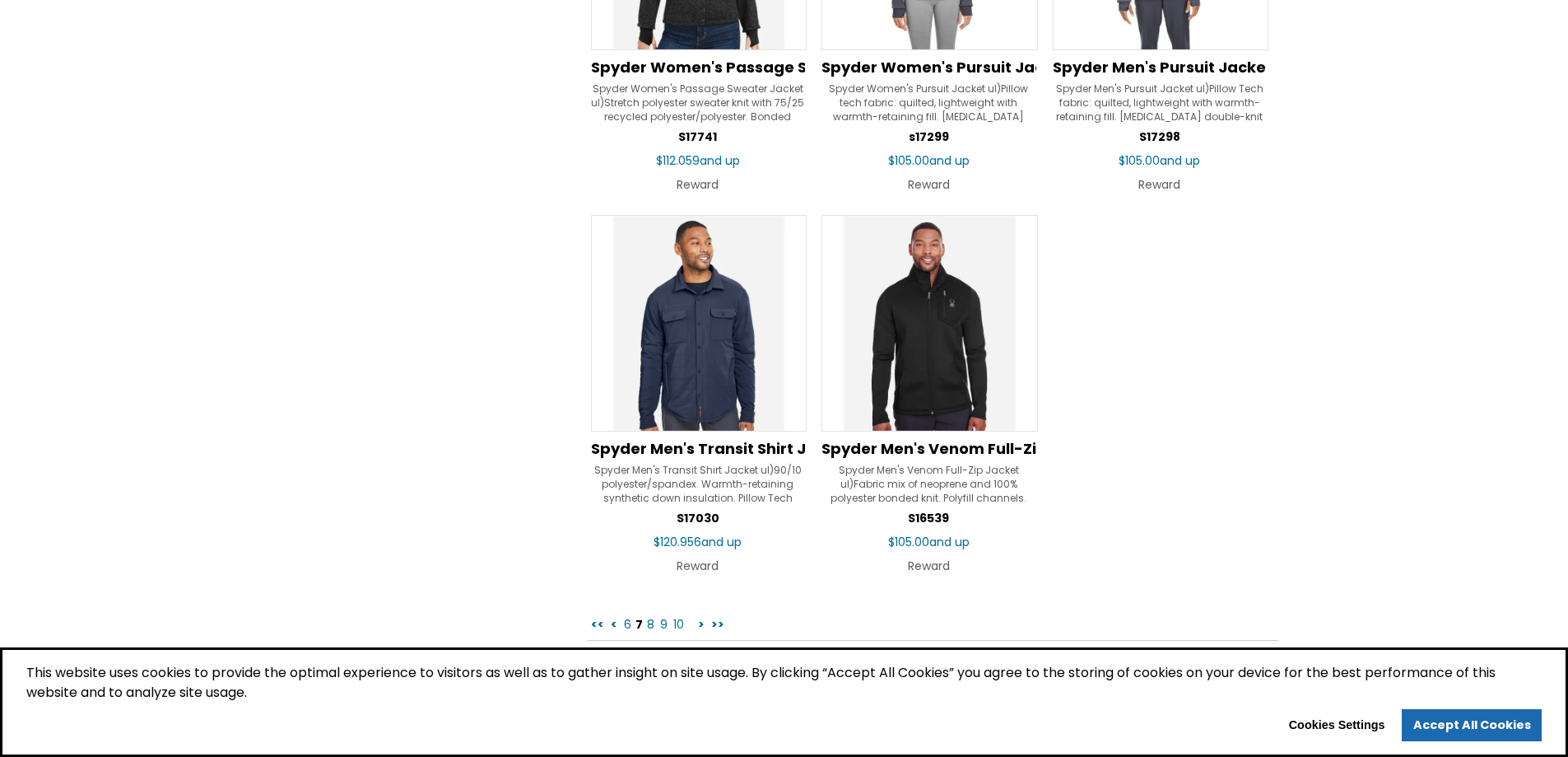
scroll to position [2471, 0]
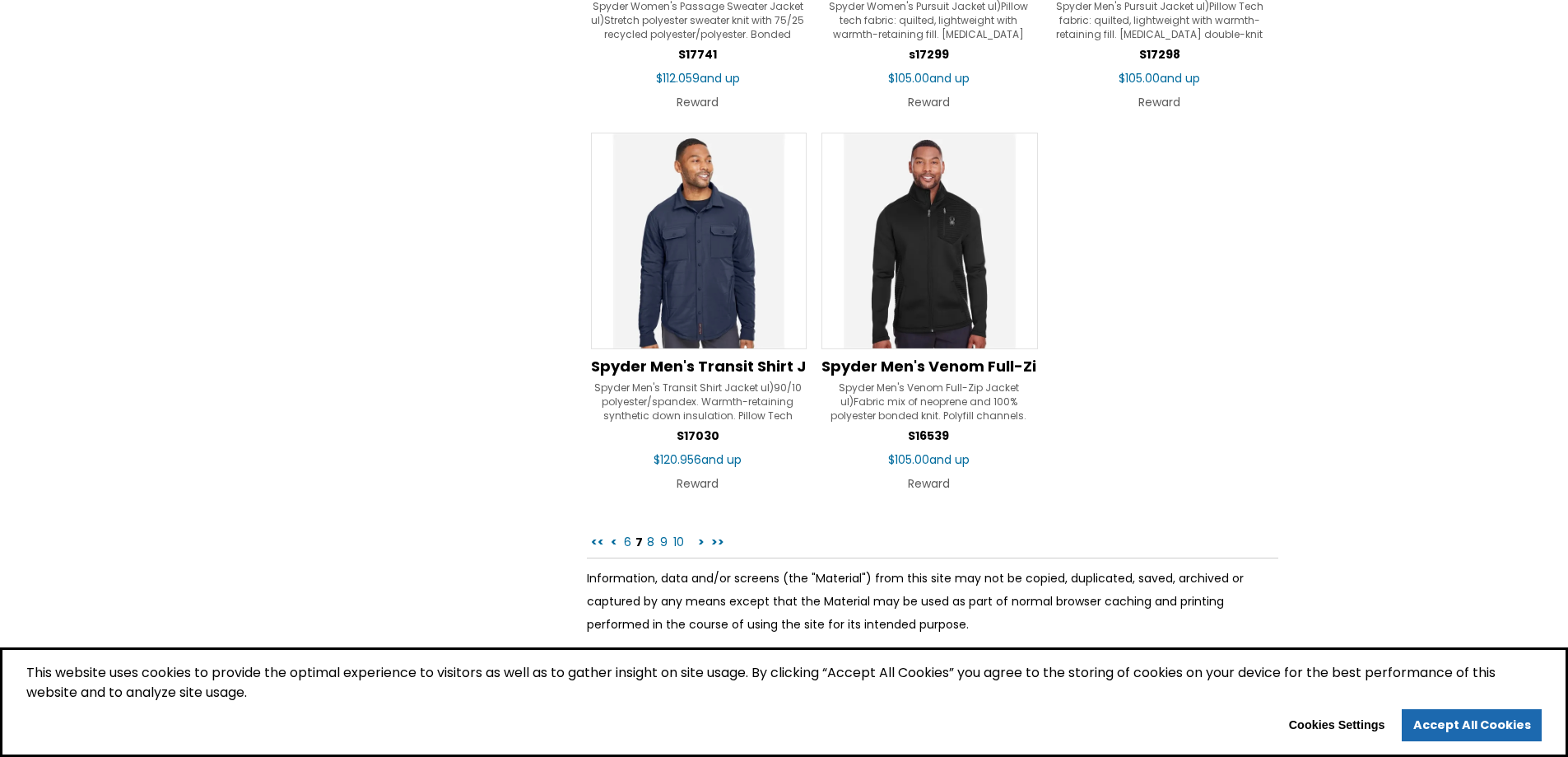
click at [646, 545] on link "8" at bounding box center [651, 542] width 11 height 17
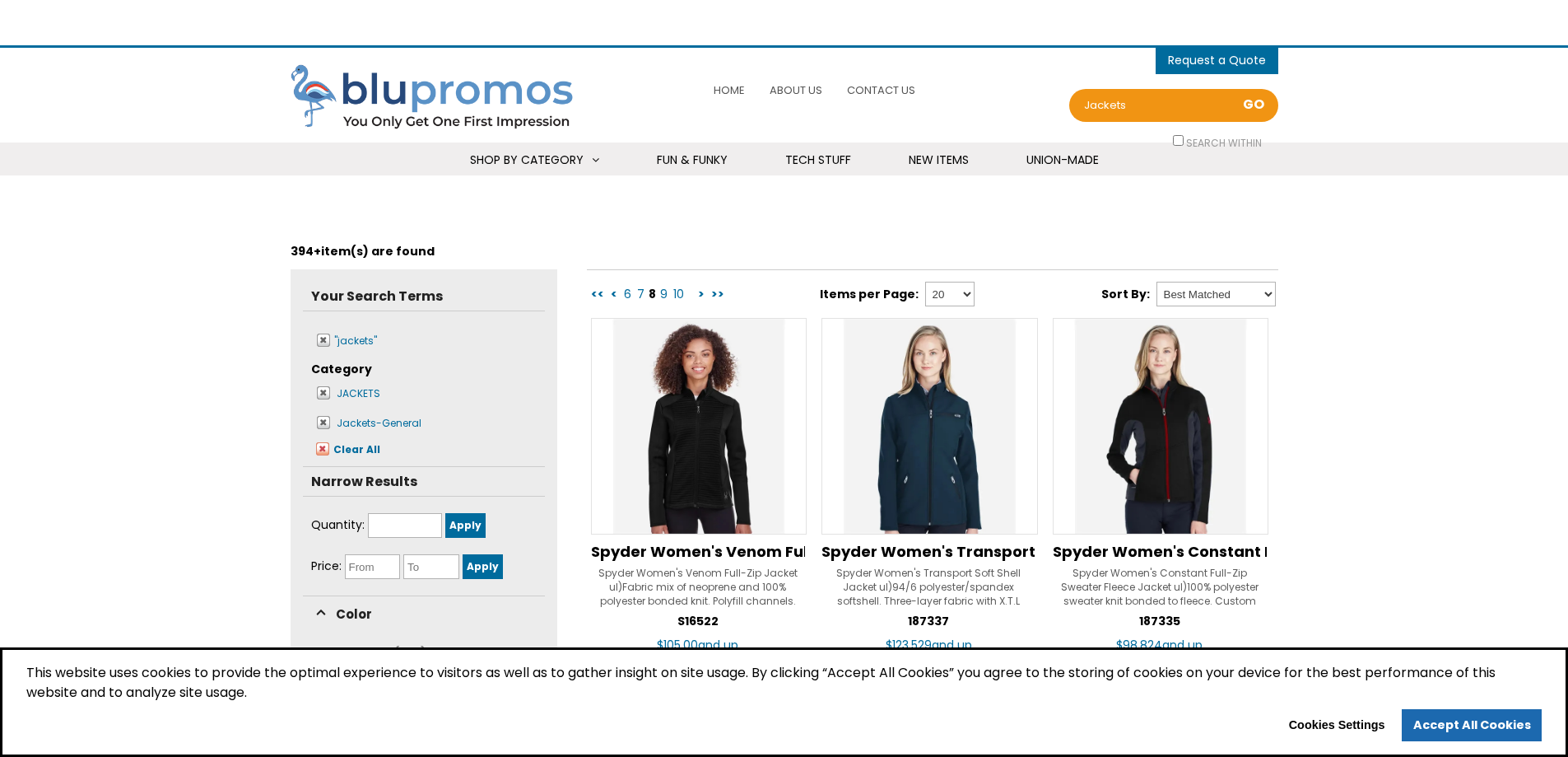
select select "Language Translate Widget"
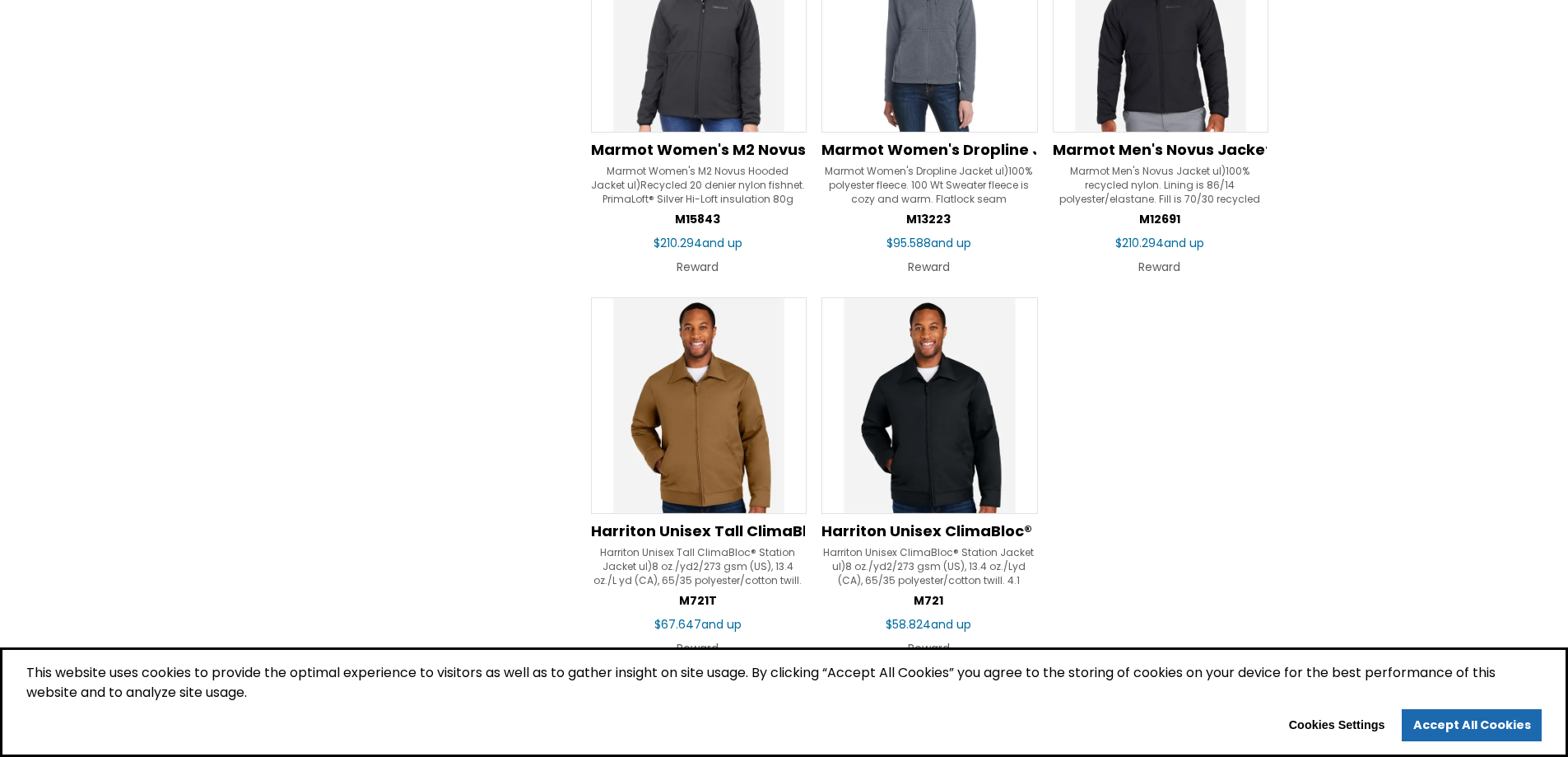
scroll to position [2471, 0]
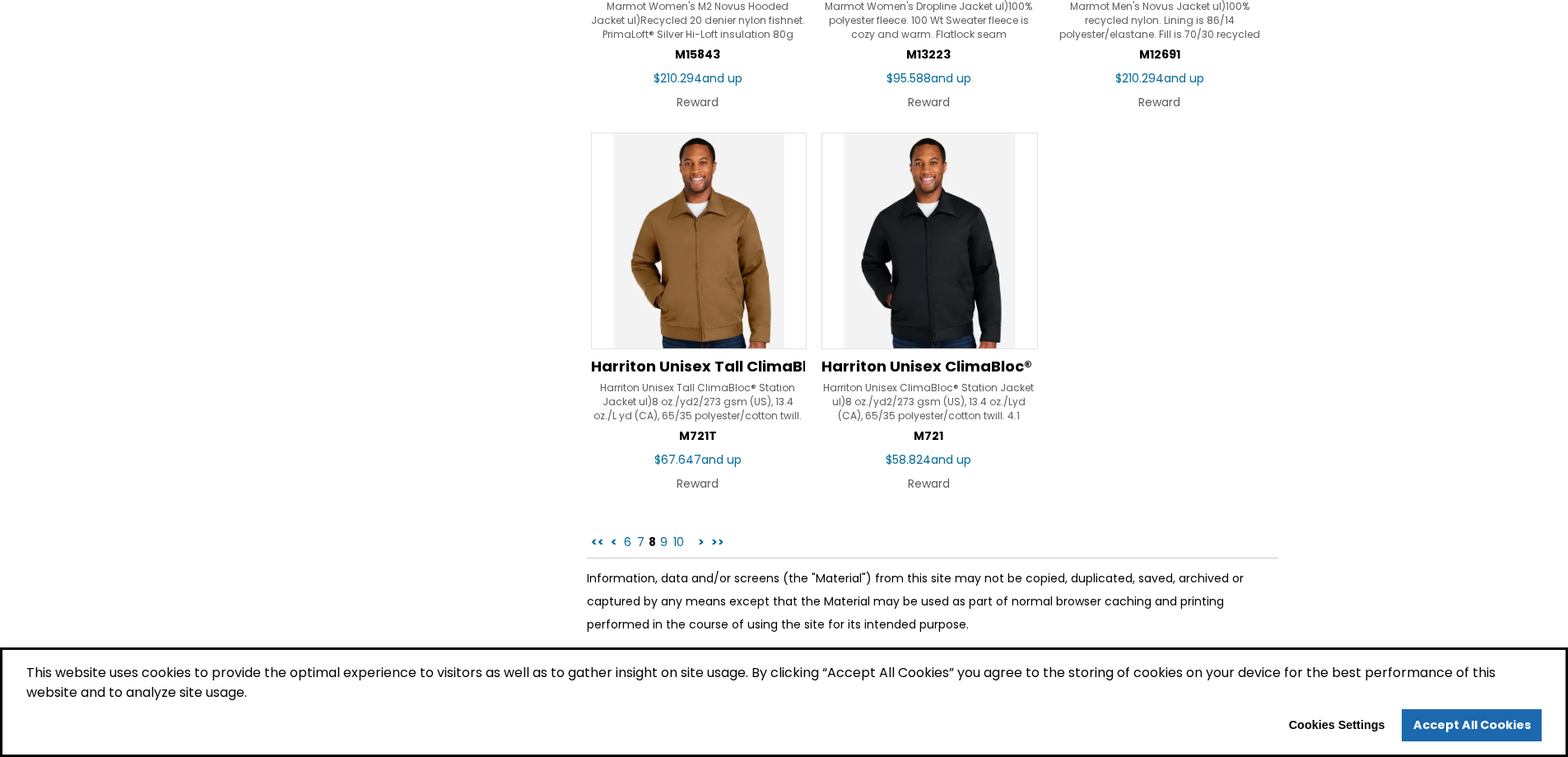
click at [659, 541] on link "9" at bounding box center [663, 542] width 11 height 17
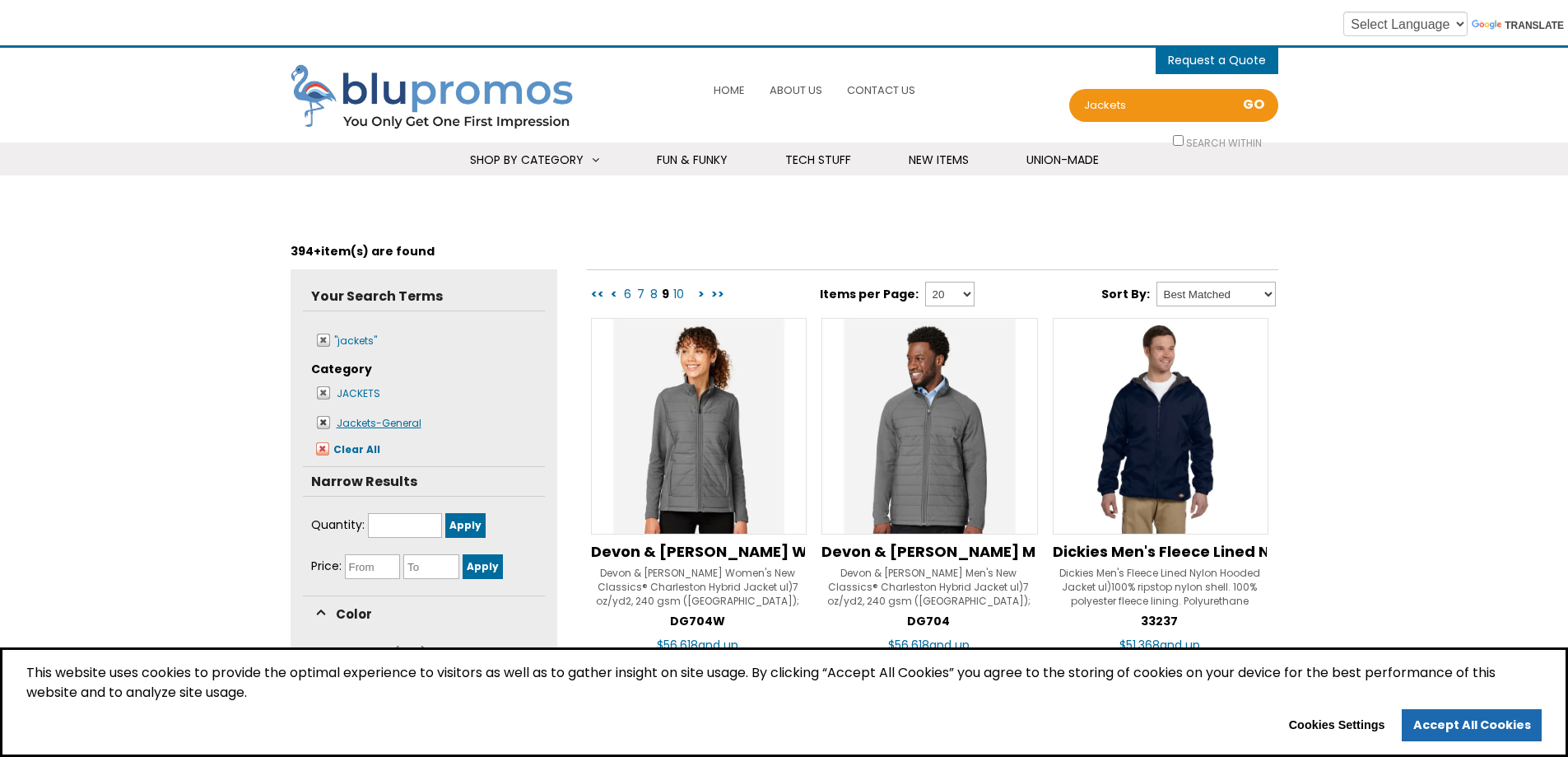
click at [320, 425] on span at bounding box center [323, 423] width 14 height 14
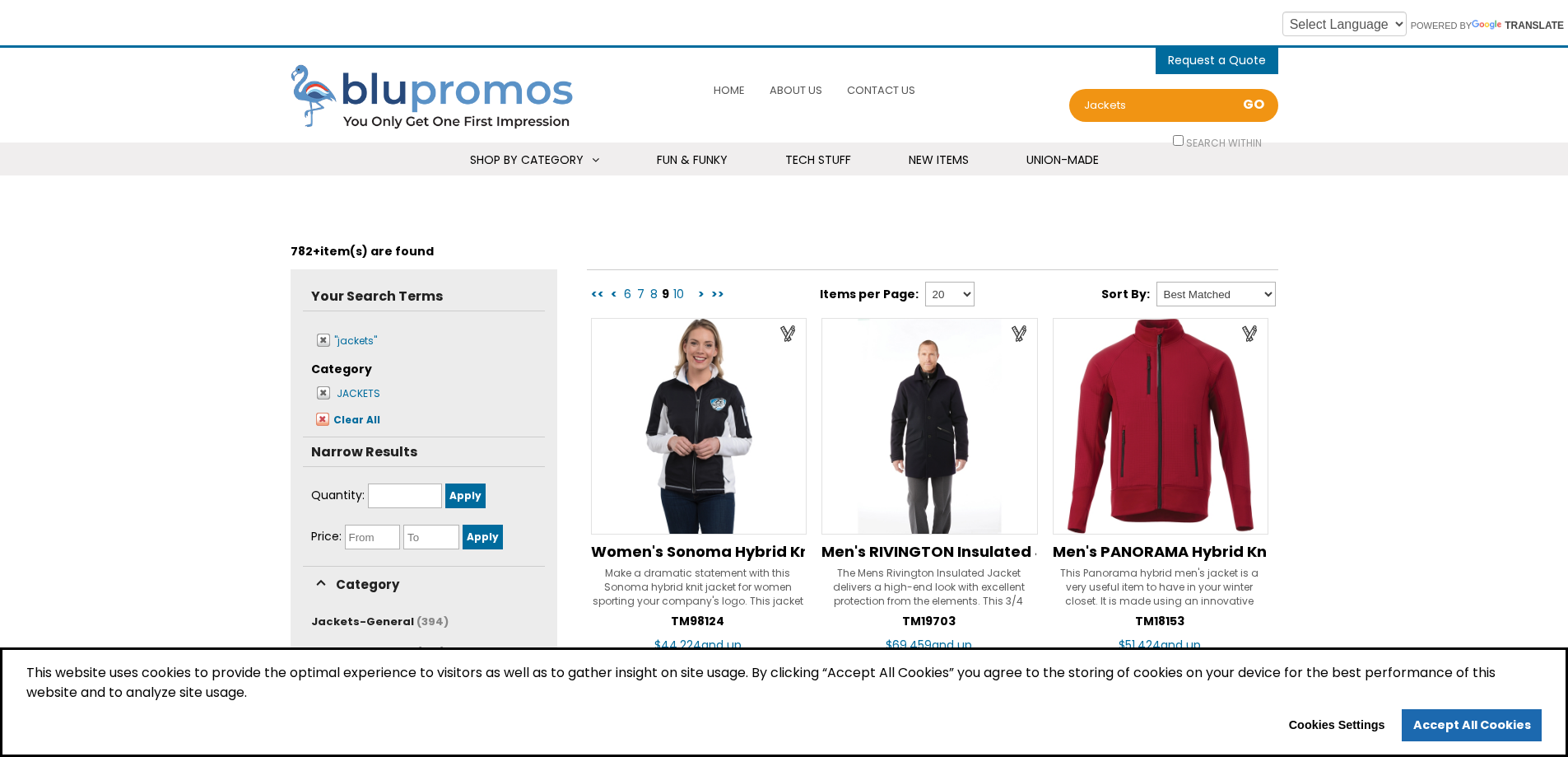
scroll to position [165, 0]
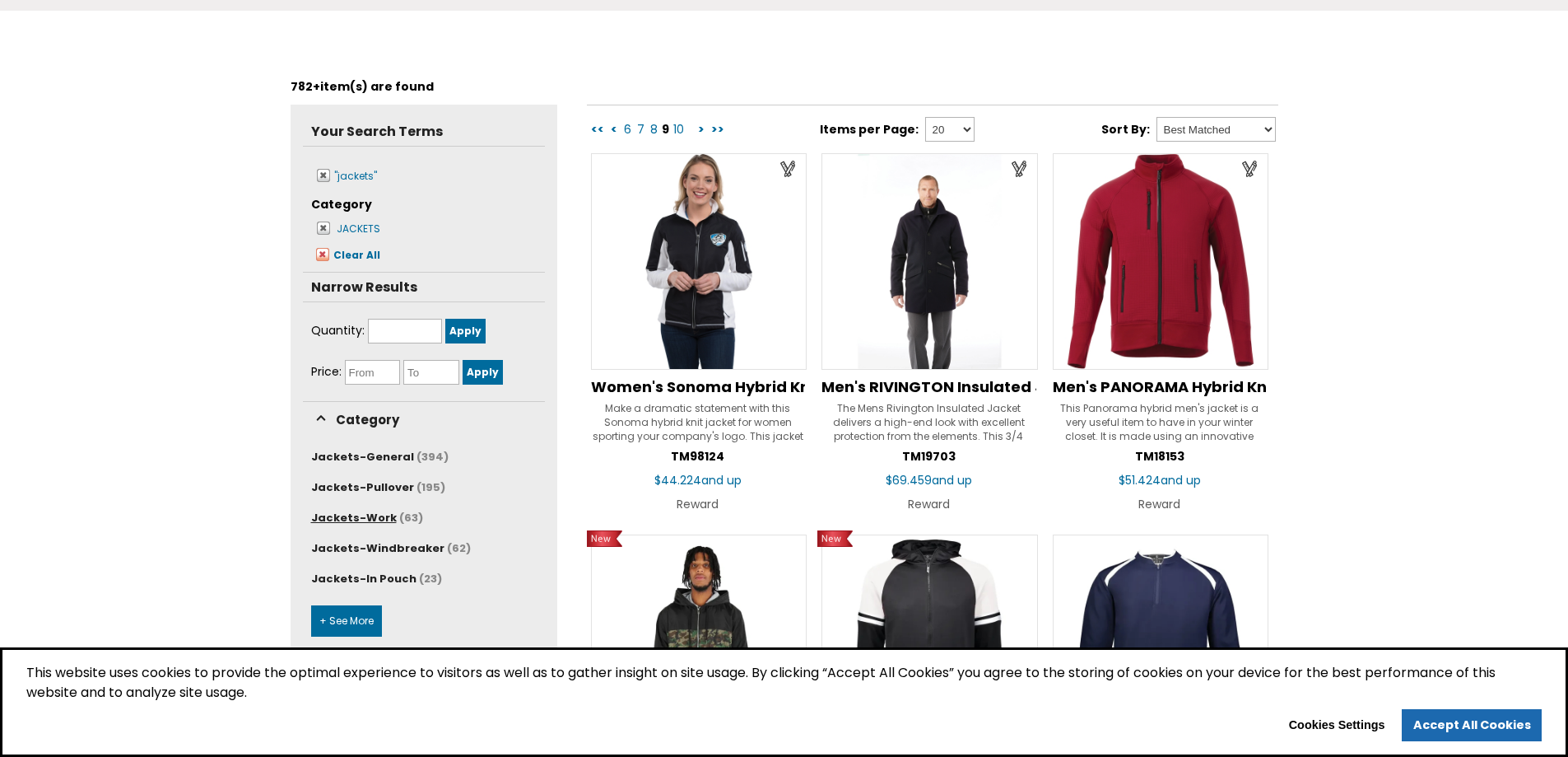
click at [376, 520] on span "Jackets-Work" at bounding box center [353, 518] width 86 height 16
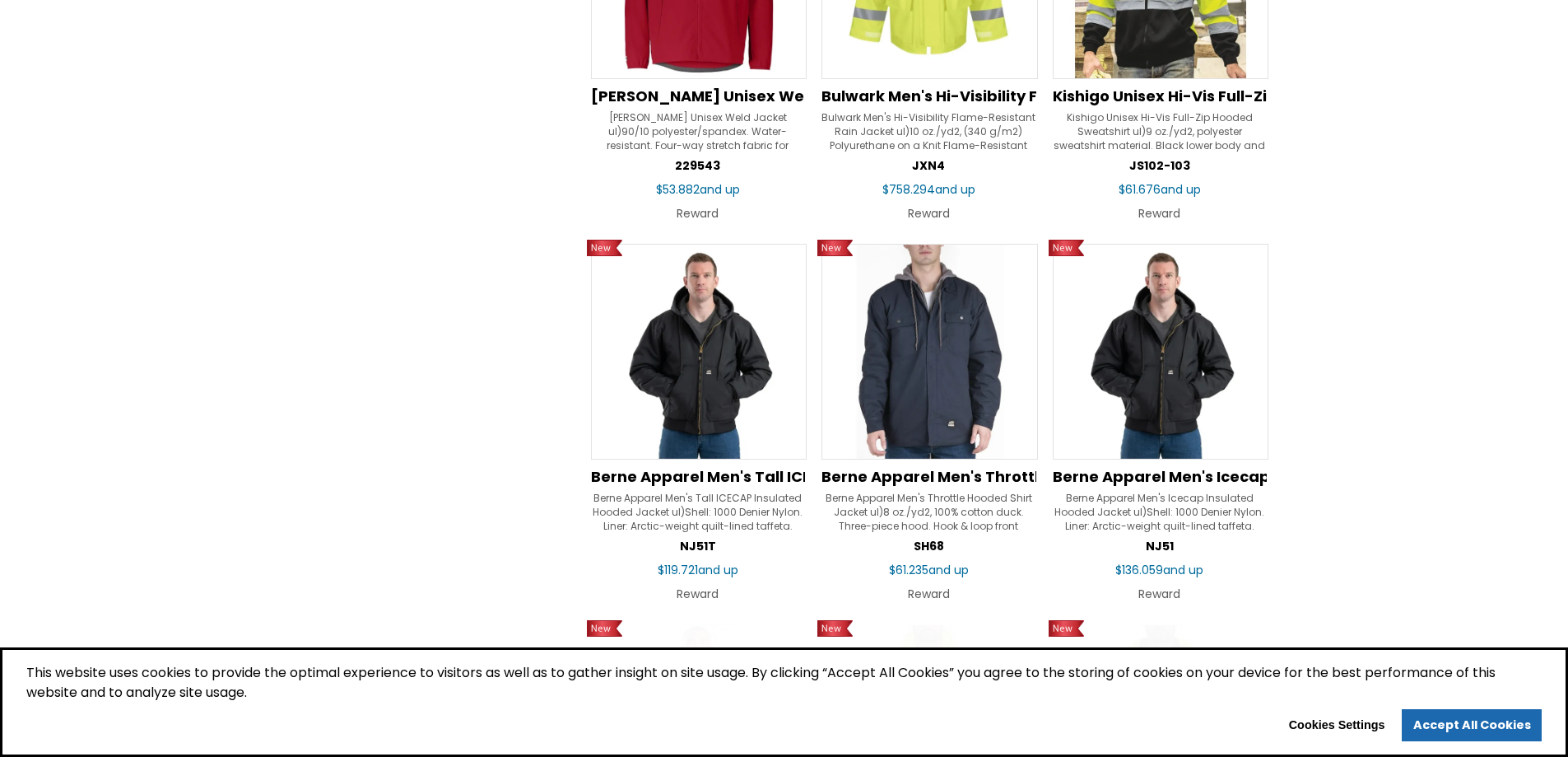
scroll to position [1236, 0]
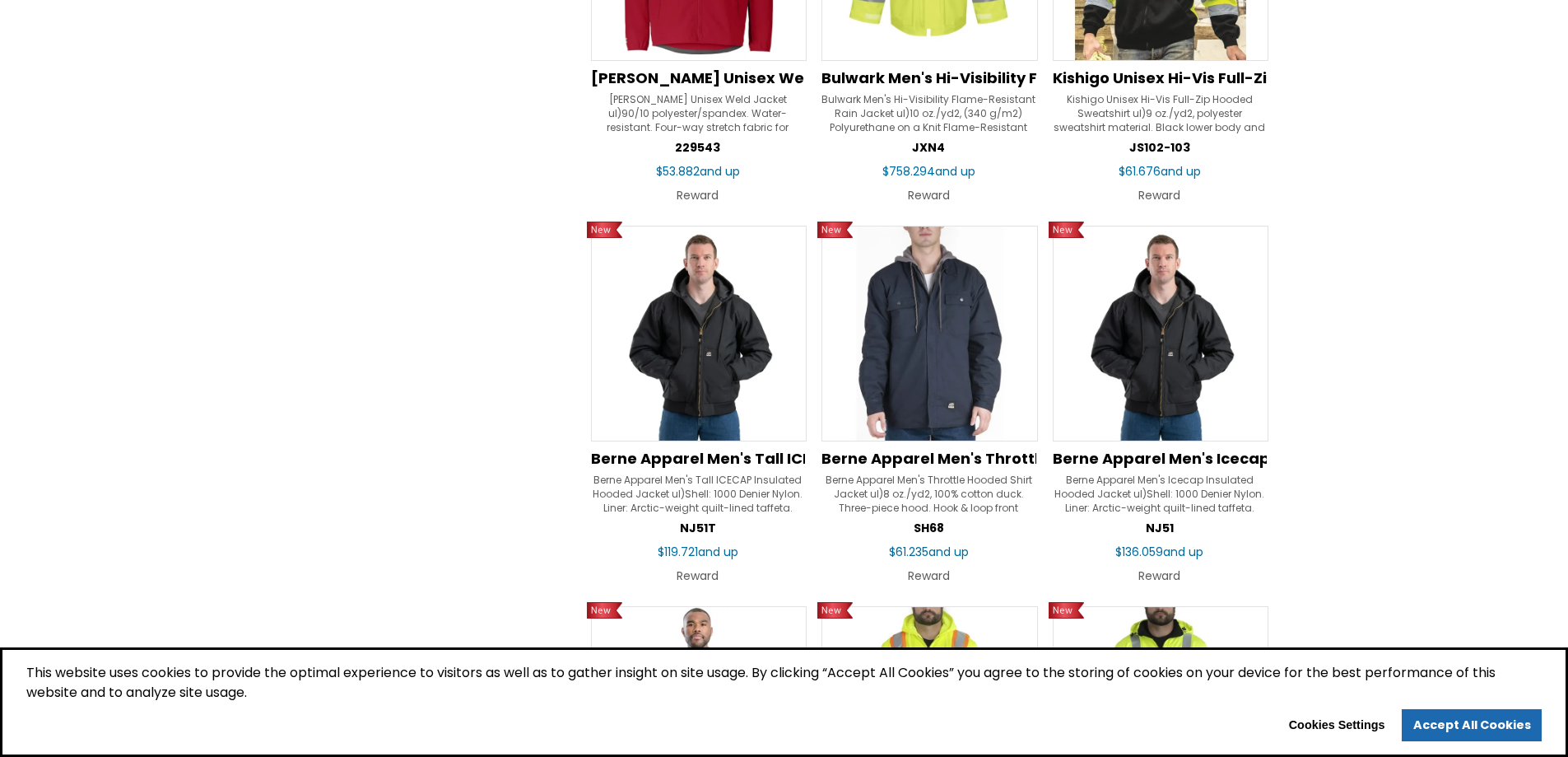
click at [927, 402] on img at bounding box center [930, 334] width 217 height 217
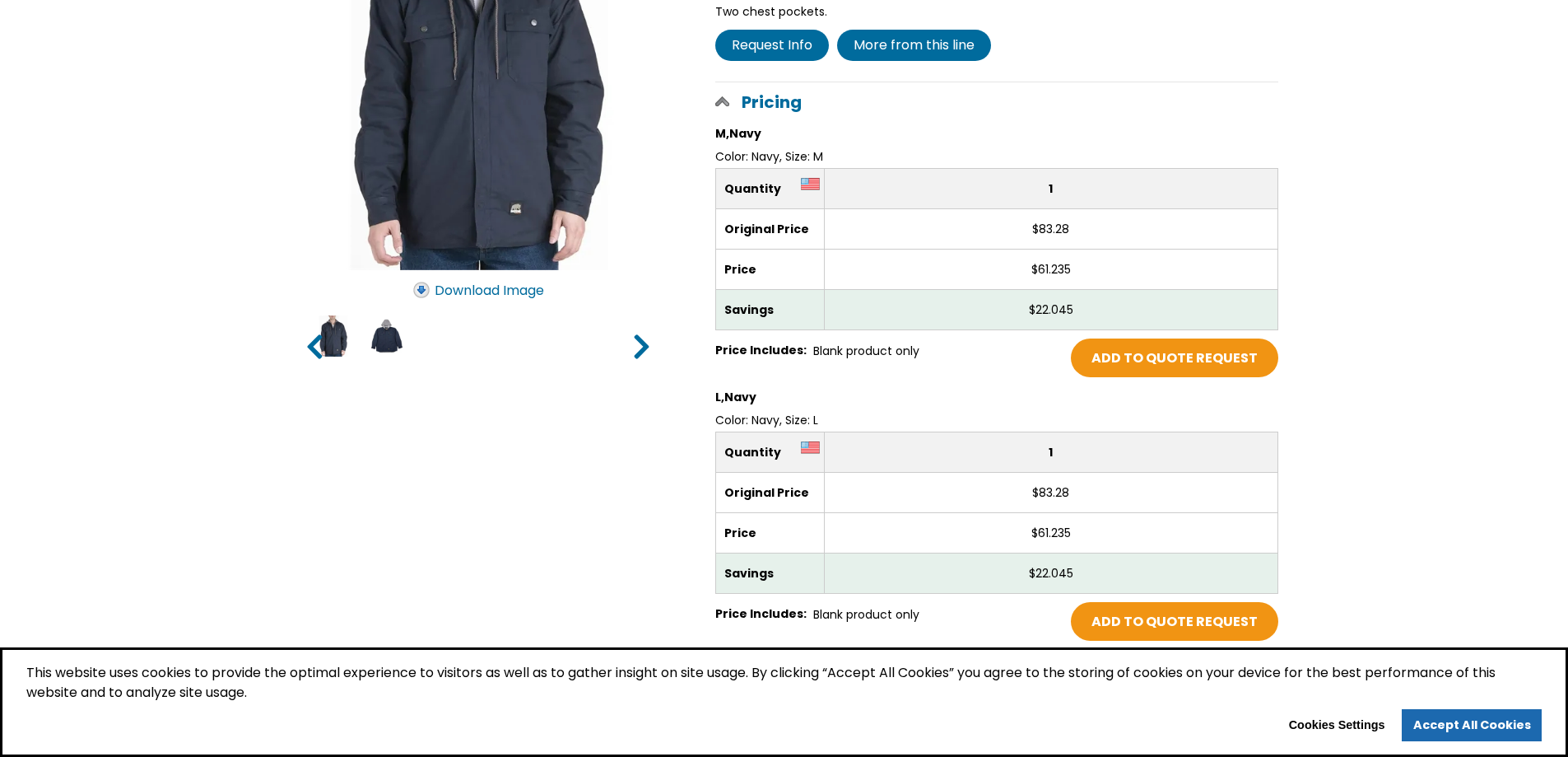
scroll to position [165, 0]
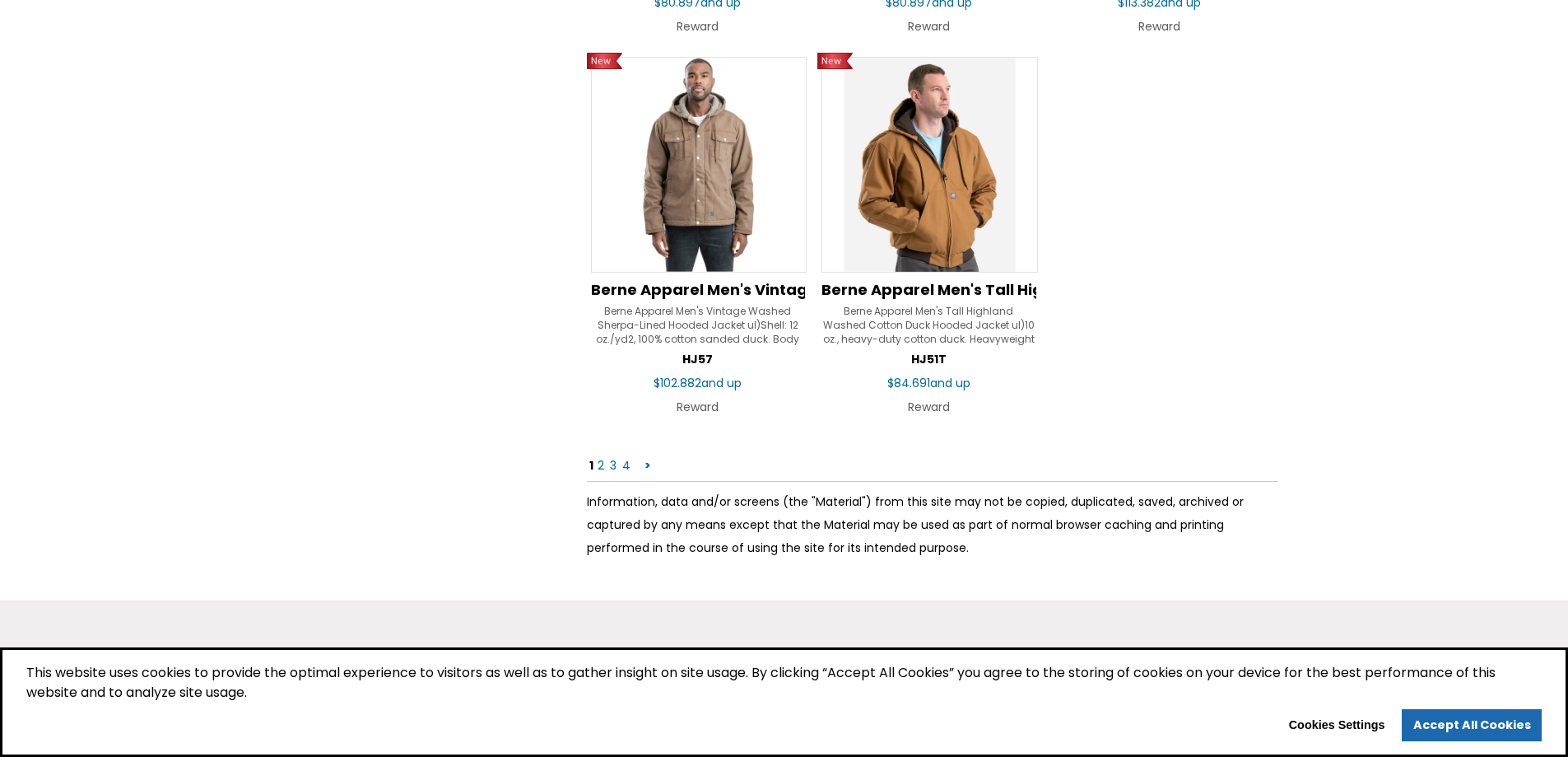
scroll to position [2519, 0]
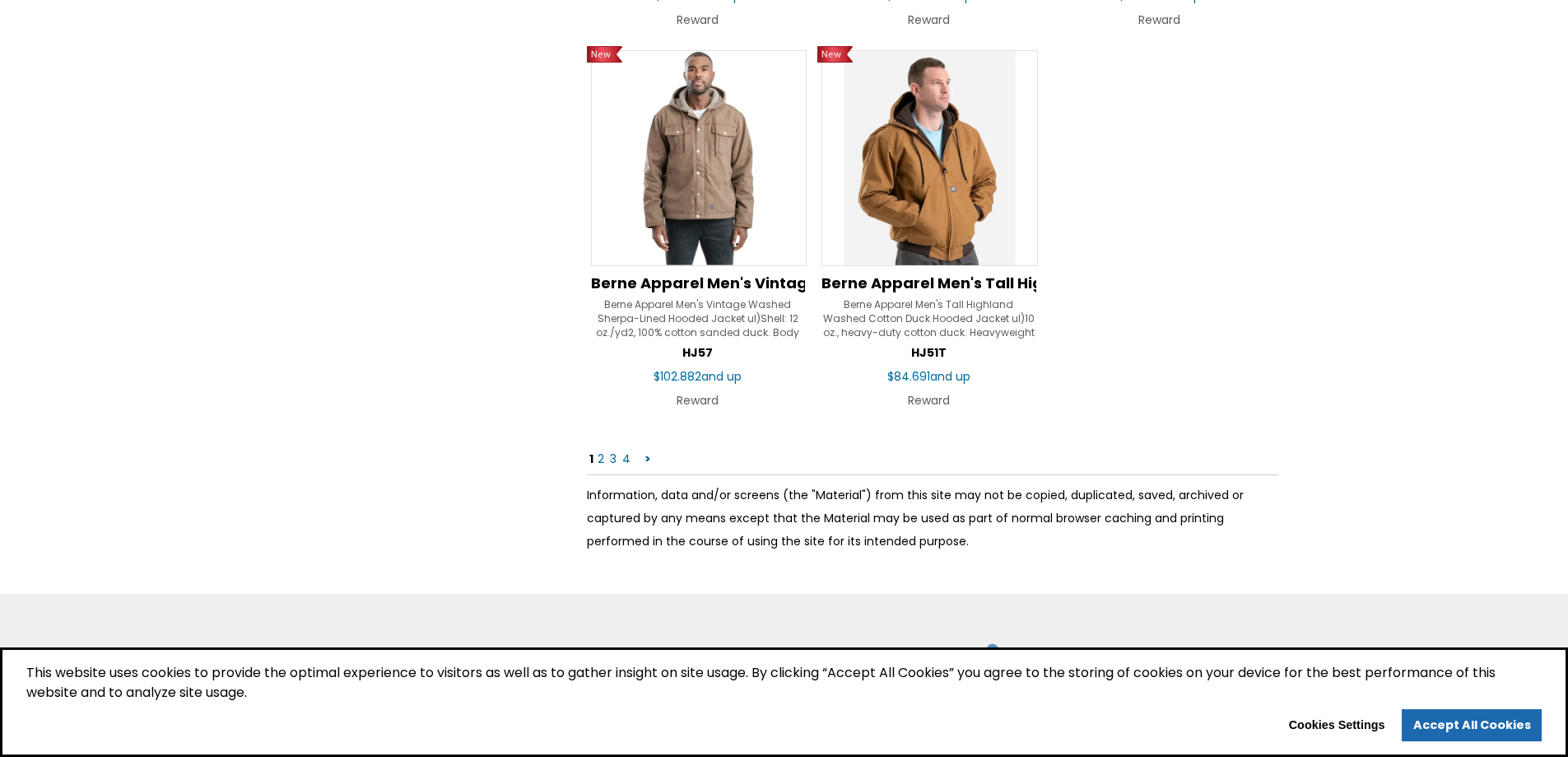
click at [601, 458] on link "2" at bounding box center [601, 459] width 10 height 17
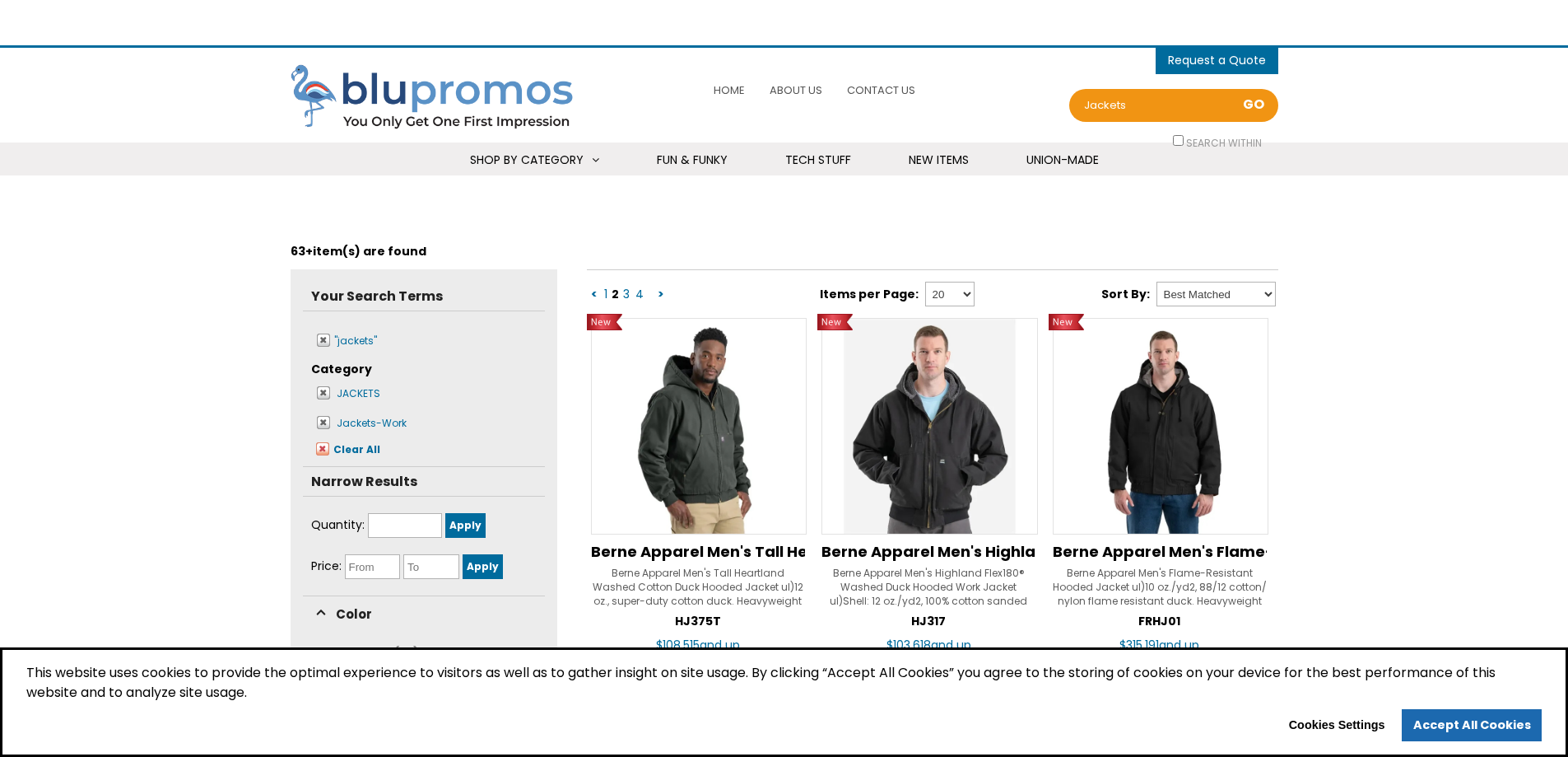
select select "Language Translate Widget"
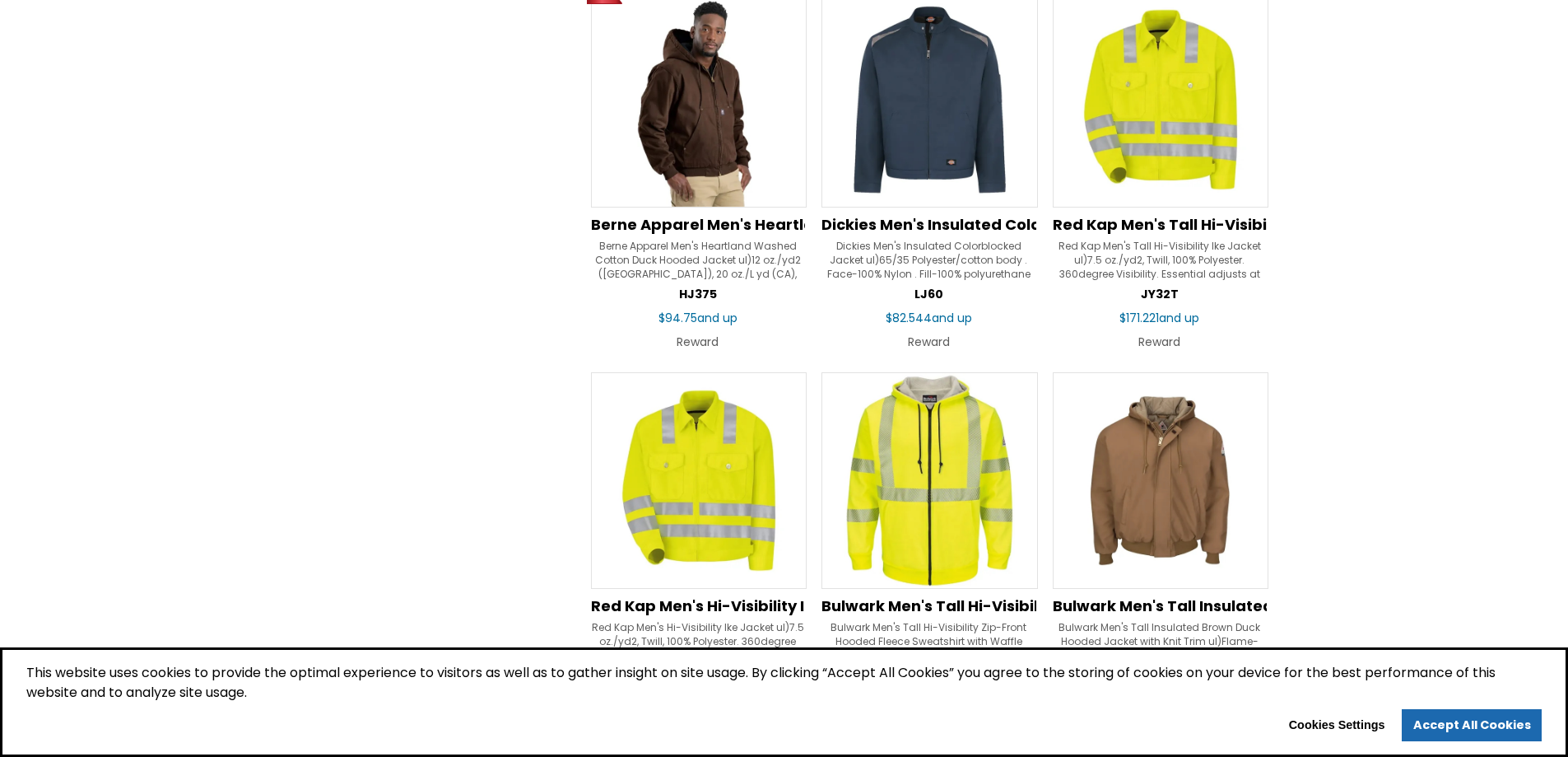
scroll to position [1565, 0]
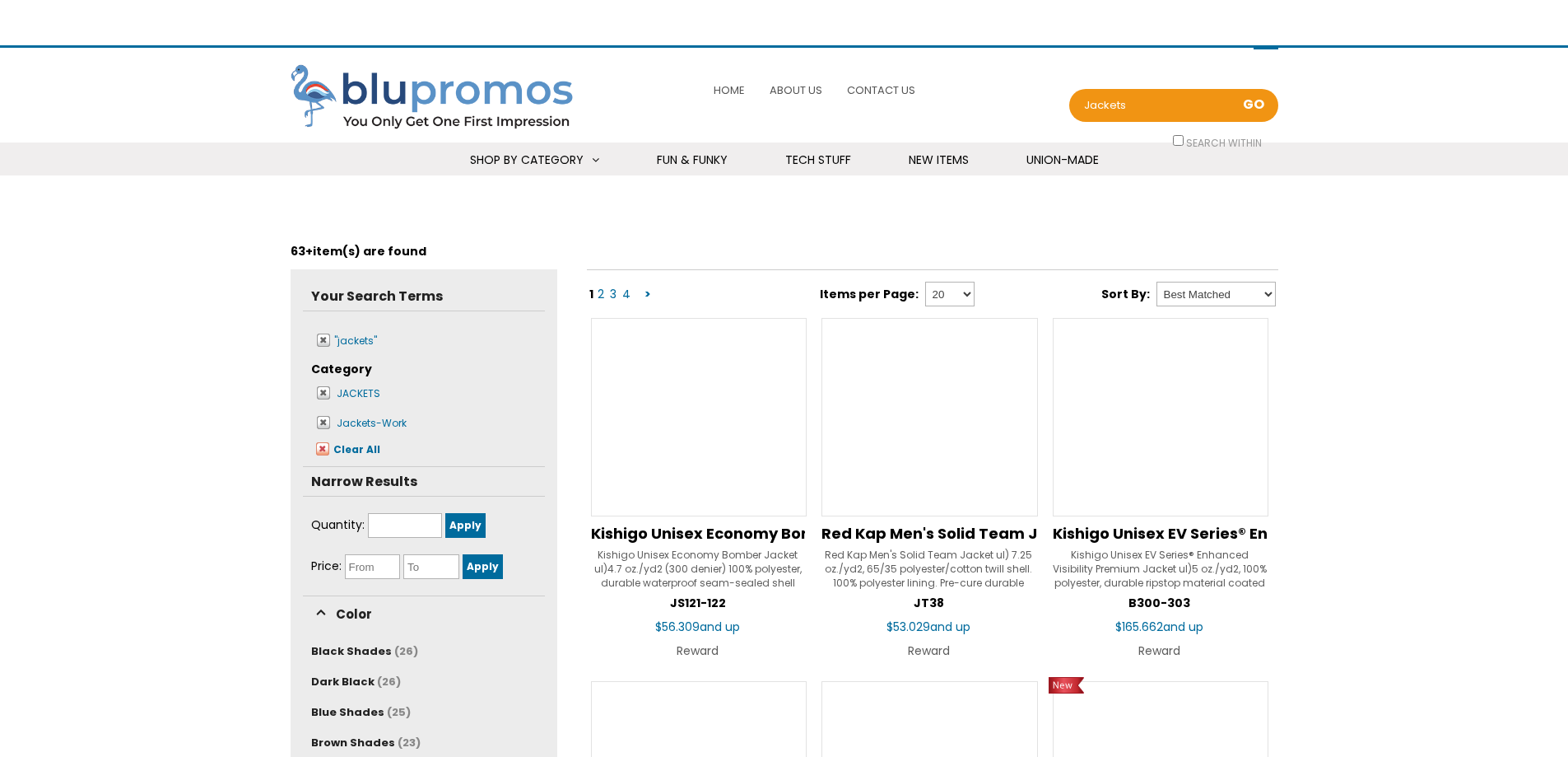
scroll to position [2447, 0]
